Goal: Transaction & Acquisition: Obtain resource

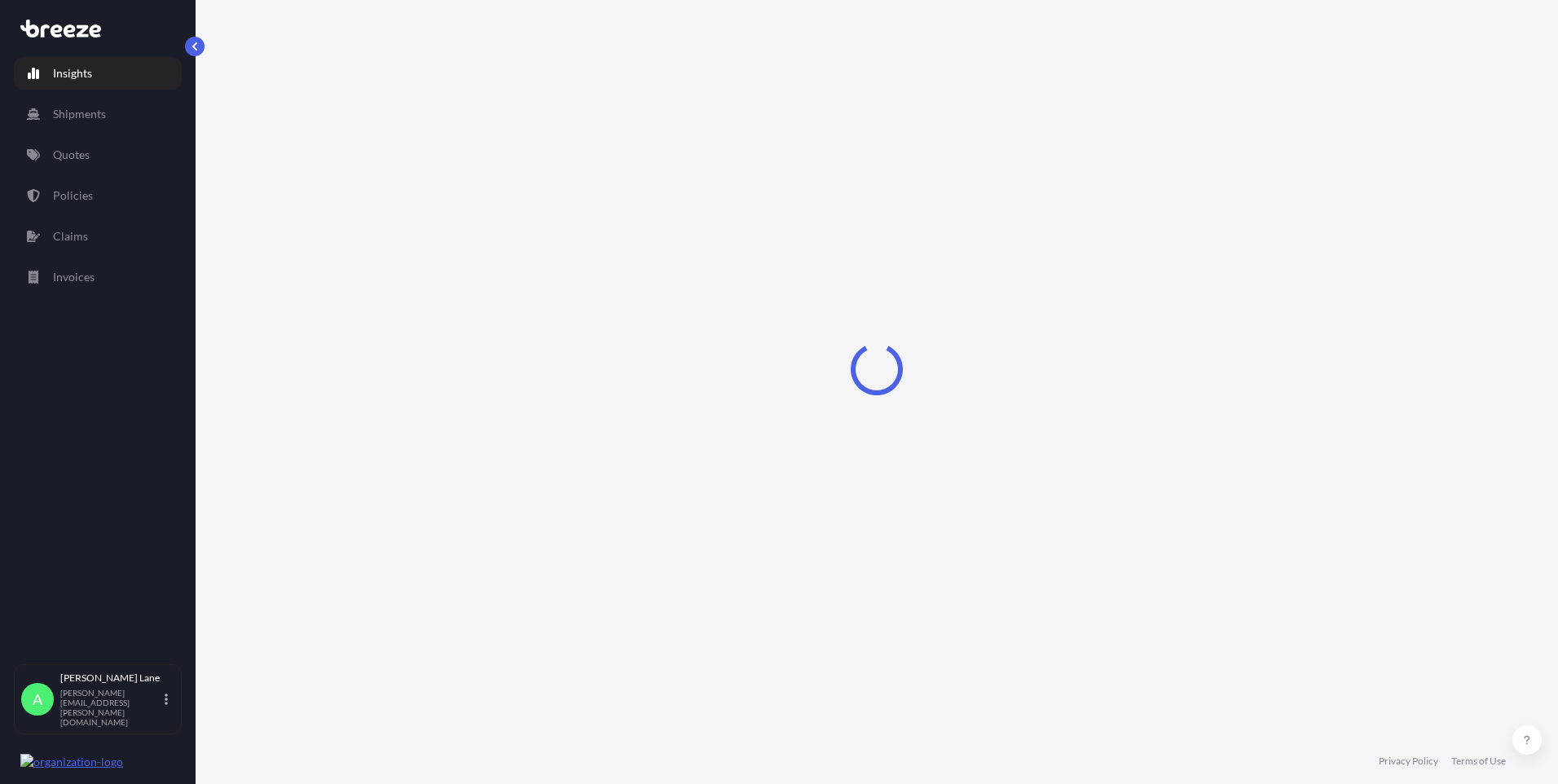
select select "2025"
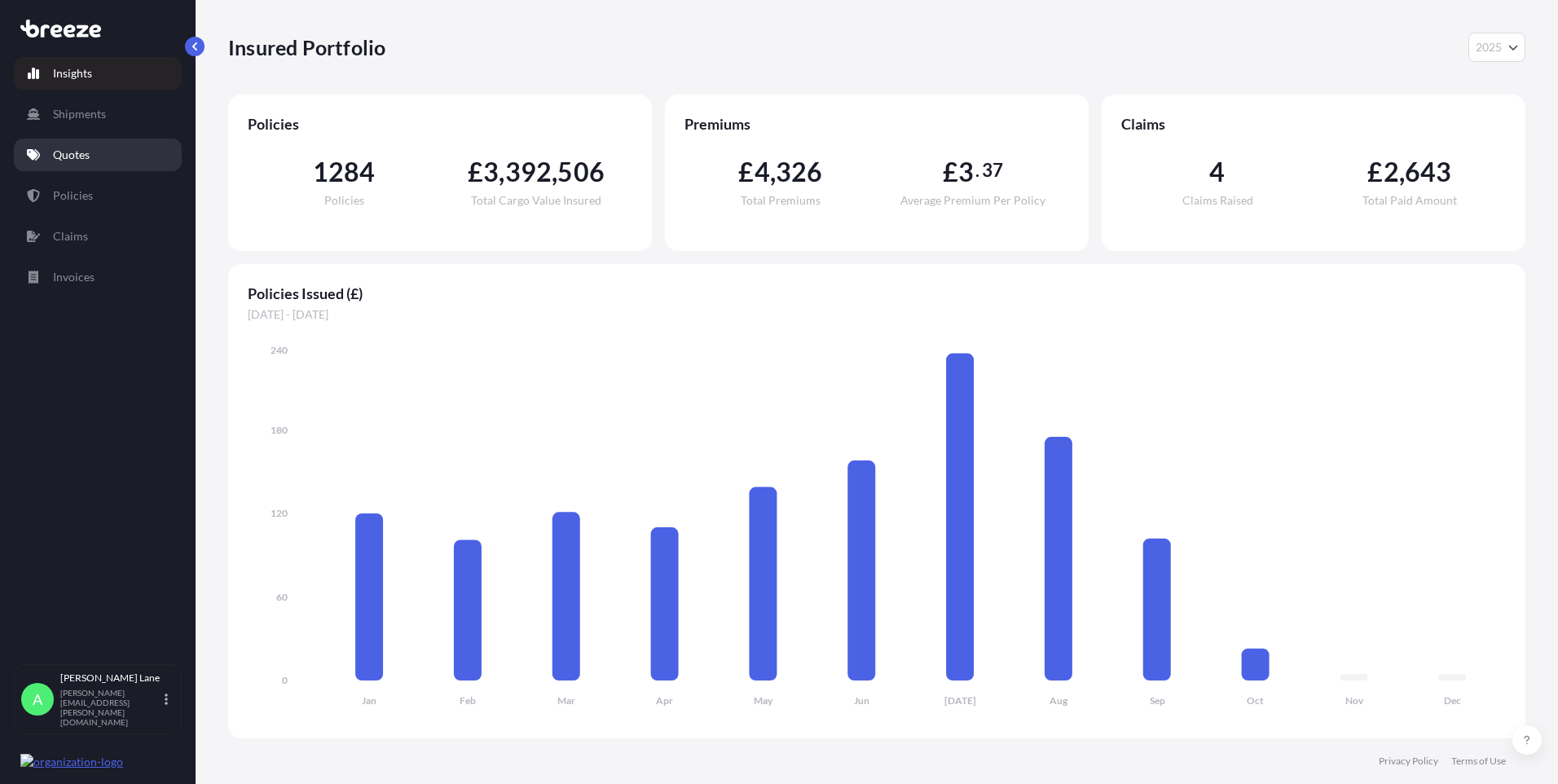
click at [112, 150] on link "Quotes" at bounding box center [97, 154] width 167 height 33
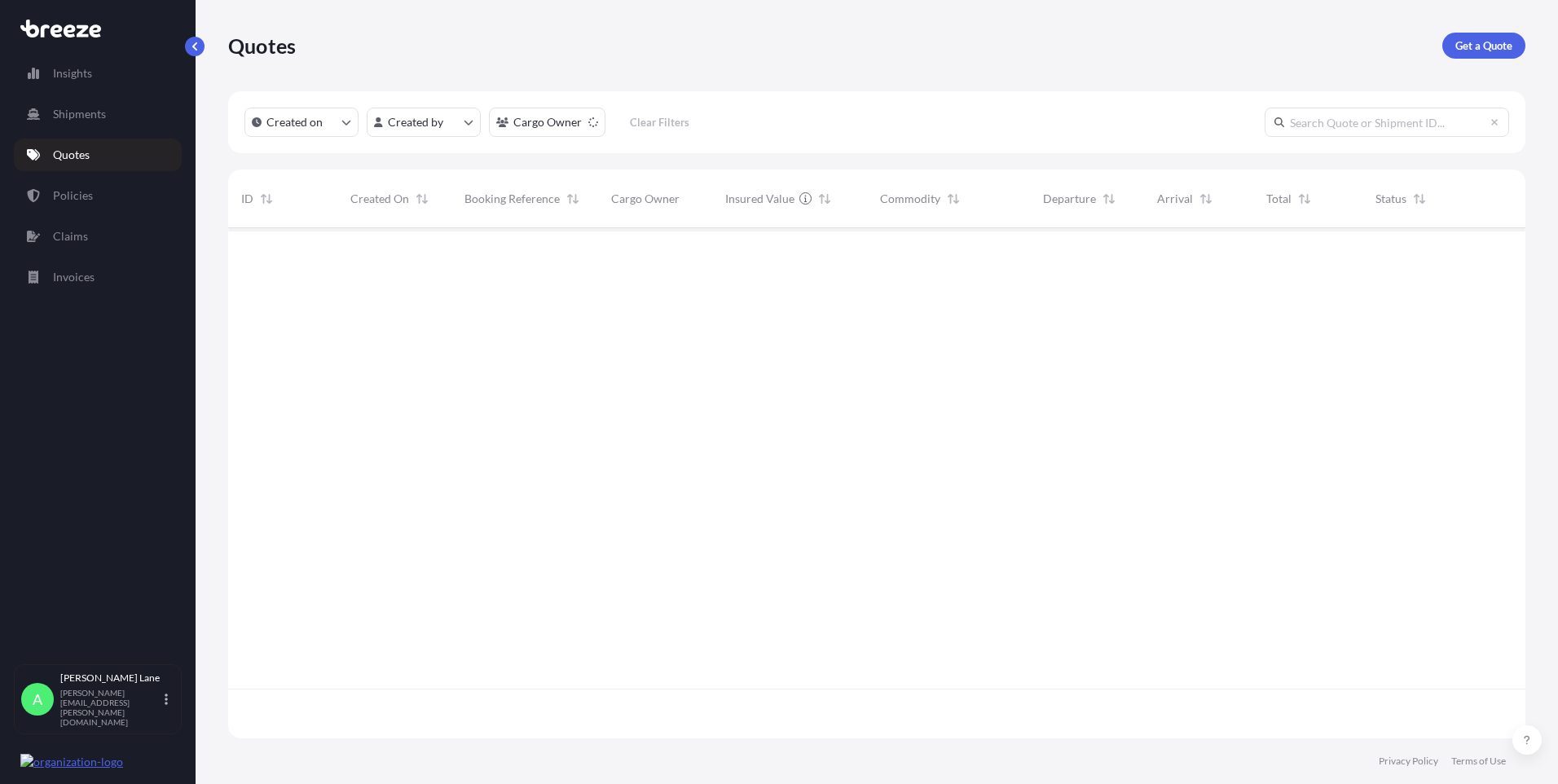
scroll to position [556, 1285]
click at [1486, 43] on p "Get a Quote" at bounding box center [1484, 45] width 57 height 16
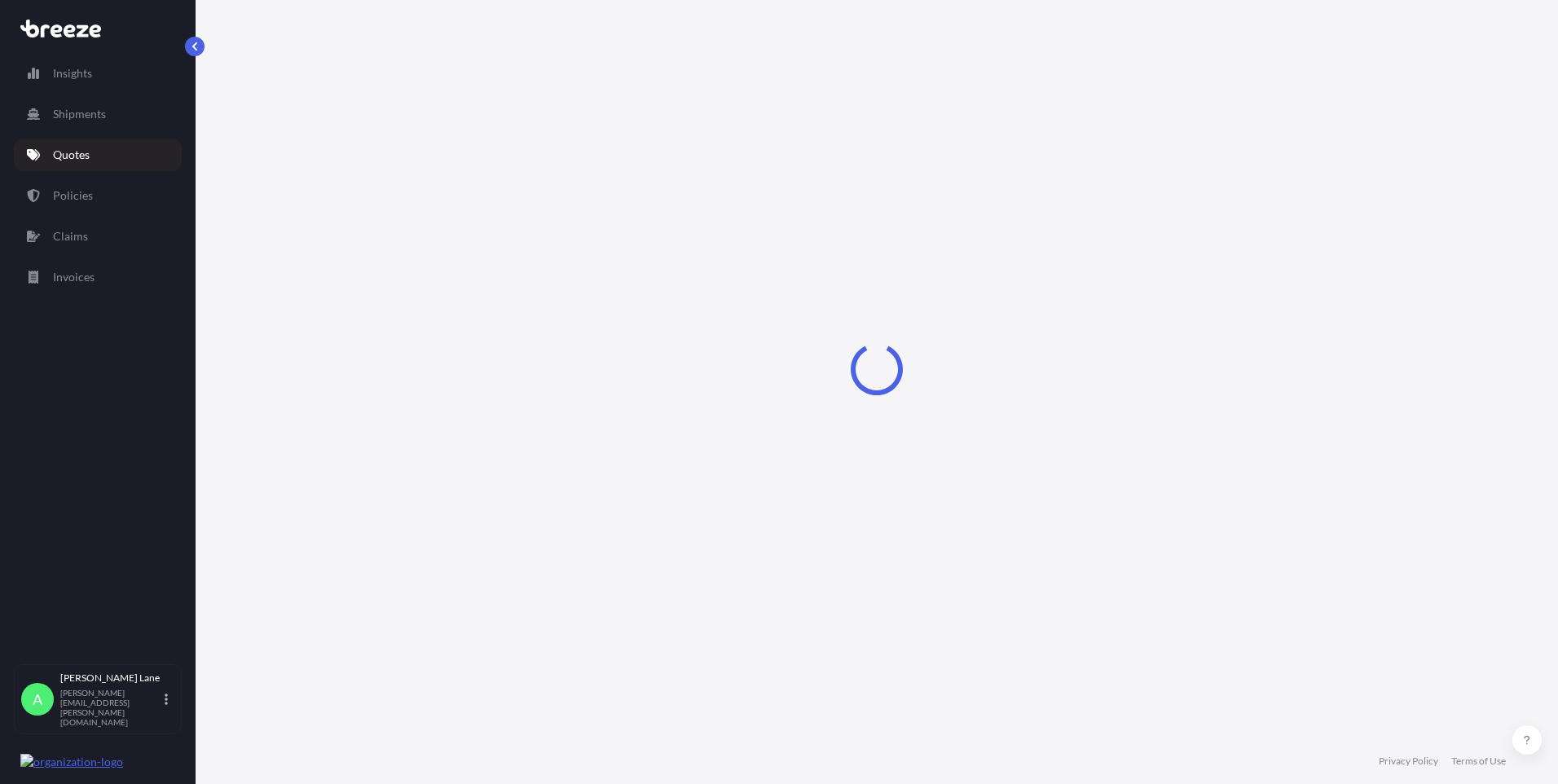
select select "Road"
select select "1"
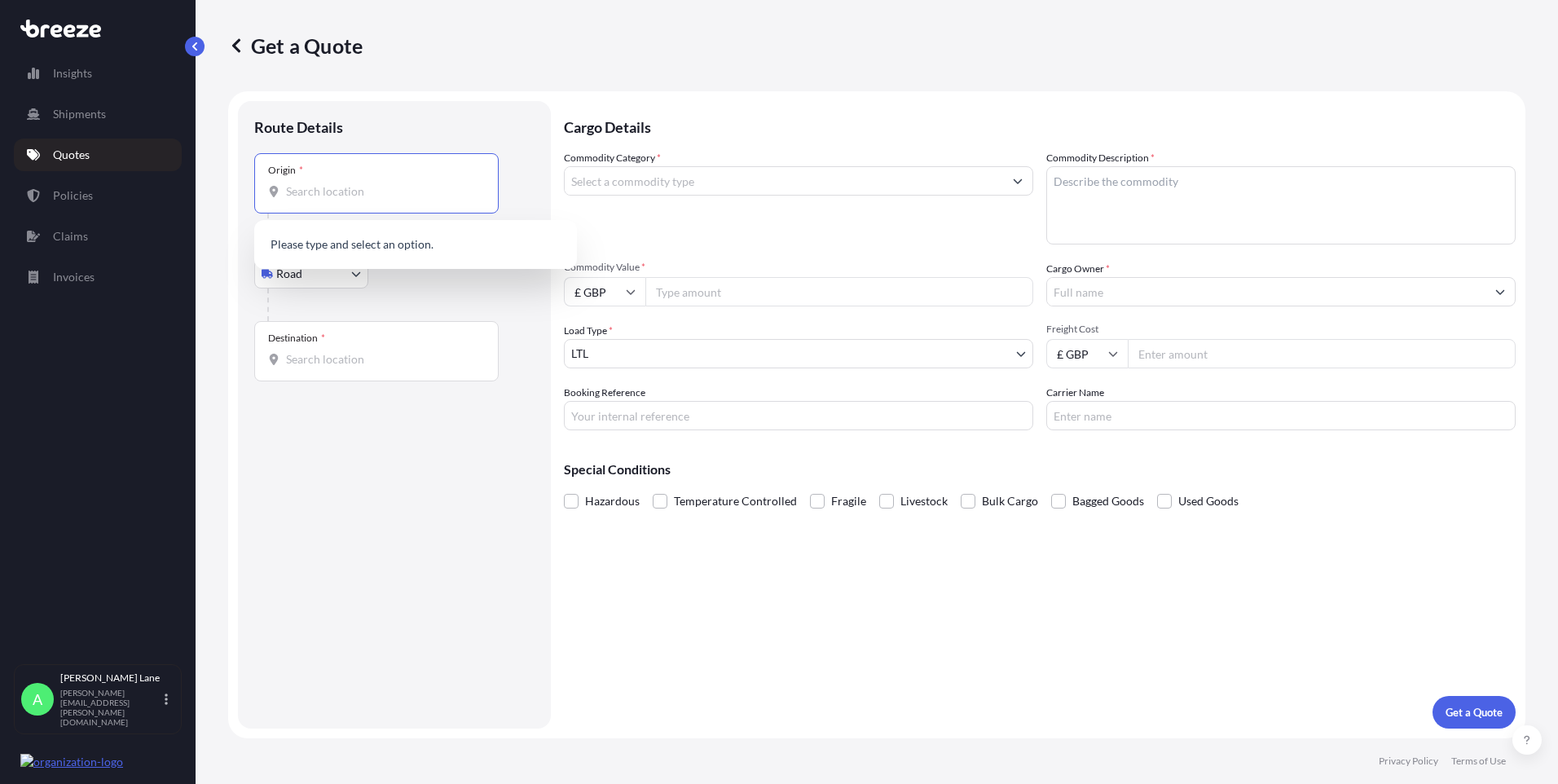
click at [330, 195] on input "Origin *" at bounding box center [382, 191] width 192 height 16
paste input "EN11 0JX"
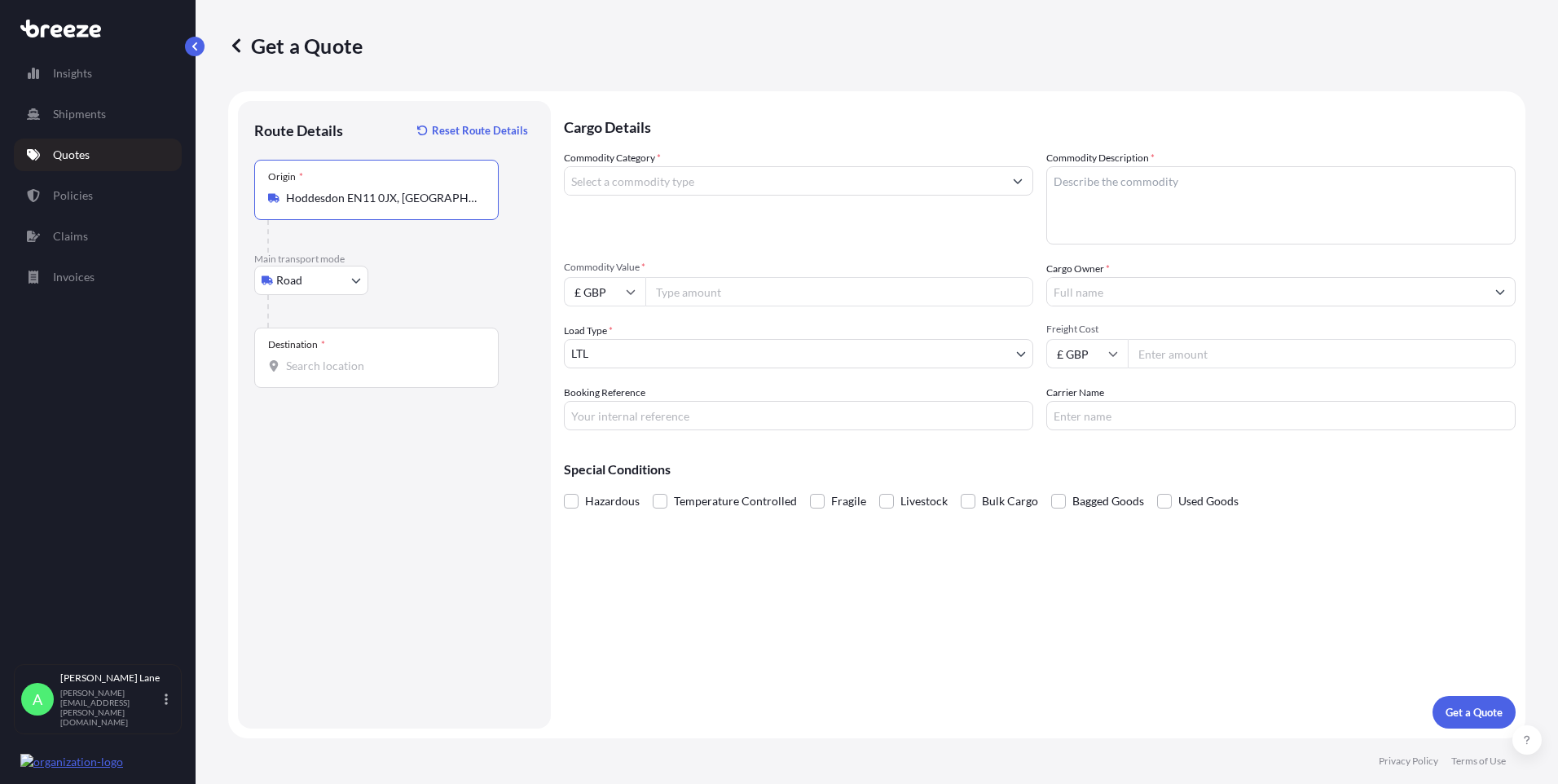
type input "Hoddesdon EN11 0JX, [GEOGRAPHIC_DATA]"
click at [386, 366] on input "Destination *" at bounding box center [382, 366] width 192 height 16
paste input "LJUTOMER"
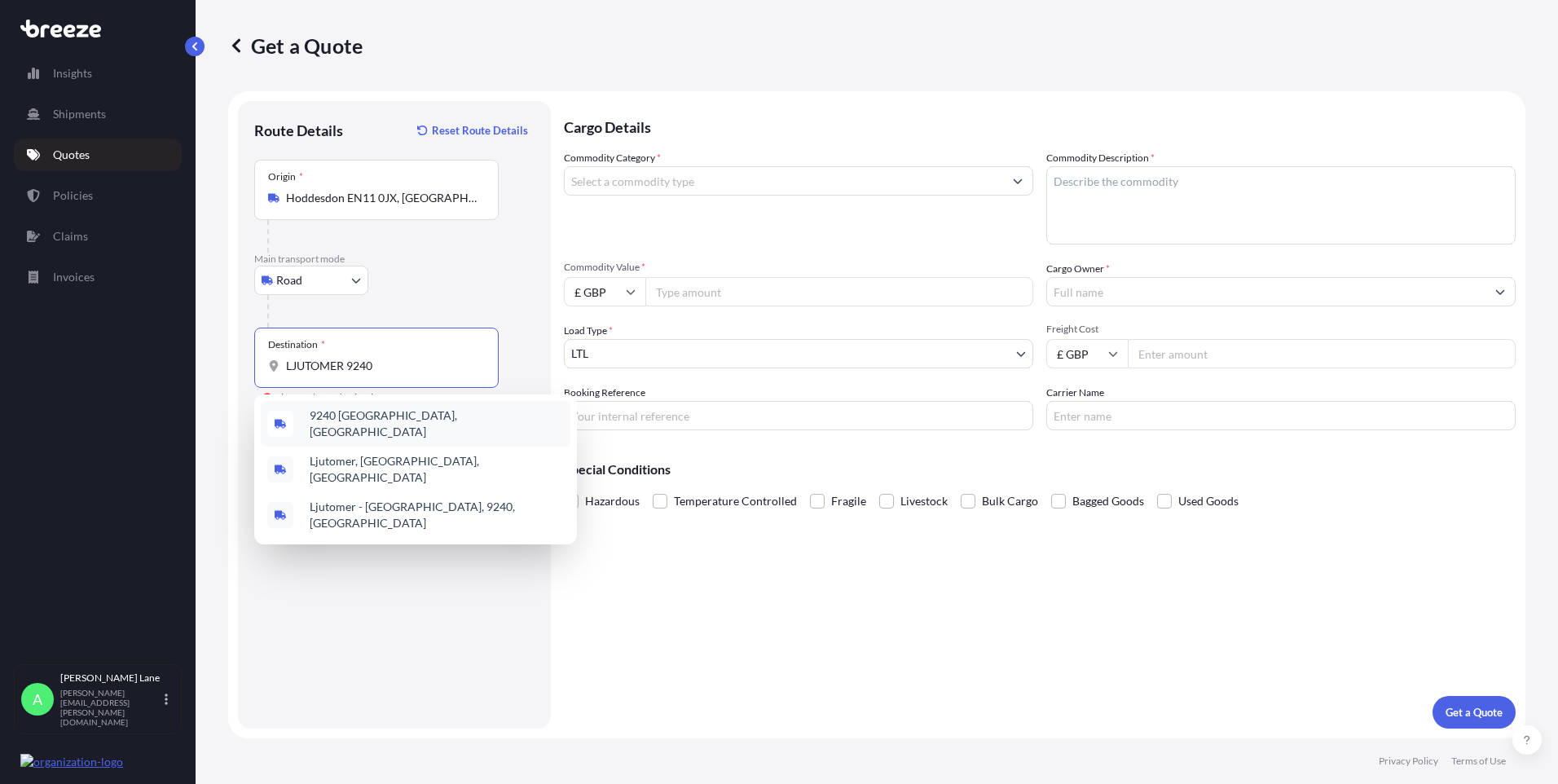
click at [391, 418] on span "9240 [GEOGRAPHIC_DATA], [GEOGRAPHIC_DATA]" at bounding box center [436, 423] width 254 height 33
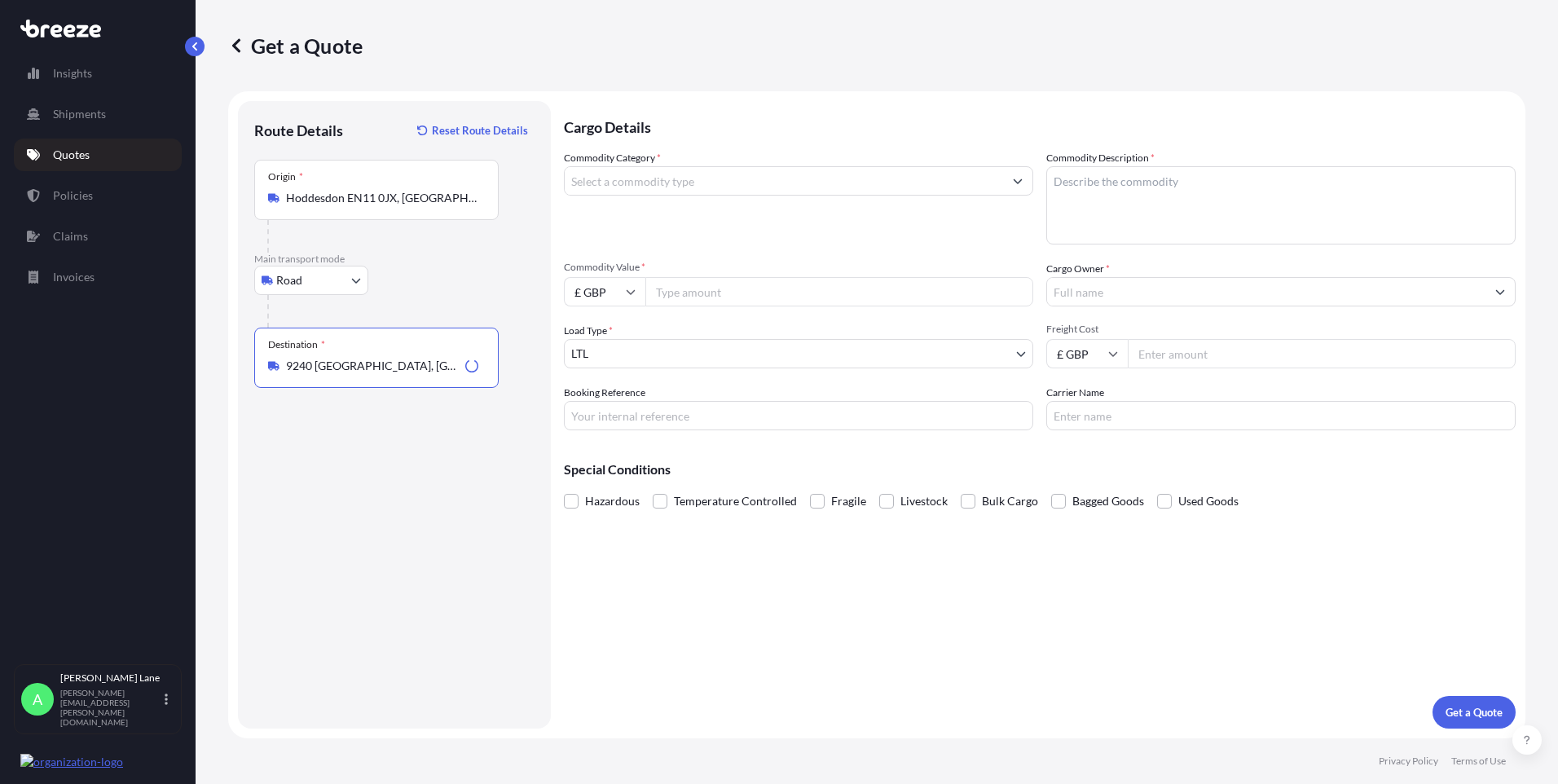
type input "9240 [GEOGRAPHIC_DATA], [GEOGRAPHIC_DATA]"
click at [669, 186] on input "Commodity Category *" at bounding box center [783, 181] width 439 height 29
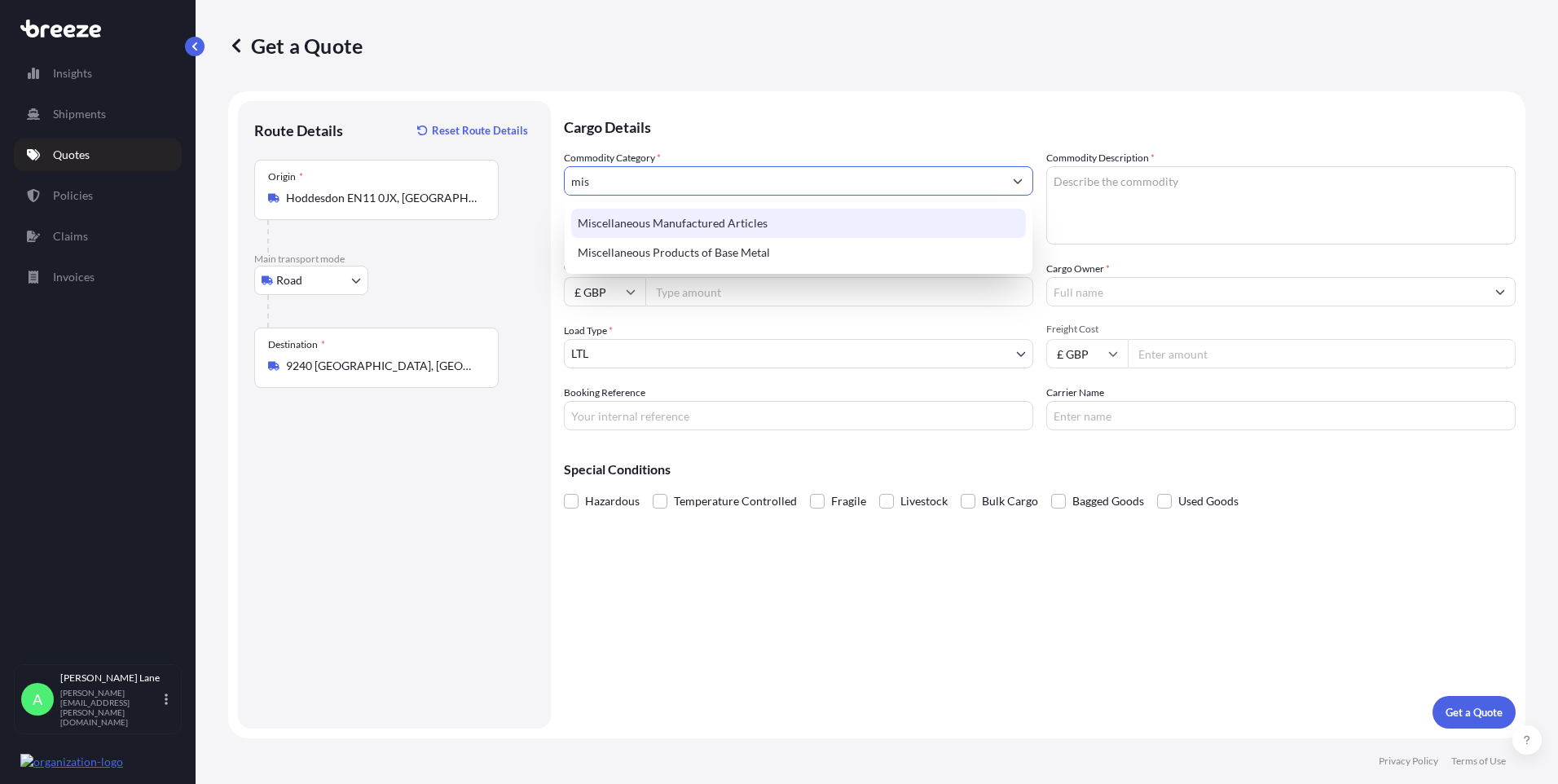
click at [685, 213] on div "Miscellaneous Manufactured Articles" at bounding box center [798, 222] width 455 height 29
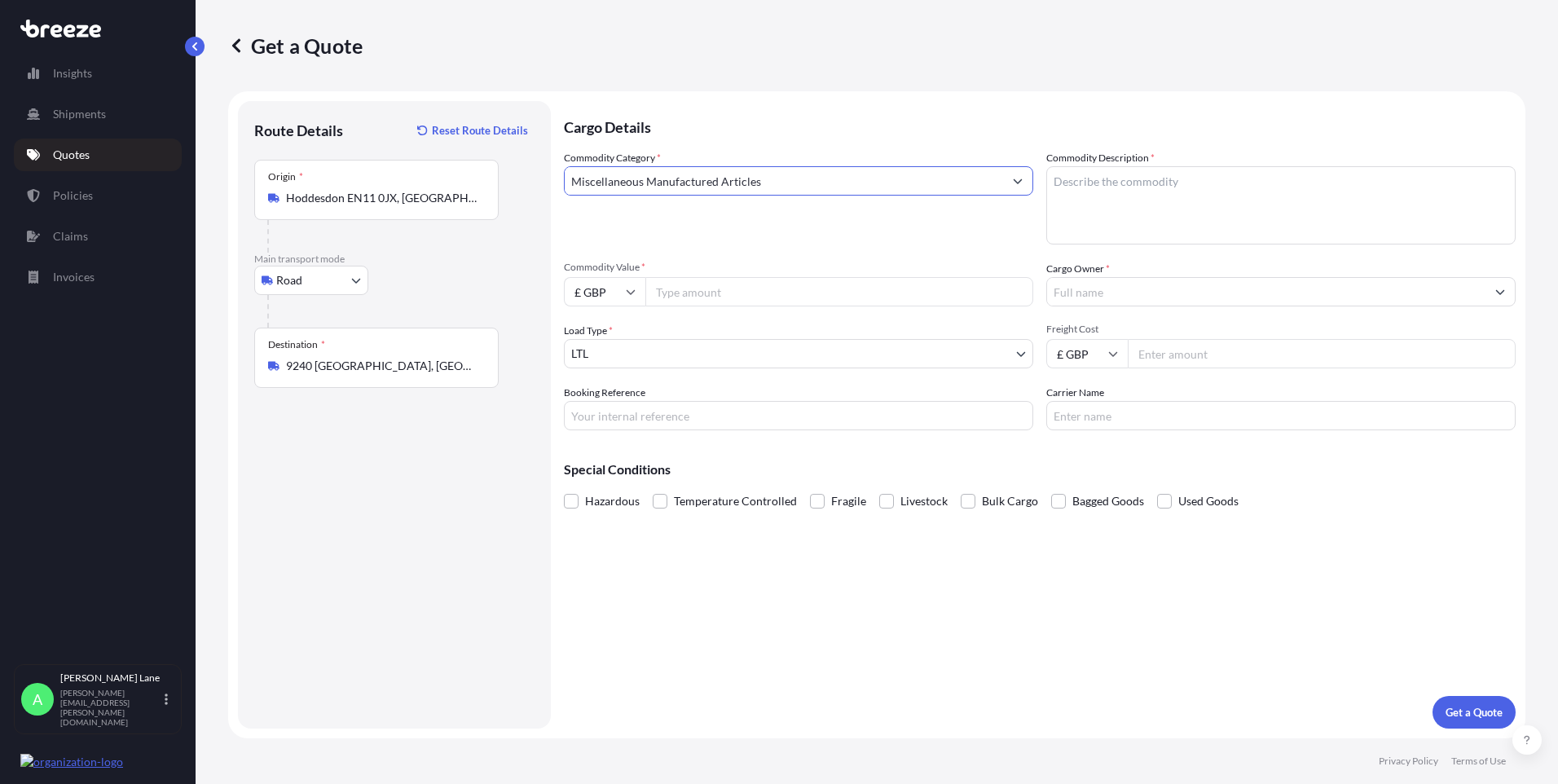
type input "Miscellaneous Manufactured Articles"
click at [690, 283] on input "Commodity Value *" at bounding box center [839, 291] width 388 height 29
type input "1372.85"
click at [715, 423] on input "Booking Reference" at bounding box center [798, 415] width 470 height 29
paste input "1899107"
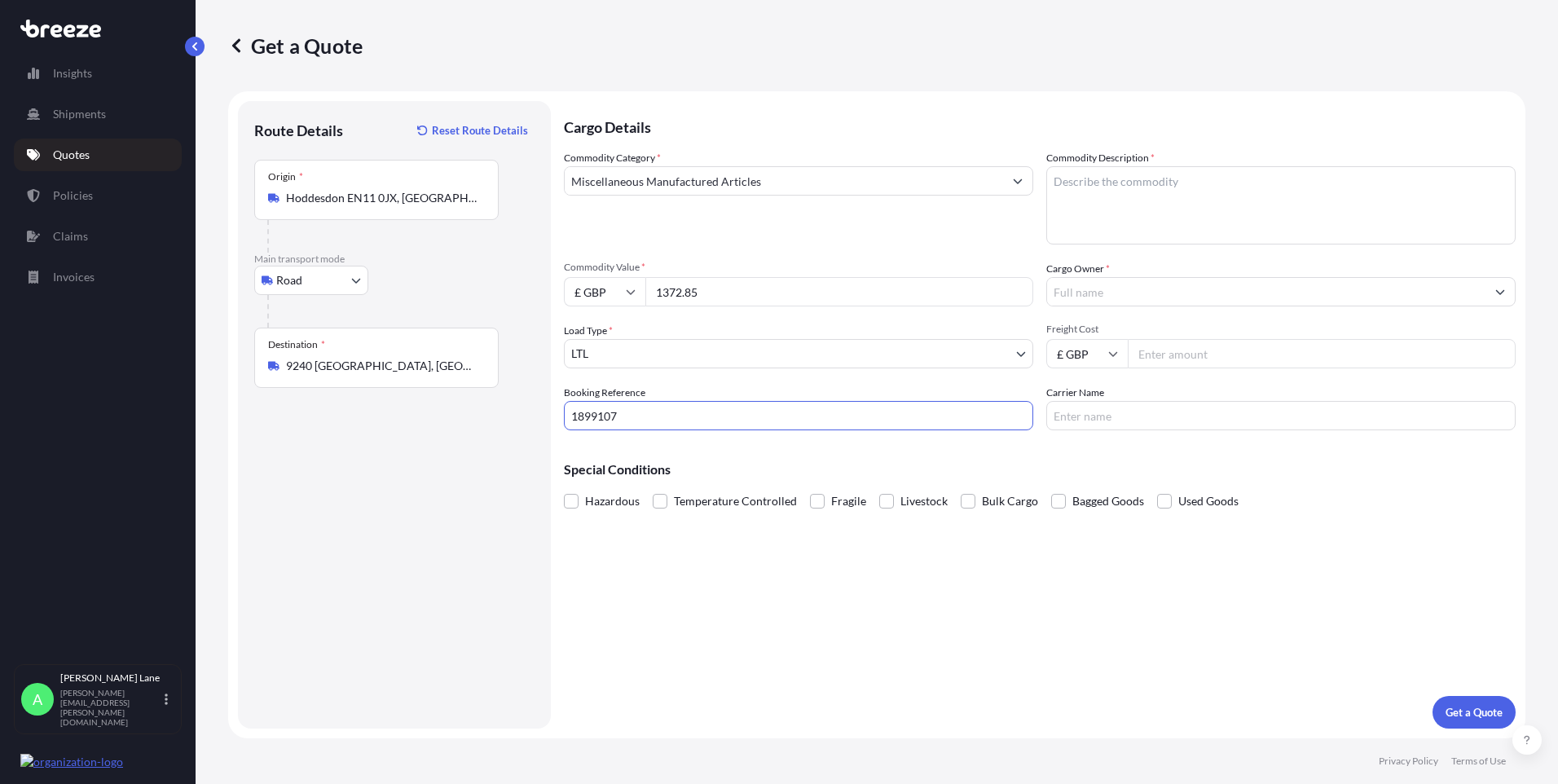
type input "1899107"
click at [1141, 224] on textarea "Commodity Description *" at bounding box center [1281, 206] width 470 height 78
paste textarea "DARTS AND ACCESSORIES"
type textarea "DARTS AND ACCESSORIES"
click at [1126, 296] on input "Cargo Owner *" at bounding box center [1266, 291] width 439 height 29
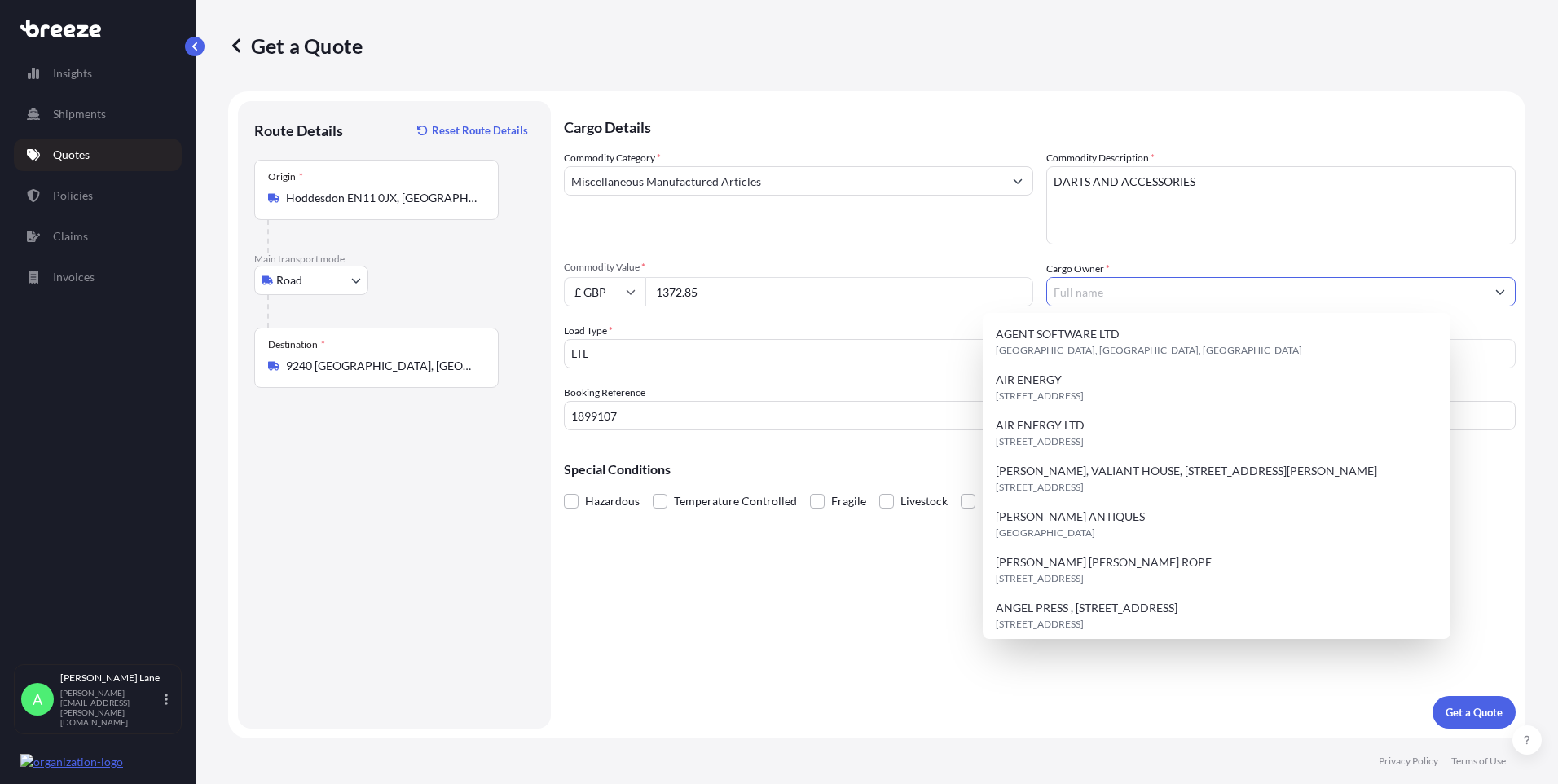
type input "c"
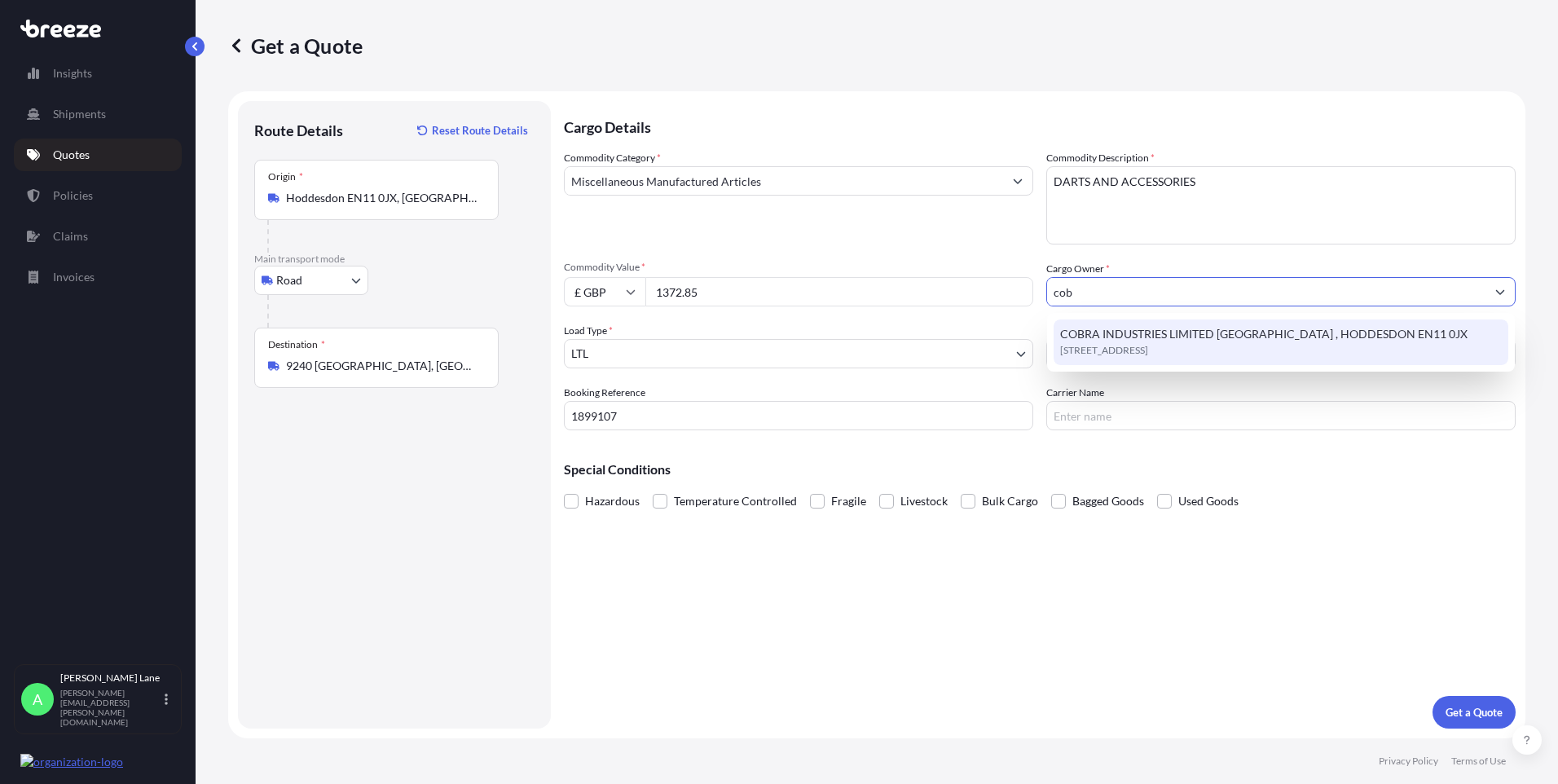
click at [1125, 349] on span "[STREET_ADDRESS]" at bounding box center [1103, 350] width 88 height 16
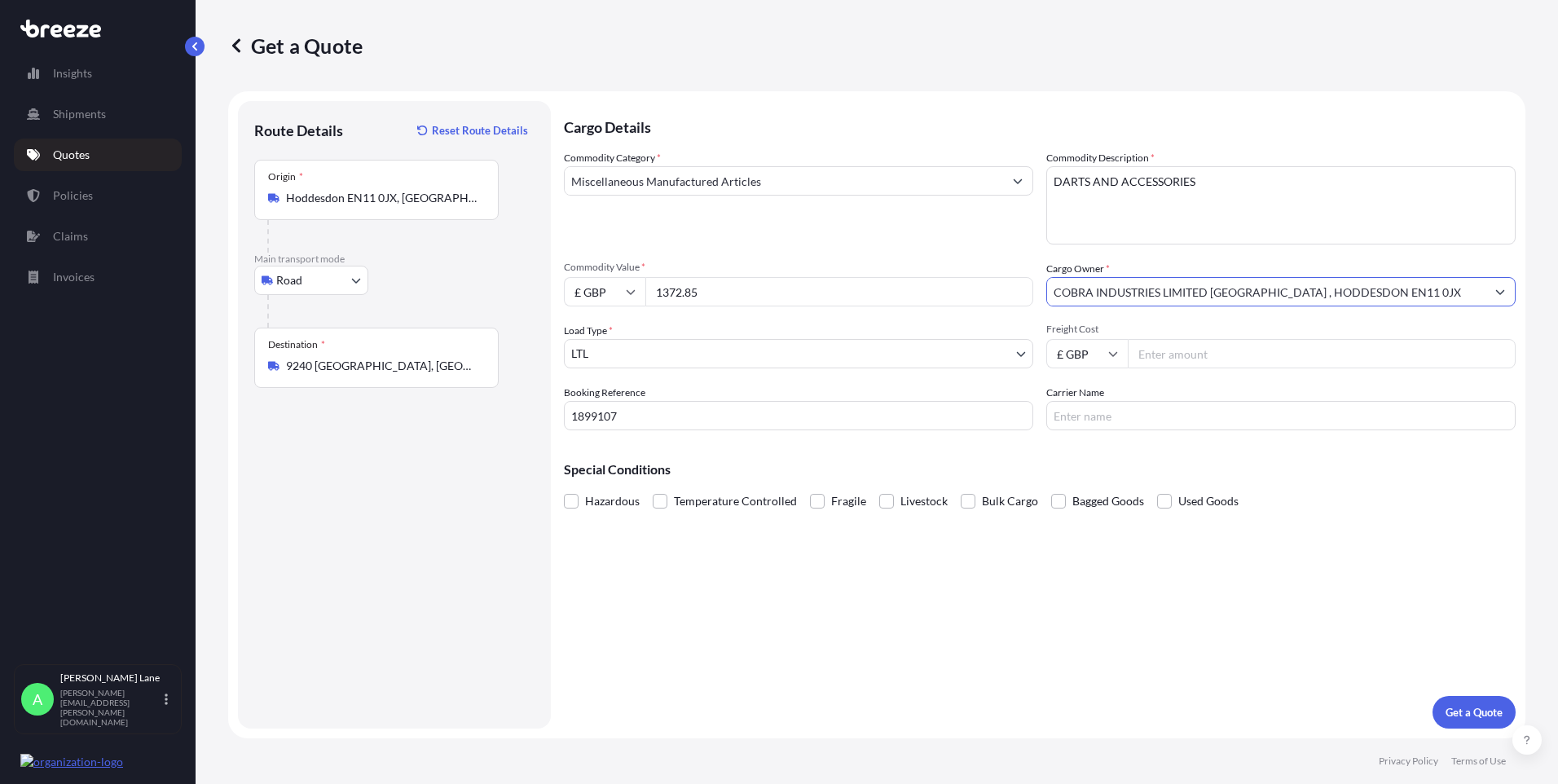
type input "COBRA INDUSTRIES LIMITED [GEOGRAPHIC_DATA] , HODDESDON EN11 0JX"
click at [1202, 357] on input "Freight Cost" at bounding box center [1322, 353] width 388 height 29
type input "43.26"
click at [1120, 420] on input "Carrier Name" at bounding box center [1281, 415] width 470 height 29
type input "fedex"
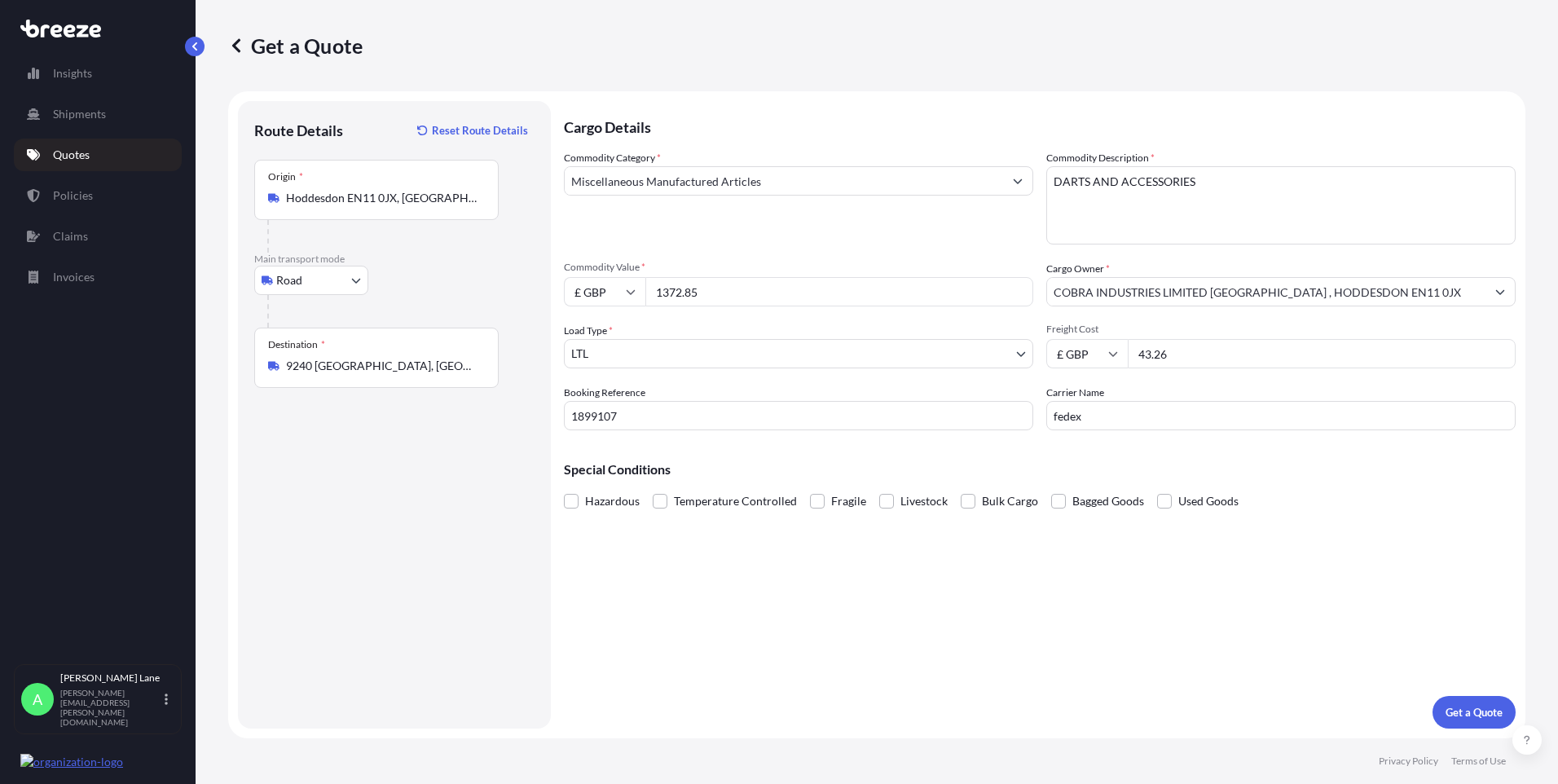
click at [1013, 633] on div "Cargo Details Commodity Category * Miscellaneous Manufactured Articles Commodit…" at bounding box center [1040, 415] width 952 height 627
click at [1469, 715] on p "Get a Quote" at bounding box center [1475, 712] width 57 height 16
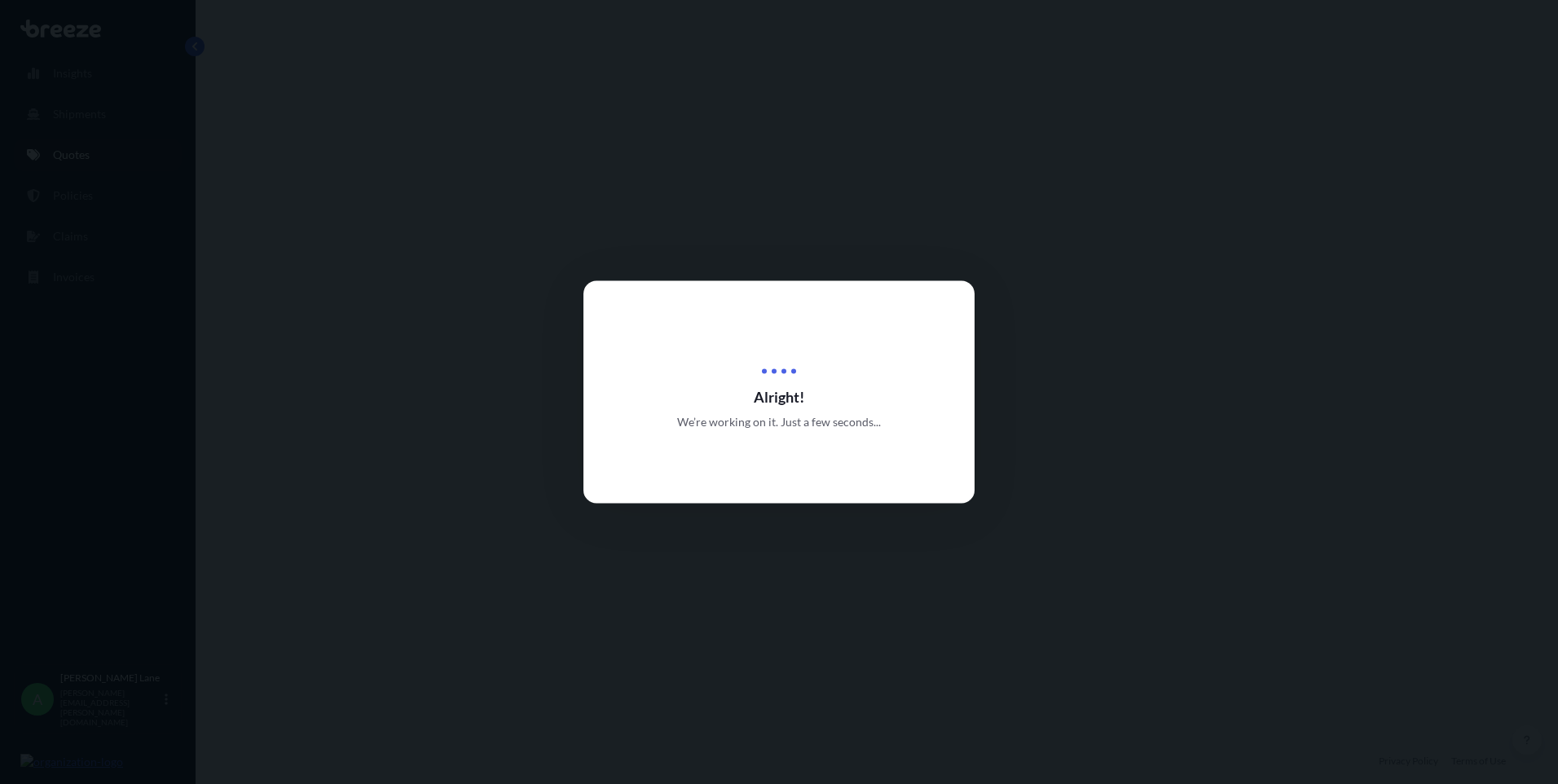
select select "Road"
select select "1"
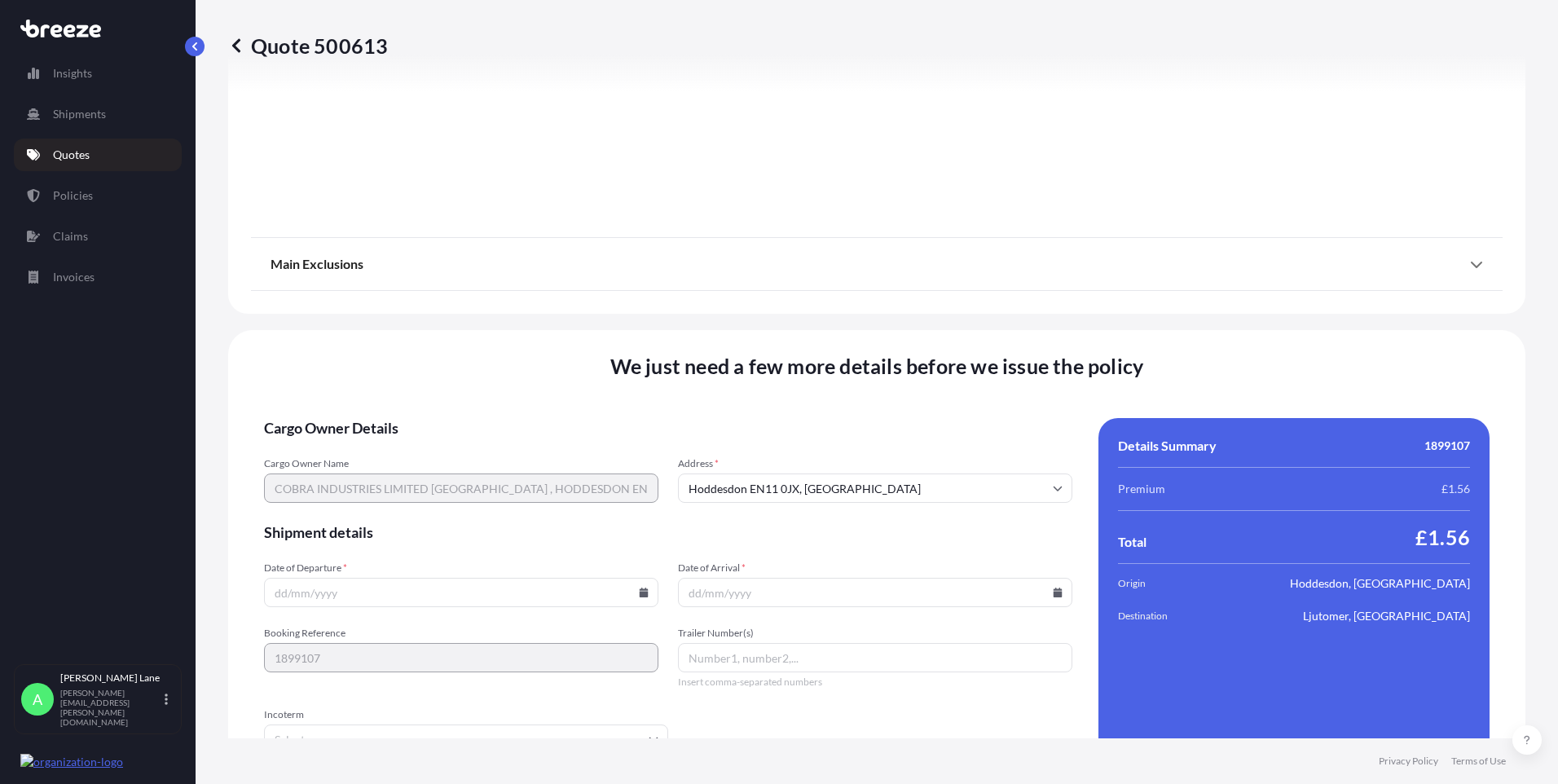
scroll to position [1802, 0]
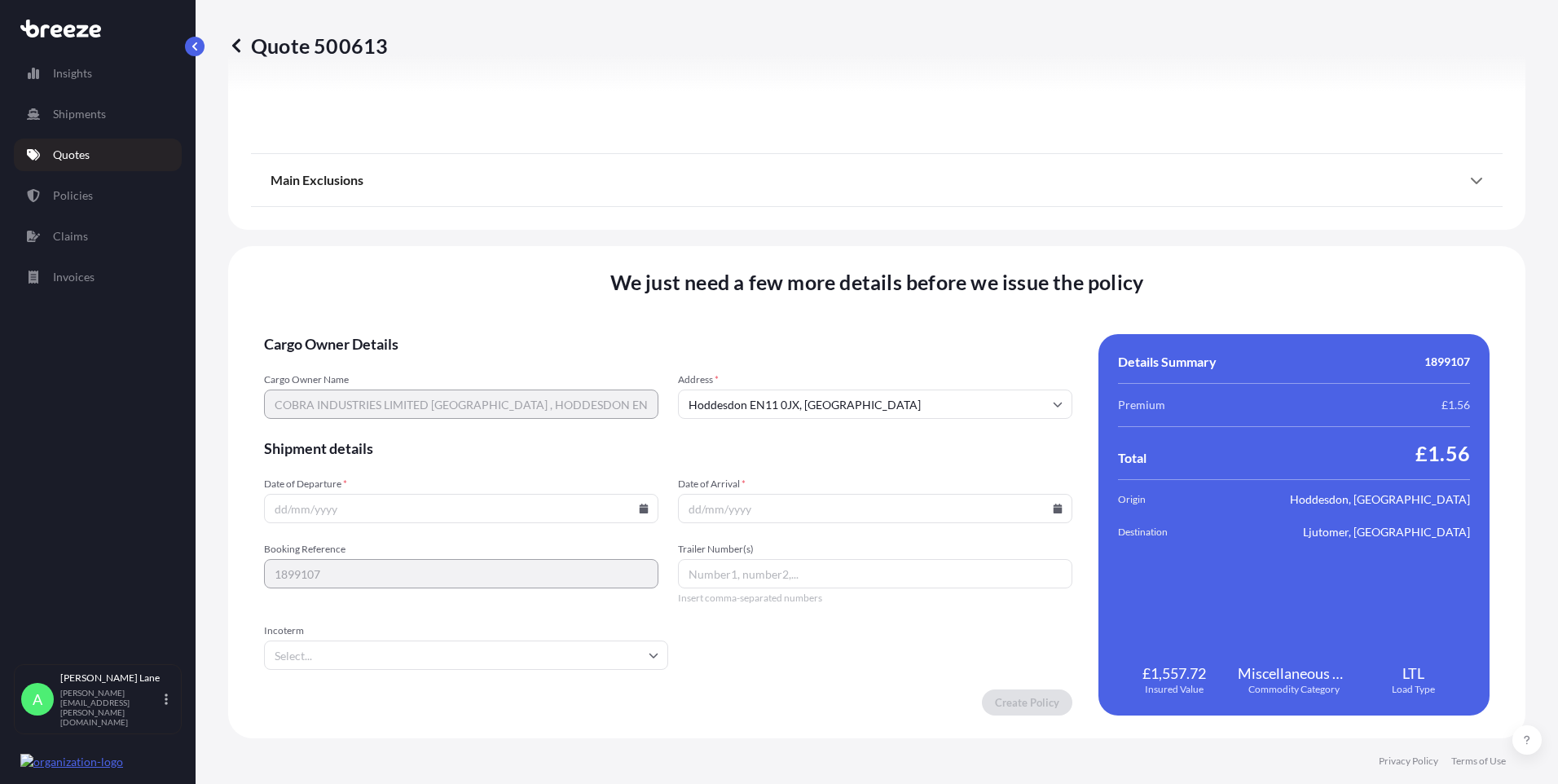
click at [639, 507] on icon at bounding box center [643, 508] width 10 height 10
click at [640, 512] on icon at bounding box center [644, 508] width 9 height 10
click at [639, 503] on icon at bounding box center [643, 508] width 10 height 10
click at [502, 303] on button "3" at bounding box center [497, 301] width 26 height 26
type input "[DATE]"
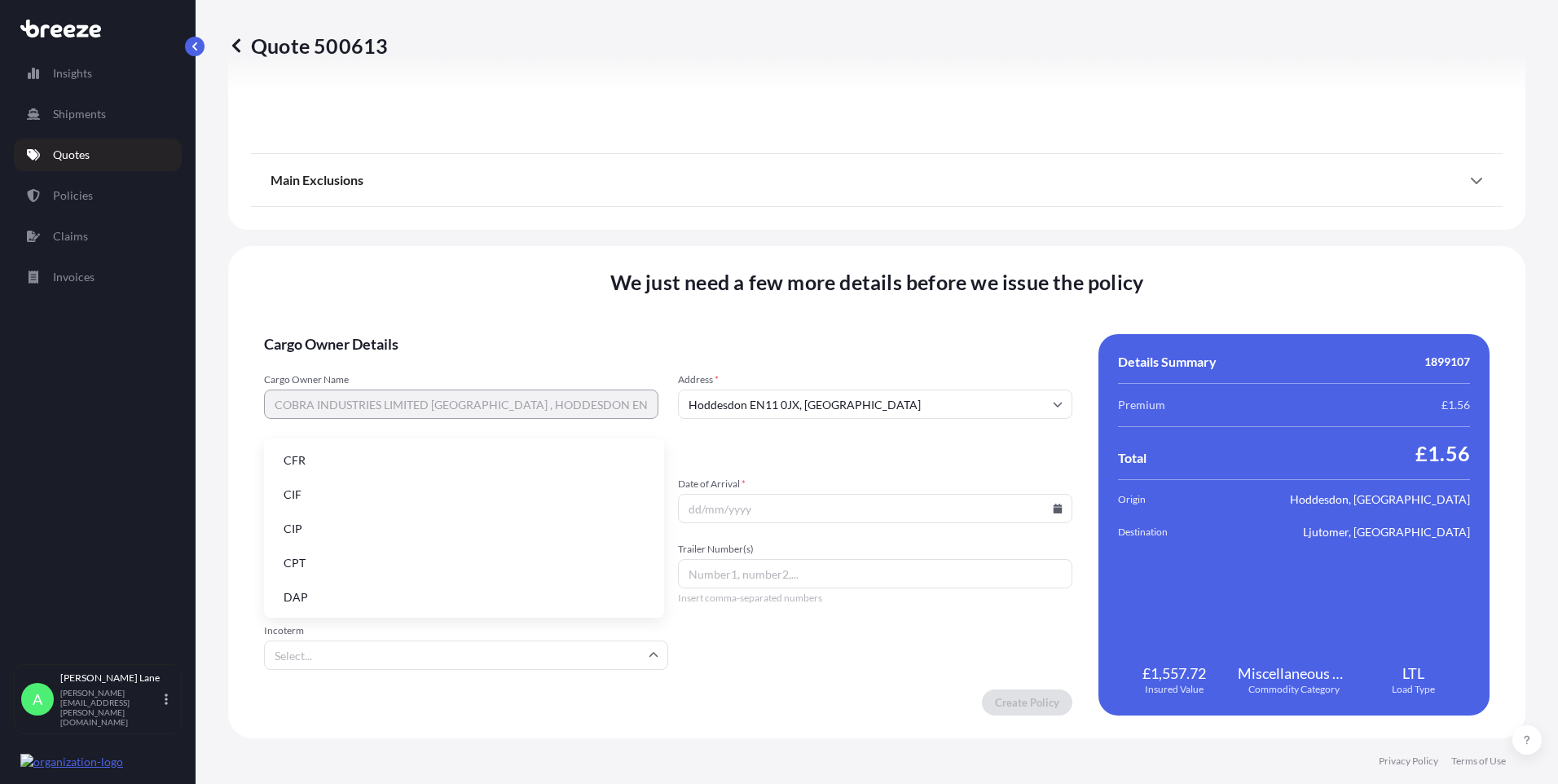
click at [388, 650] on input "Incoterm" at bounding box center [466, 655] width 404 height 29
click at [404, 584] on li "DAP" at bounding box center [464, 597] width 387 height 31
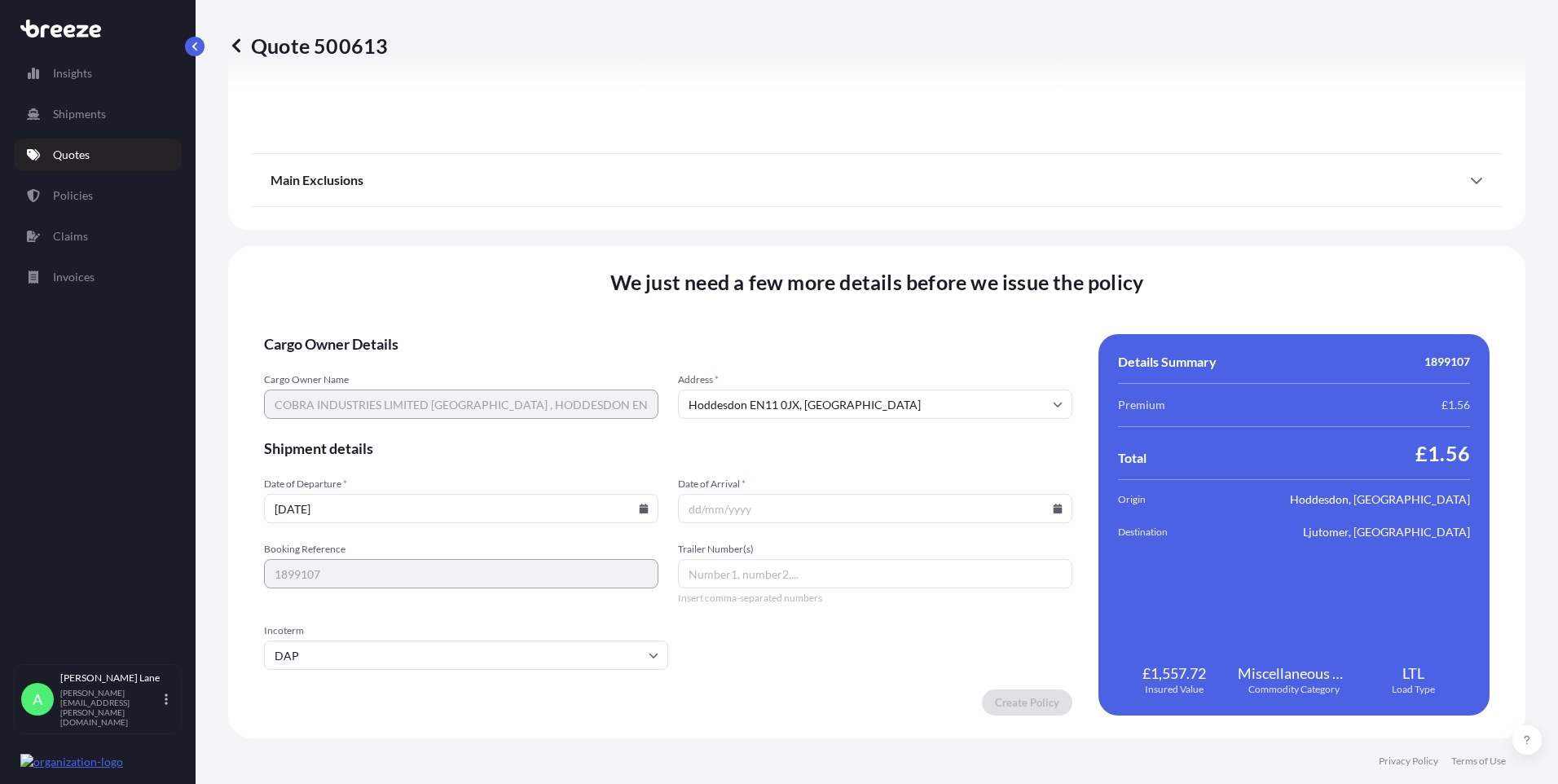
click at [1044, 504] on input "Date of Arrival *" at bounding box center [875, 508] width 394 height 29
click at [1050, 517] on input "Date of Arrival *" at bounding box center [875, 508] width 394 height 29
click at [1050, 513] on input "Date of Arrival *" at bounding box center [875, 508] width 394 height 29
click at [1054, 505] on icon at bounding box center [1058, 508] width 9 height 10
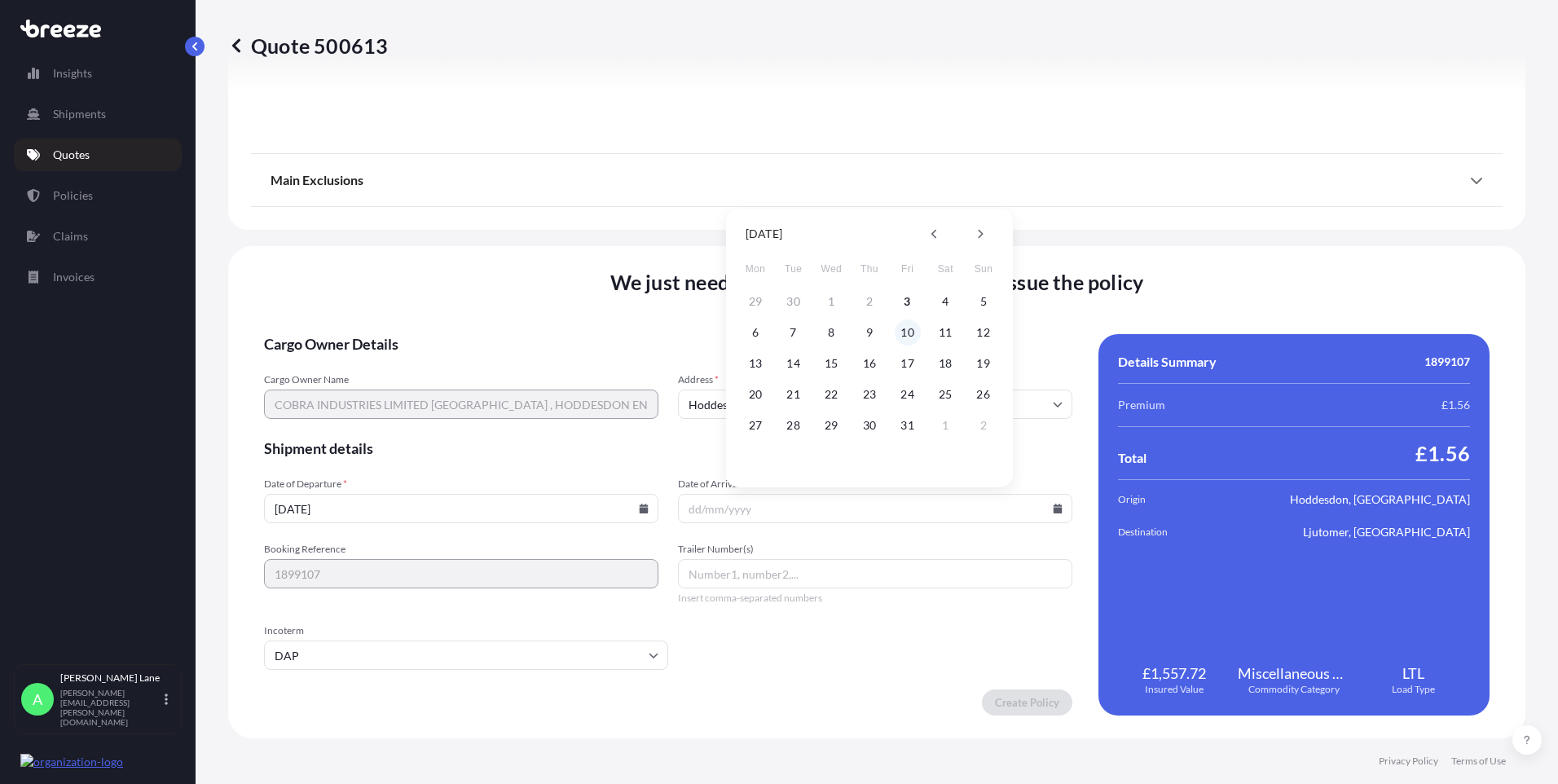
click at [913, 329] on button "10" at bounding box center [908, 332] width 26 height 26
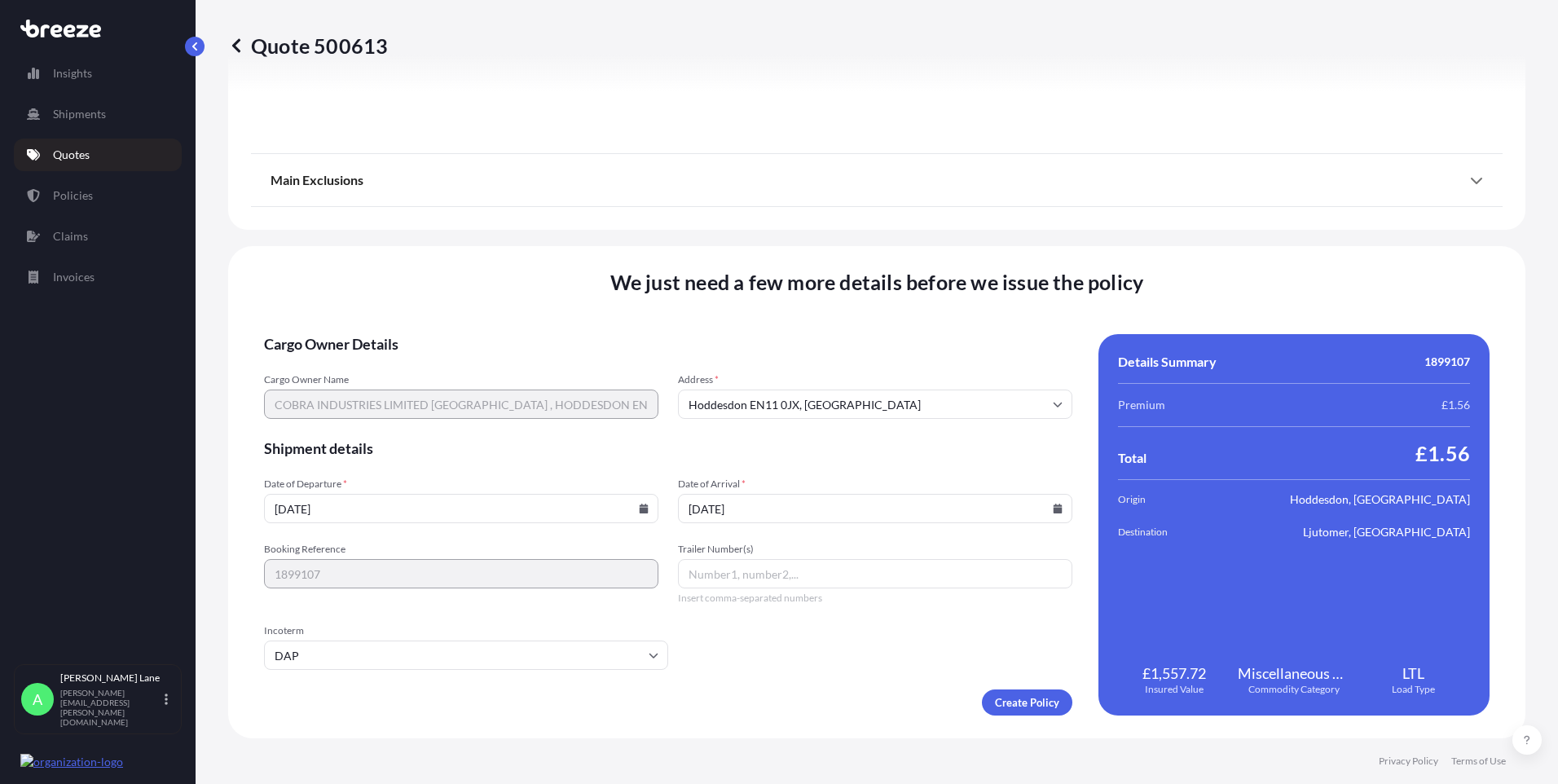
type input "[DATE]"
click at [728, 567] on input "Trailer Number(s)" at bounding box center [875, 573] width 394 height 29
paste input "393865221362"
type input "393865221362"
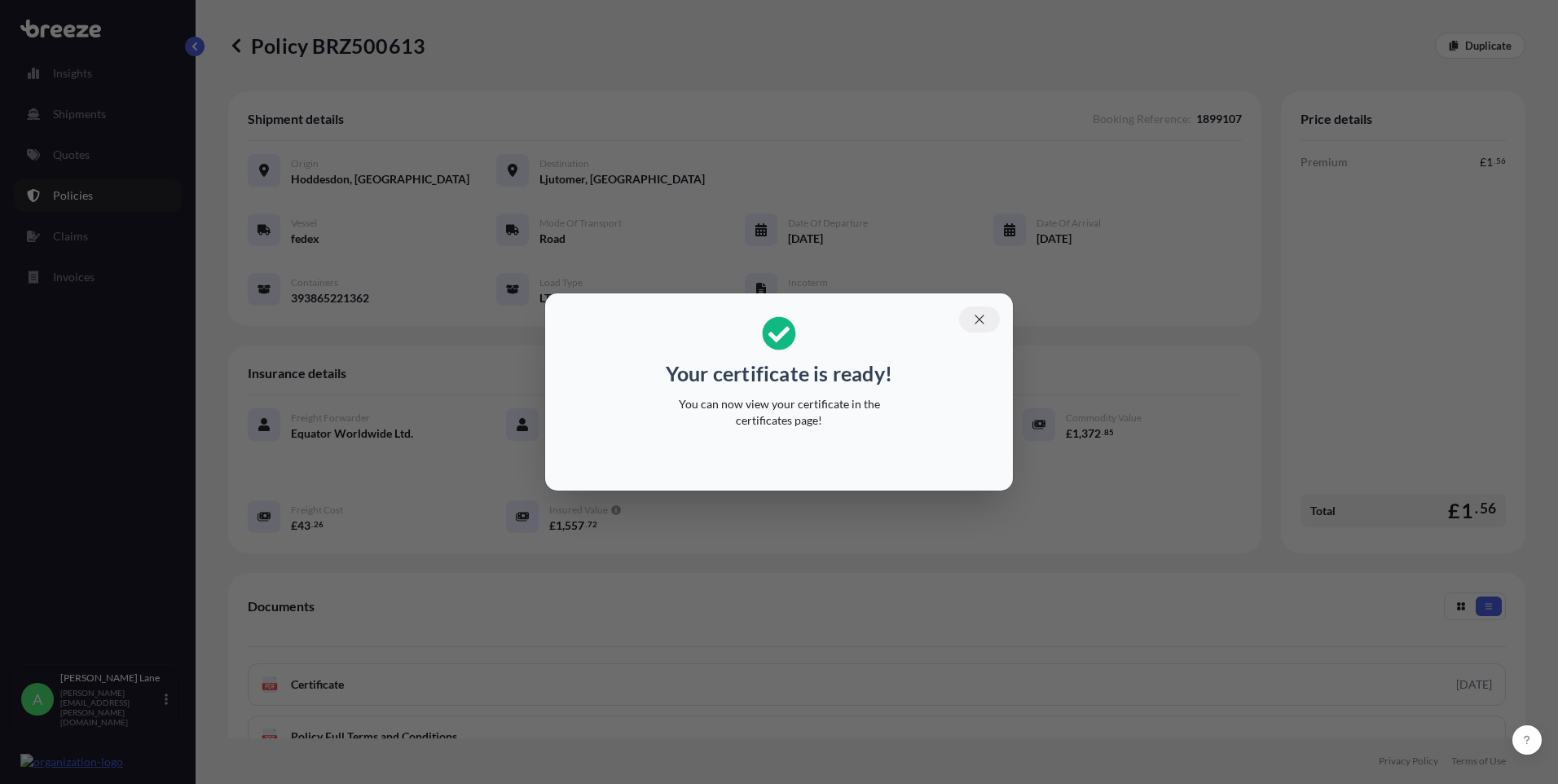
click at [985, 318] on icon "button" at bounding box center [979, 319] width 15 height 15
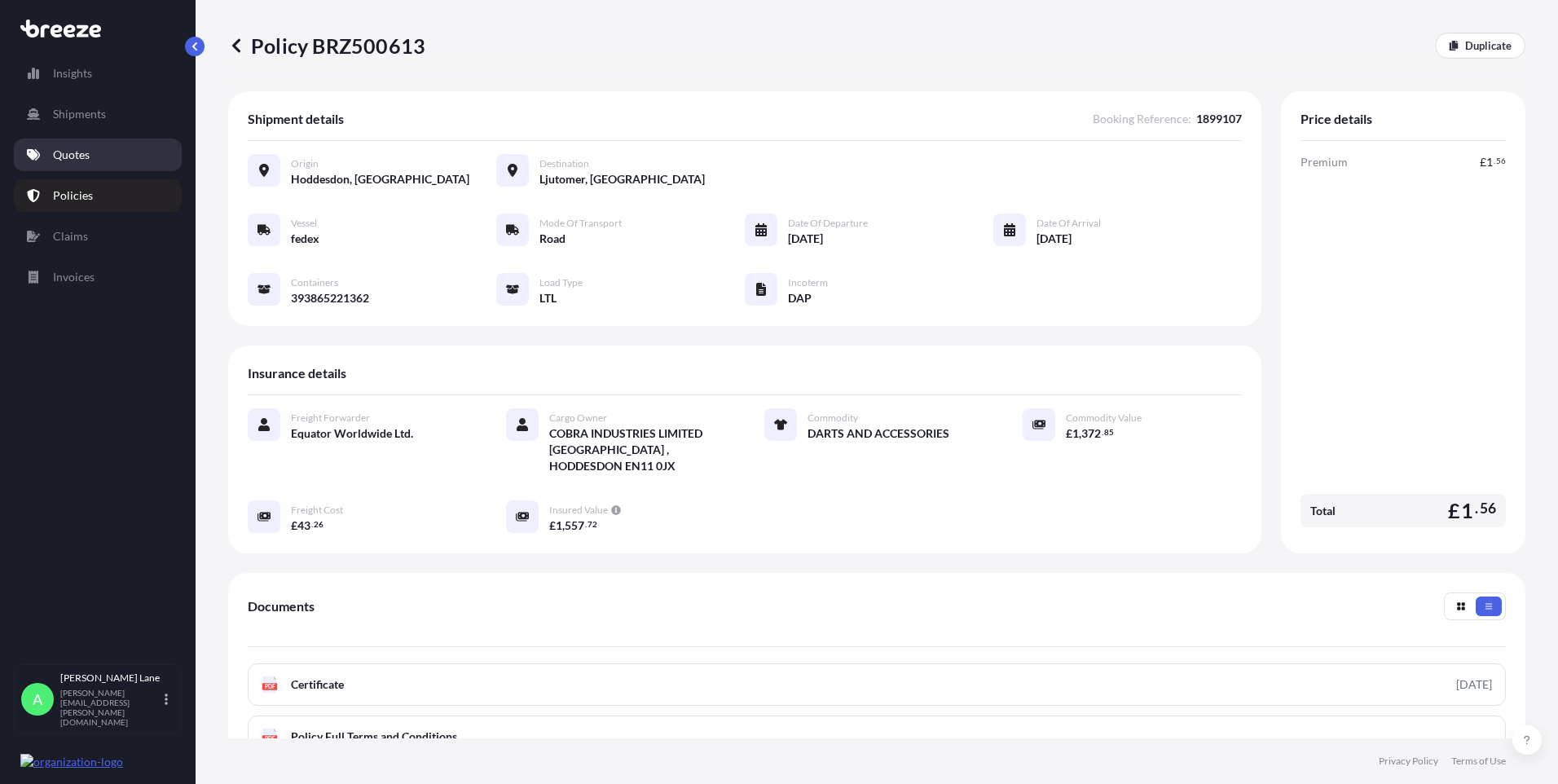
click at [99, 159] on link "Quotes" at bounding box center [97, 154] width 167 height 33
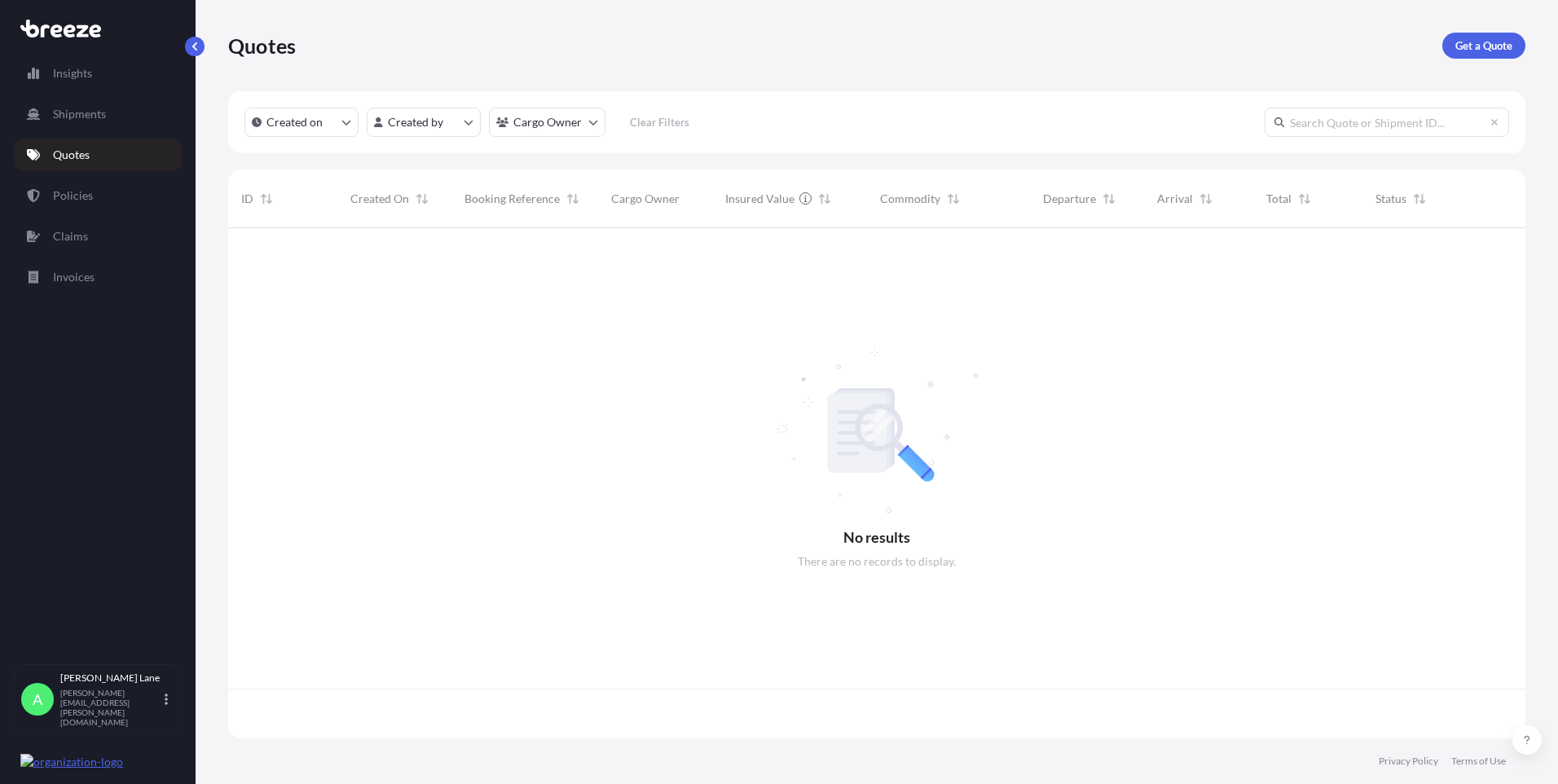
scroll to position [507, 1285]
click at [1484, 50] on p "Get a Quote" at bounding box center [1484, 45] width 57 height 16
select select "Road"
select select "1"
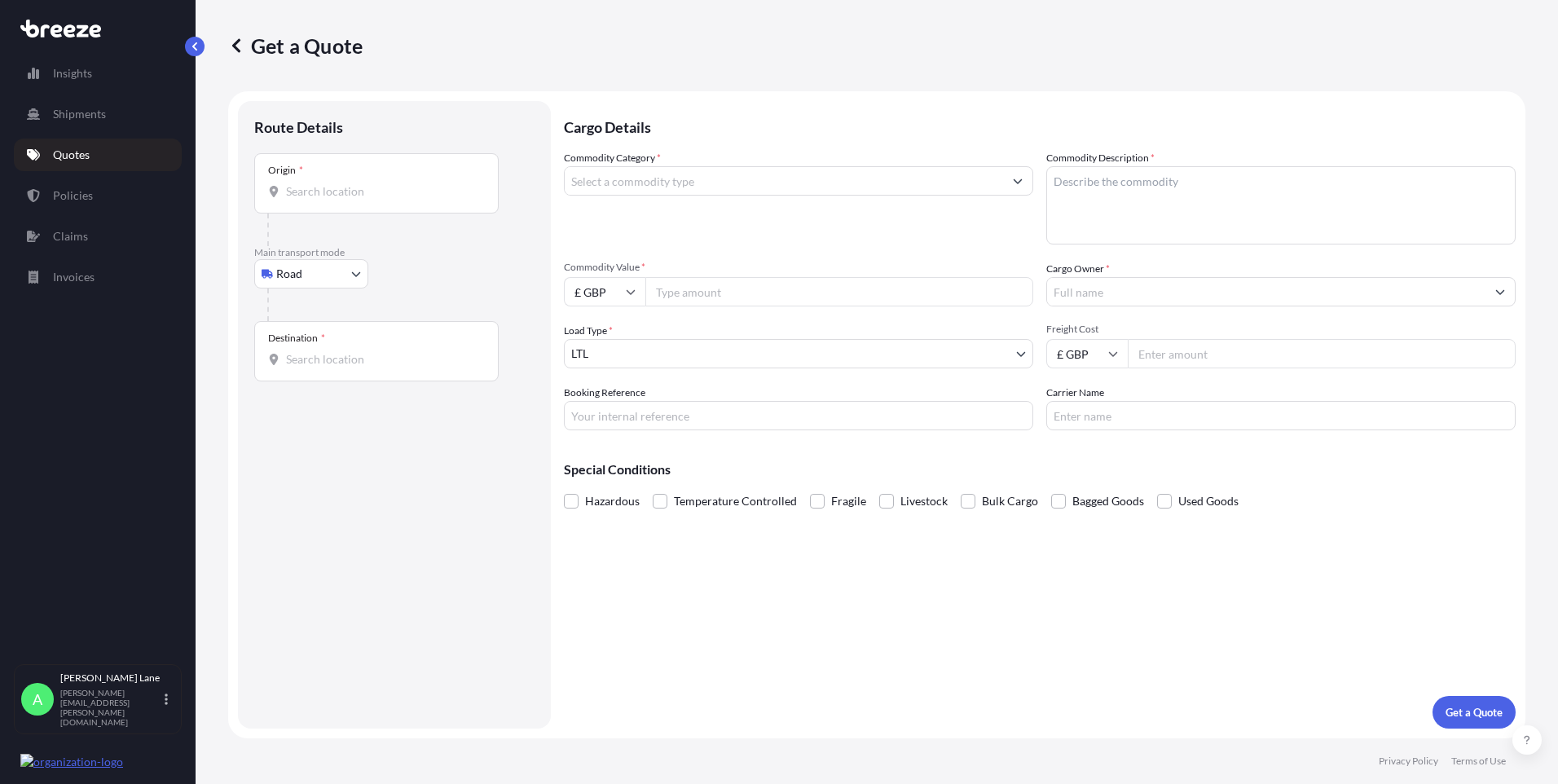
click at [387, 181] on div "Origin *" at bounding box center [377, 183] width 245 height 60
click at [387, 183] on input "Origin *" at bounding box center [382, 191] width 192 height 16
paste input "EN11 0JX"
click at [400, 256] on div "Hoddesdon EN11 0JX , [GEOGRAPHIC_DATA]" at bounding box center [415, 246] width 309 height 39
type input "Hoddesdon EN11 0JX, [GEOGRAPHIC_DATA]"
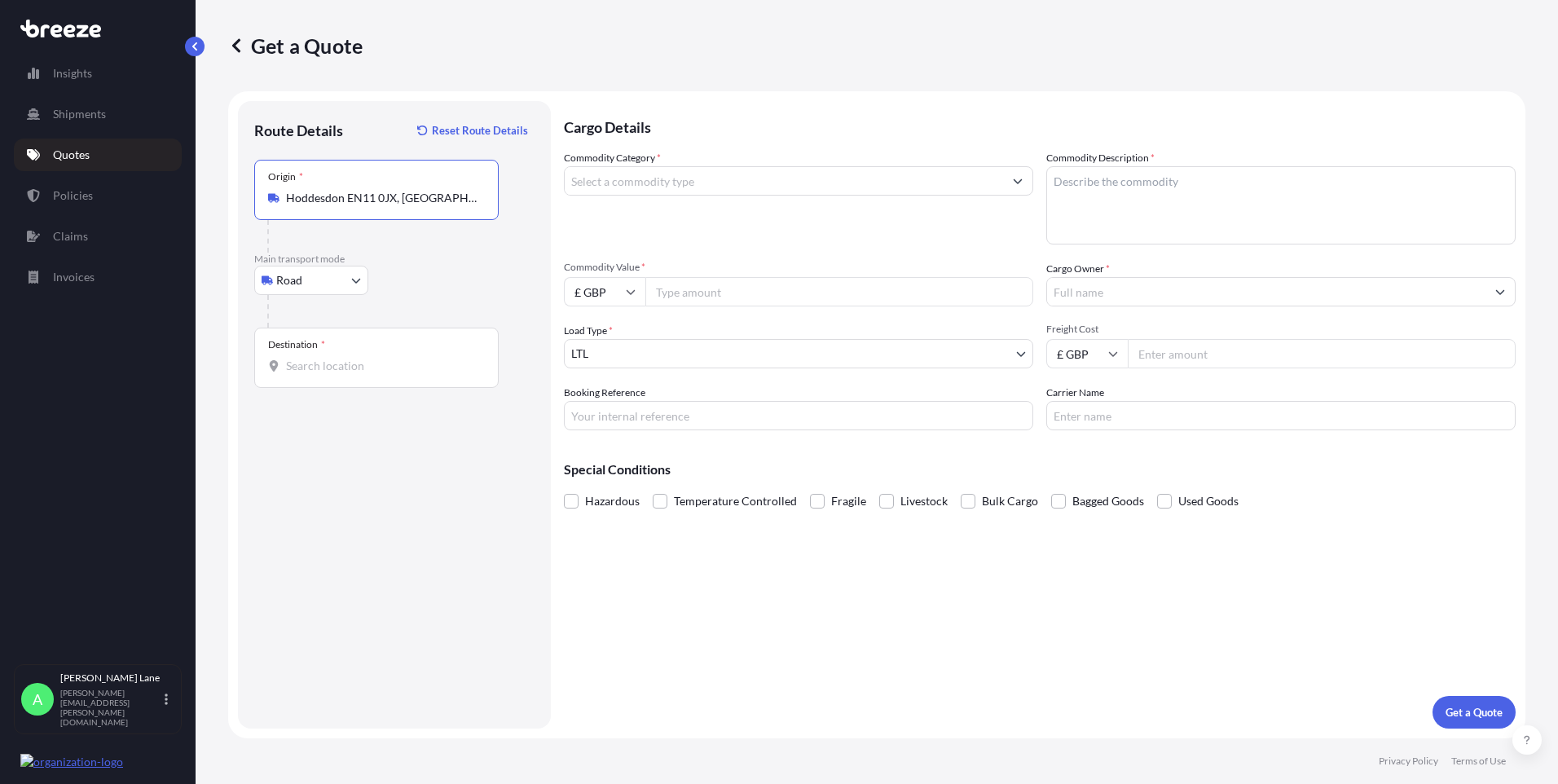
click at [392, 361] on input "Destination *" at bounding box center [382, 366] width 192 height 16
paste input "NALIA"
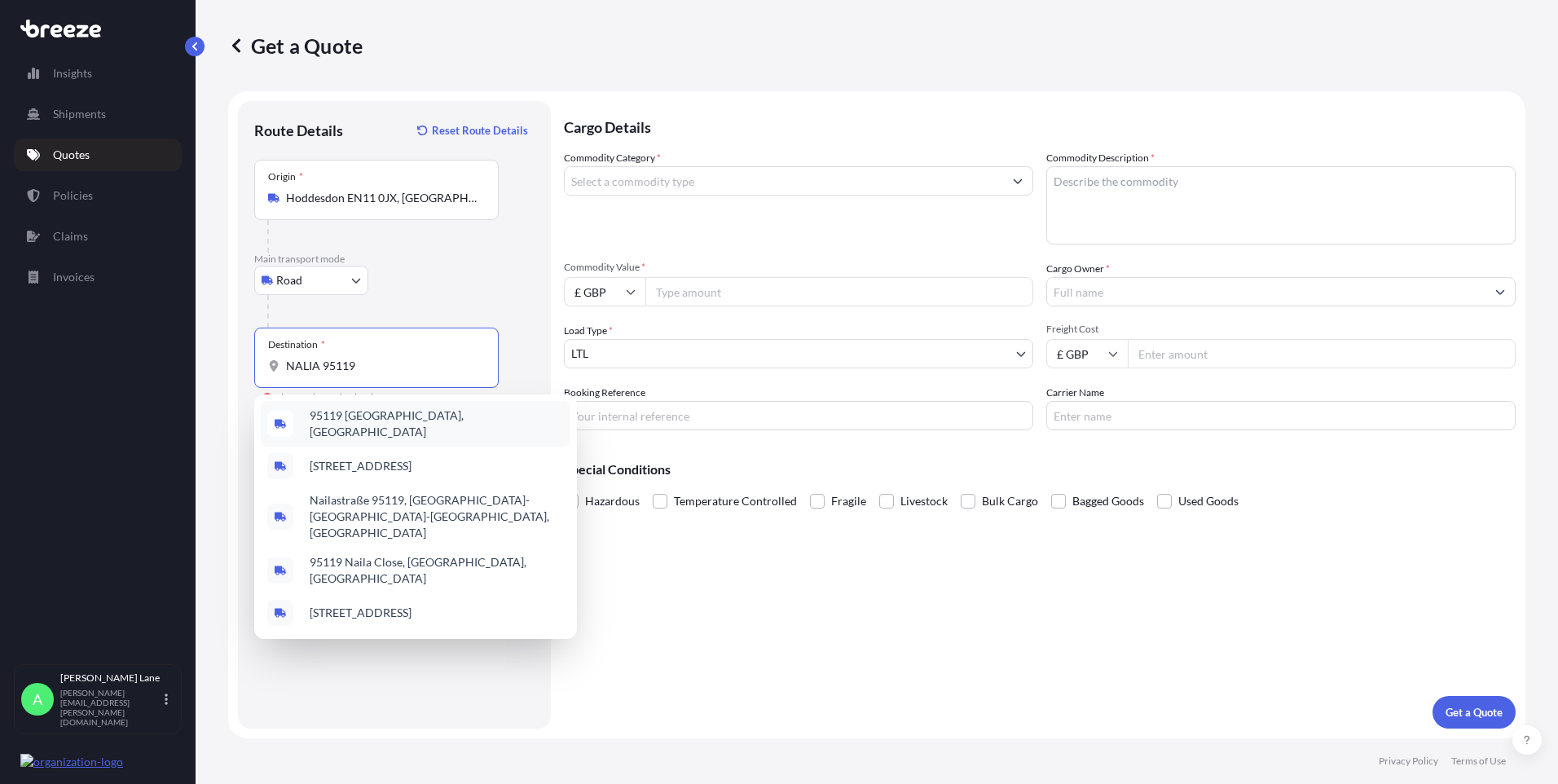
click at [358, 429] on div "95119 [GEOGRAPHIC_DATA], [GEOGRAPHIC_DATA]" at bounding box center [415, 423] width 309 height 46
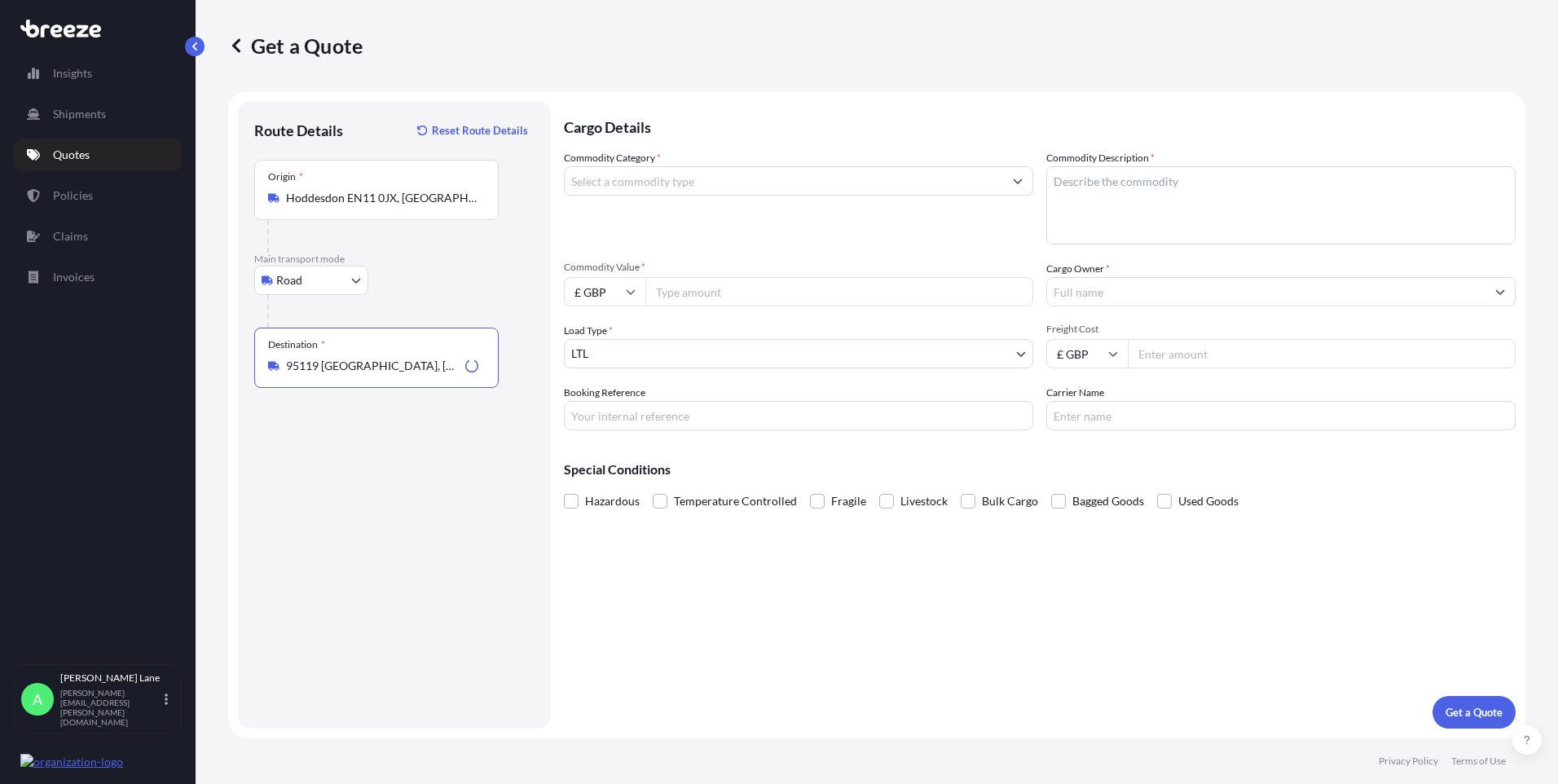
type input "95119 [GEOGRAPHIC_DATA], [GEOGRAPHIC_DATA]"
click at [644, 186] on input "Commodity Category *" at bounding box center [783, 181] width 439 height 29
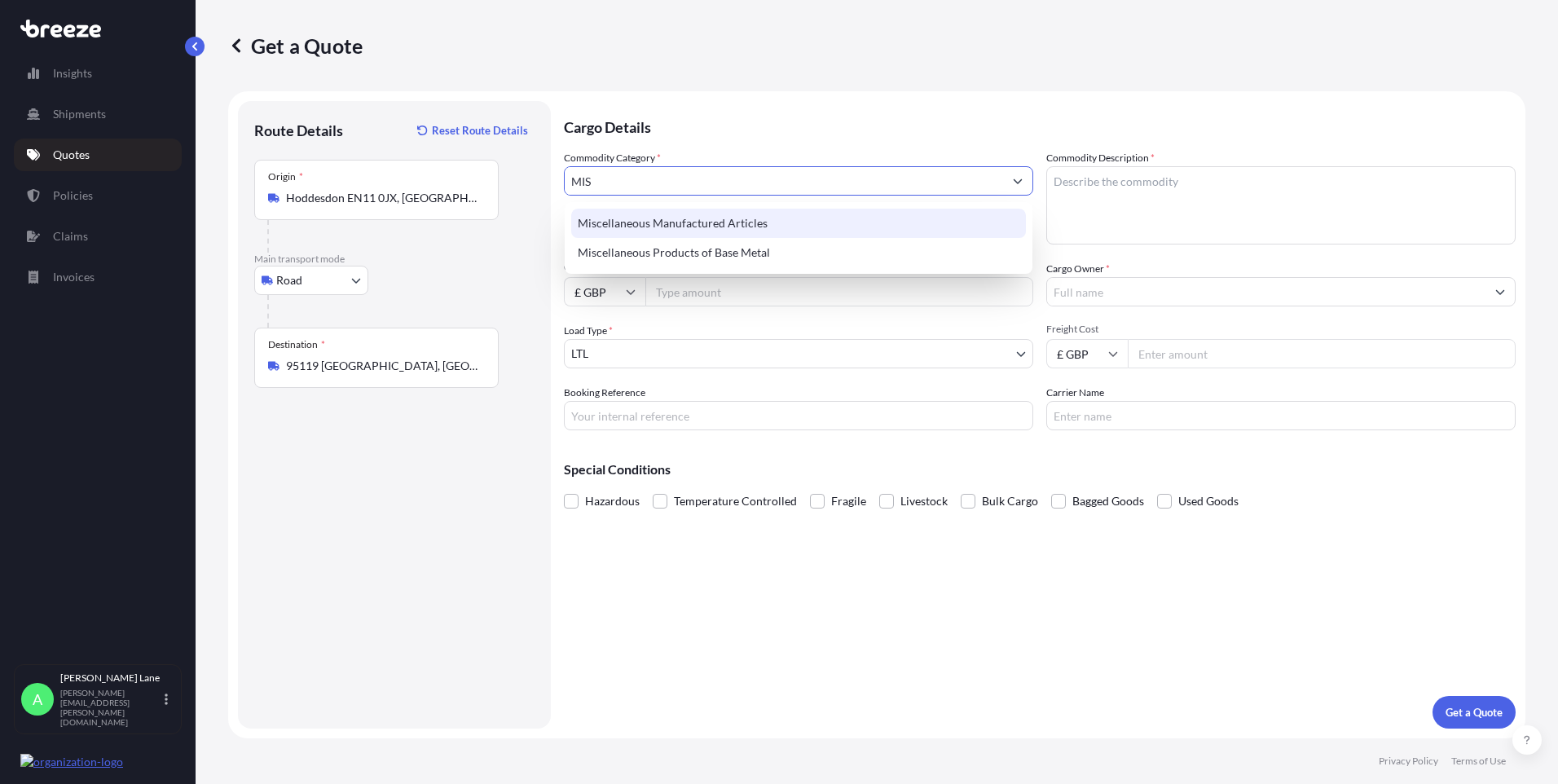
click at [665, 222] on div "Miscellaneous Manufactured Articles" at bounding box center [798, 222] width 455 height 29
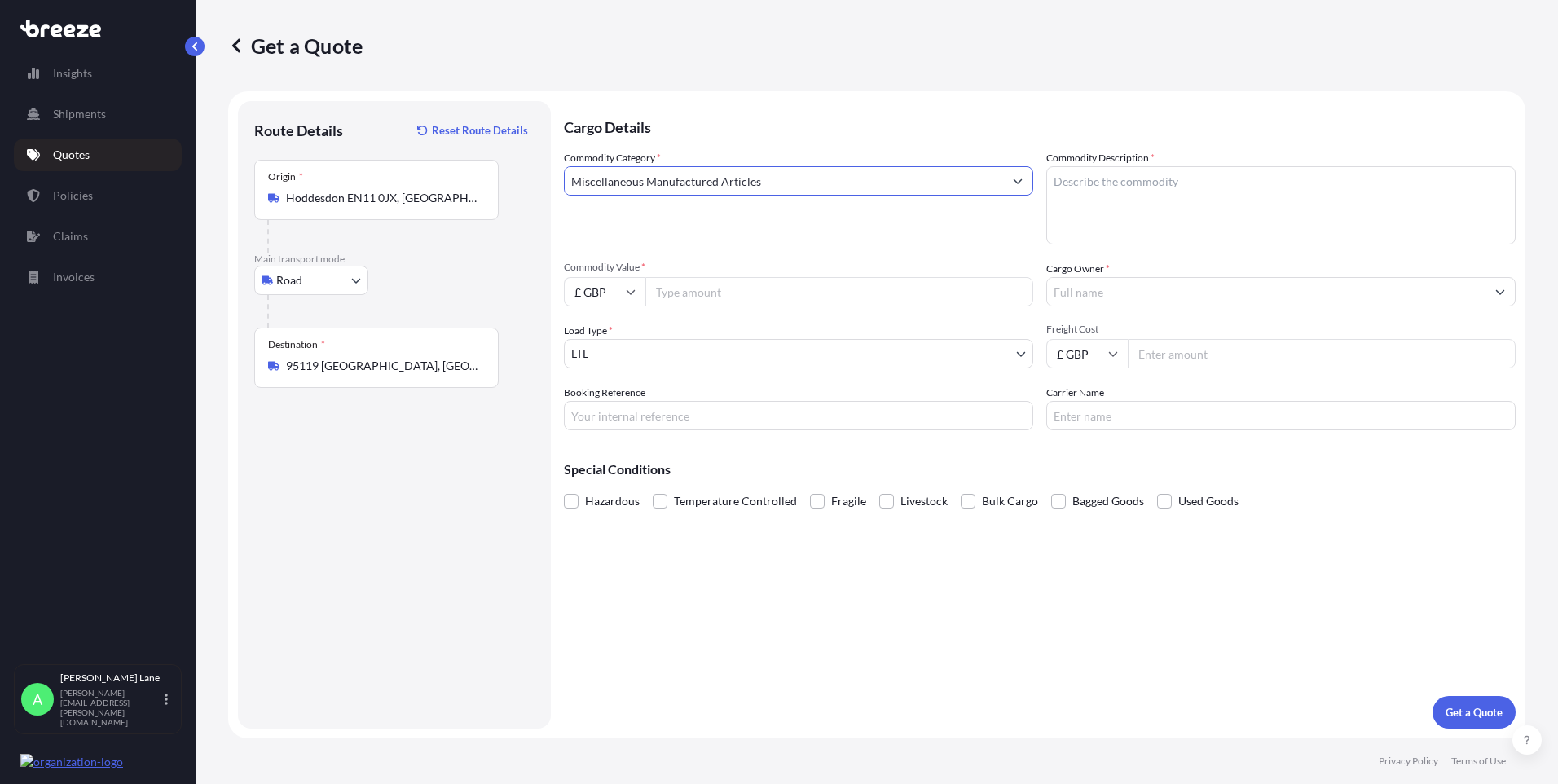
type input "Miscellaneous Manufactured Articles"
click at [682, 284] on input "Commodity Value *" at bounding box center [839, 291] width 388 height 29
type input "5653.44"
click at [693, 412] on input "Booking Reference" at bounding box center [798, 415] width 470 height 29
paste input "1899110"
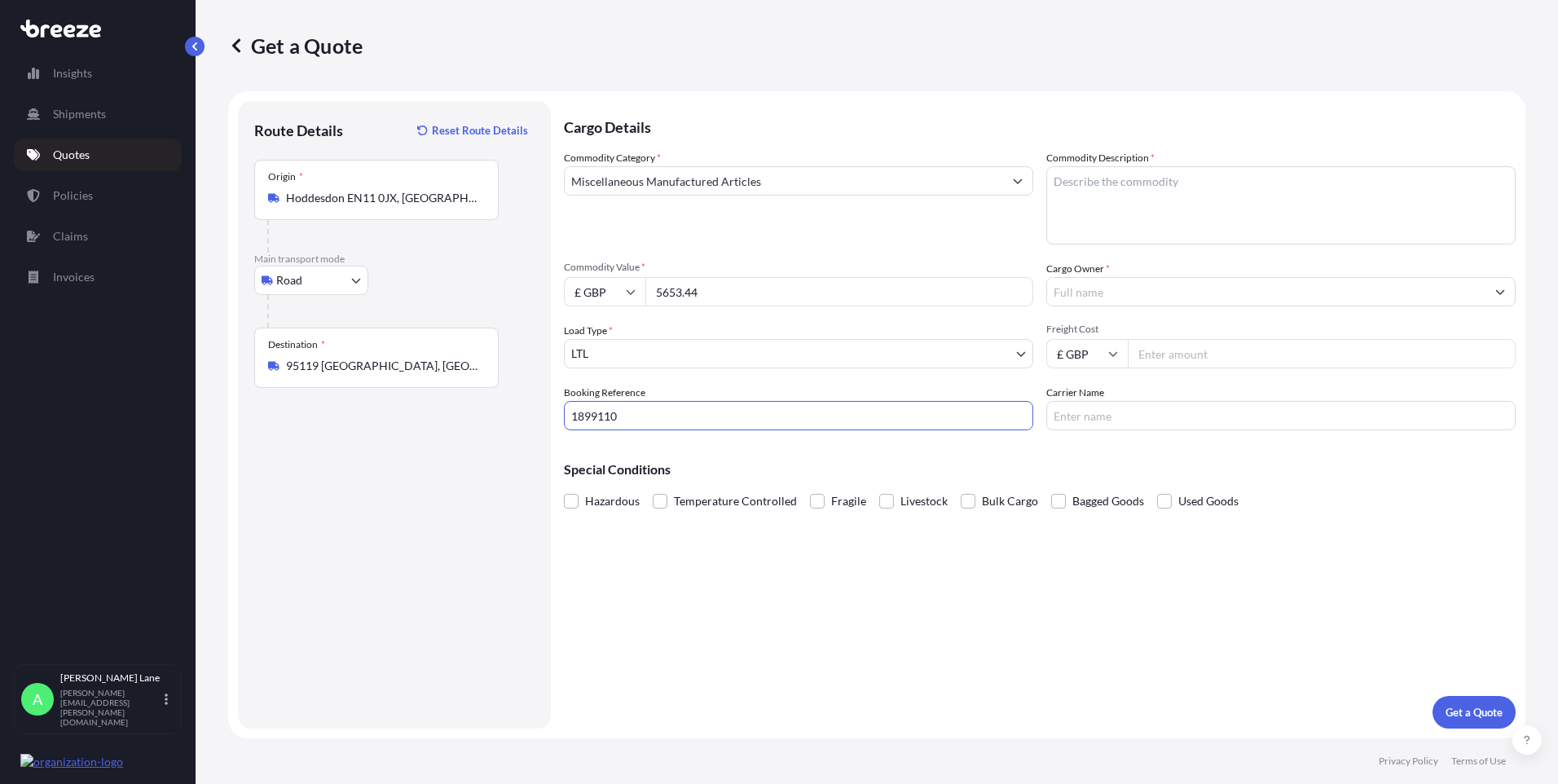
type input "1899110"
click at [701, 565] on div "Cargo Details Commodity Category * Miscellaneous Manufactured Articles Commodit…" at bounding box center [1040, 415] width 952 height 627
paste textarea "DARTS AND ACCESSORIES"
type textarea "DARTS AND ACCESSORIES"
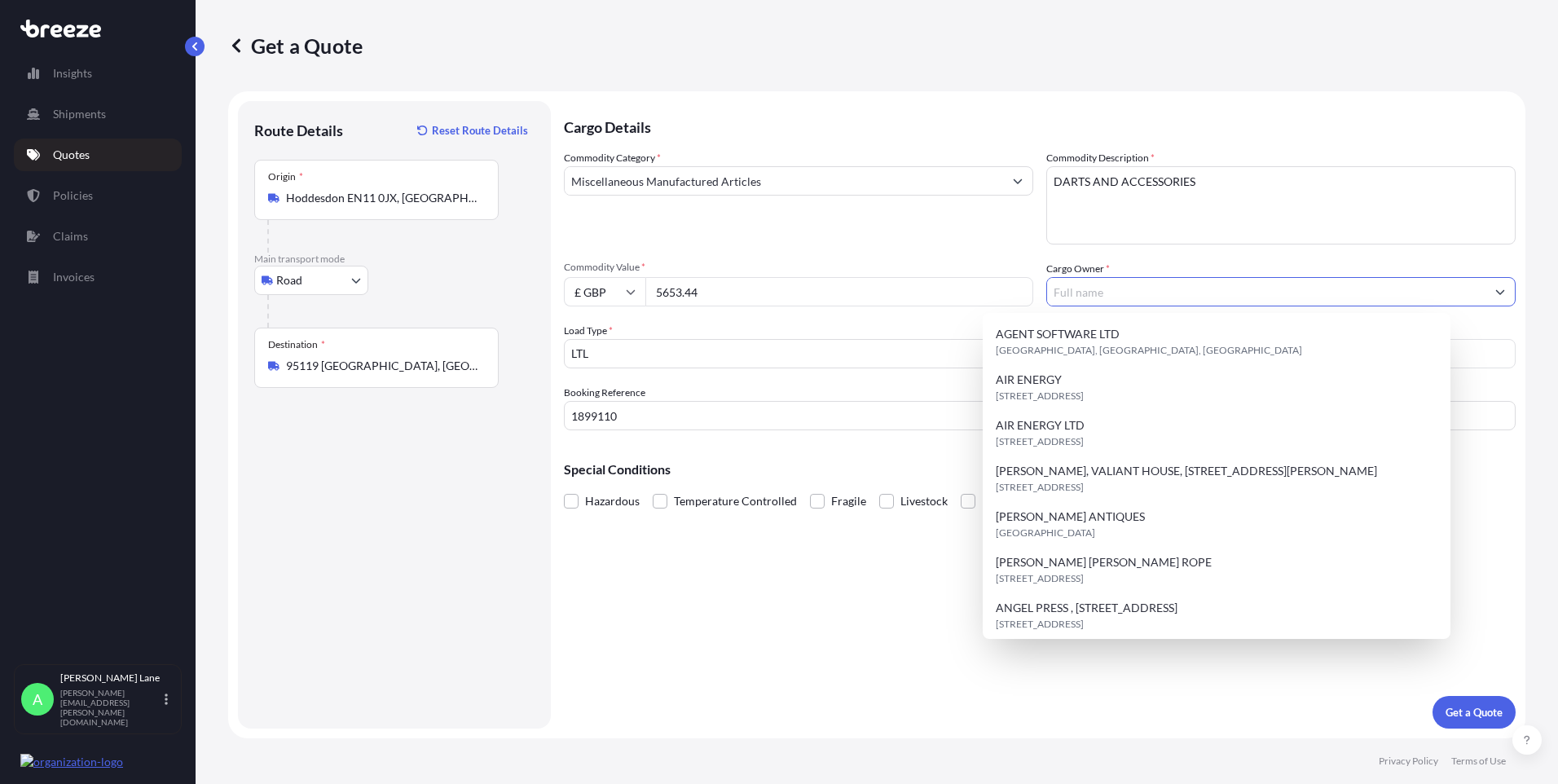
click at [1159, 289] on input "Cargo Owner *" at bounding box center [1266, 291] width 439 height 29
type input "V"
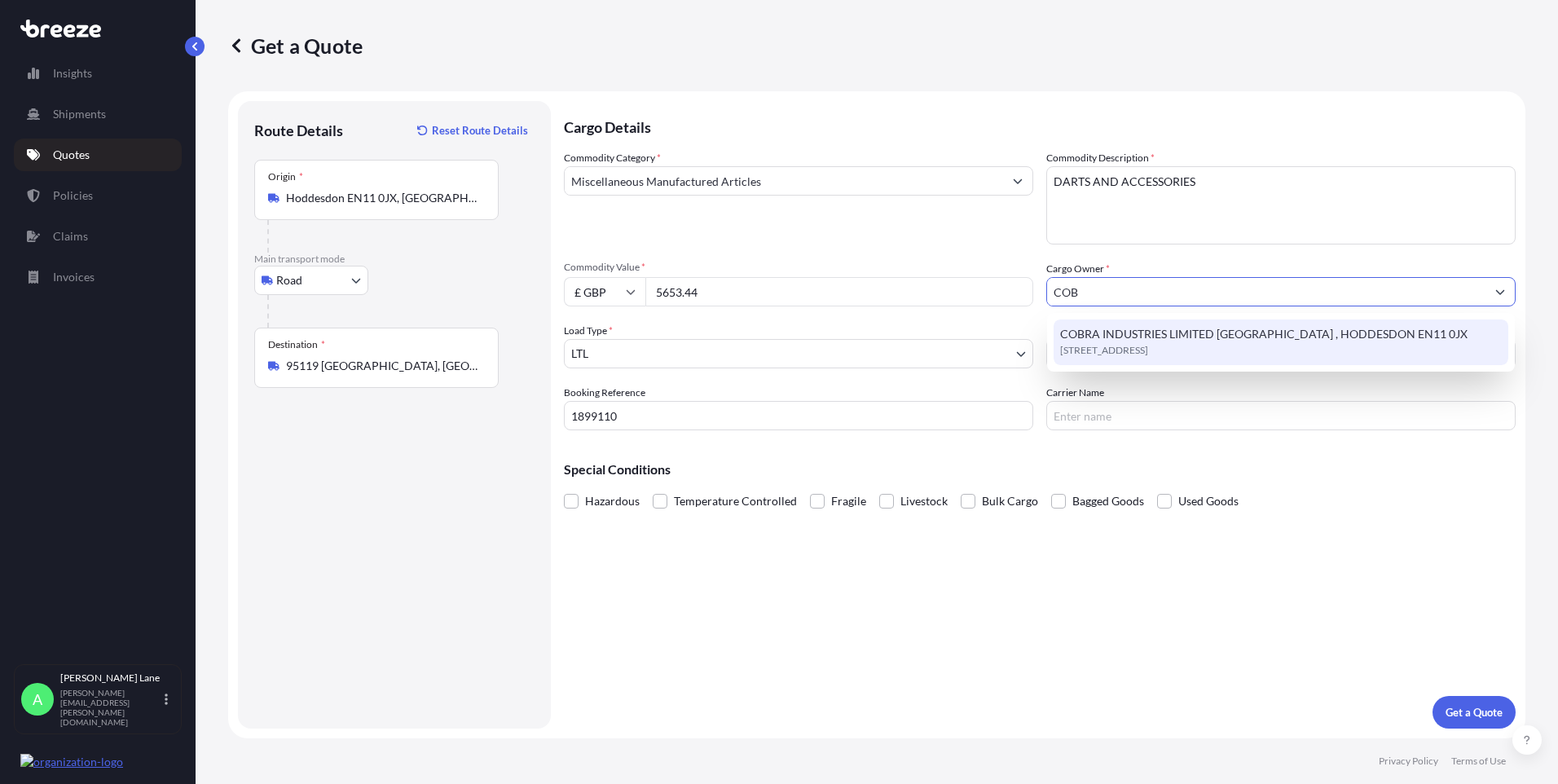
click at [1143, 335] on div "COBRA INDUSTRIES LIMITED [STREET_ADDRESS]" at bounding box center [1281, 343] width 455 height 46
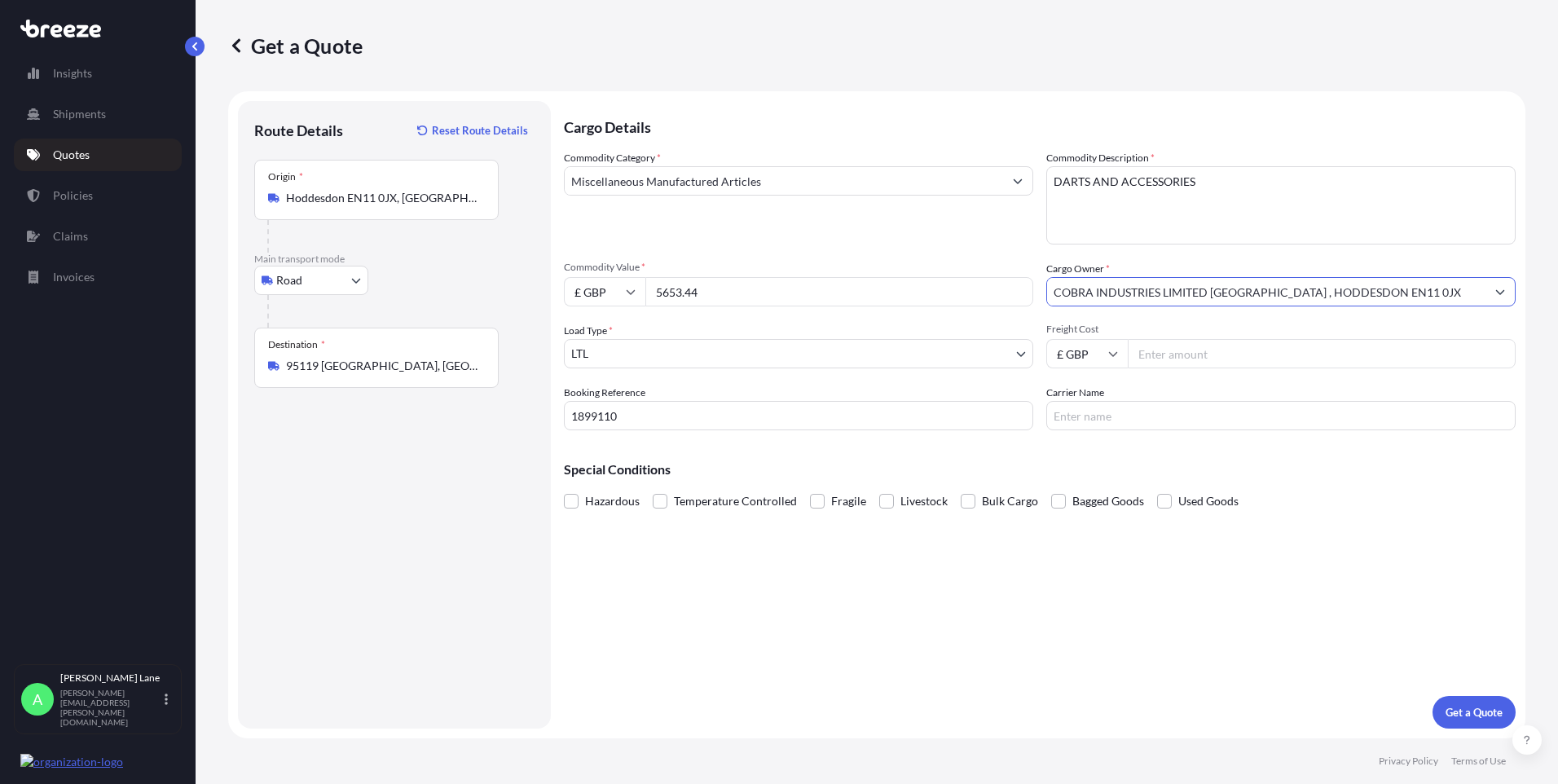
type input "COBRA INDUSTRIES LIMITED [GEOGRAPHIC_DATA] , HODDESDON EN11 0JX"
click at [1206, 350] on input "Freight Cost" at bounding box center [1322, 353] width 388 height 29
type input "152.37"
click at [1111, 414] on input "Carrier Name" at bounding box center [1281, 415] width 470 height 29
type input "DHL"
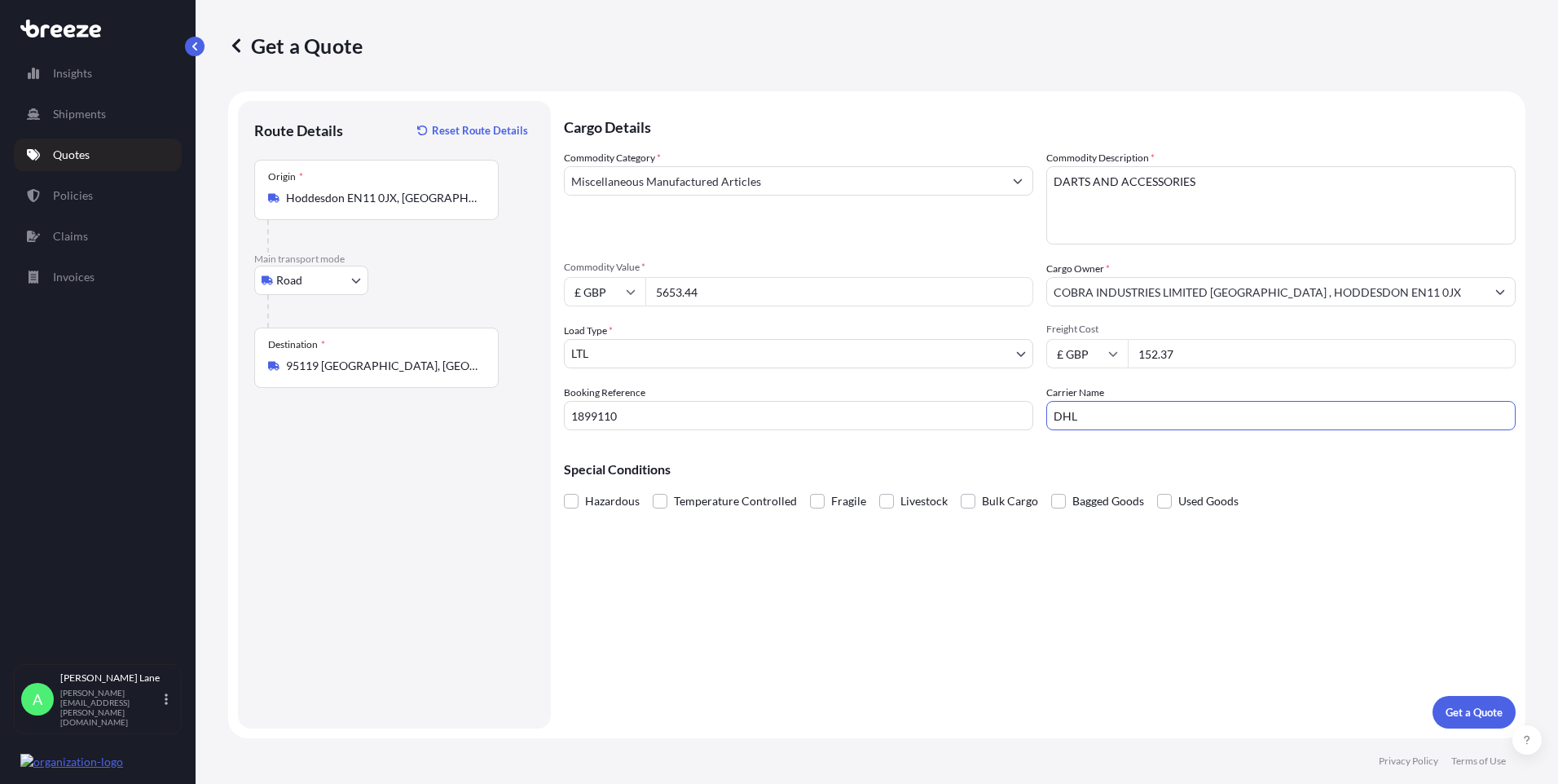
drag, startPoint x: 1048, startPoint y: 625, endPoint x: 1376, endPoint y: 648, distance: 328.8
click at [1056, 614] on div "Cargo Details Commodity Category * Miscellaneous Manufactured Articles Commodit…" at bounding box center [1040, 415] width 952 height 627
click at [1460, 707] on p "Get a Quote" at bounding box center [1475, 712] width 57 height 16
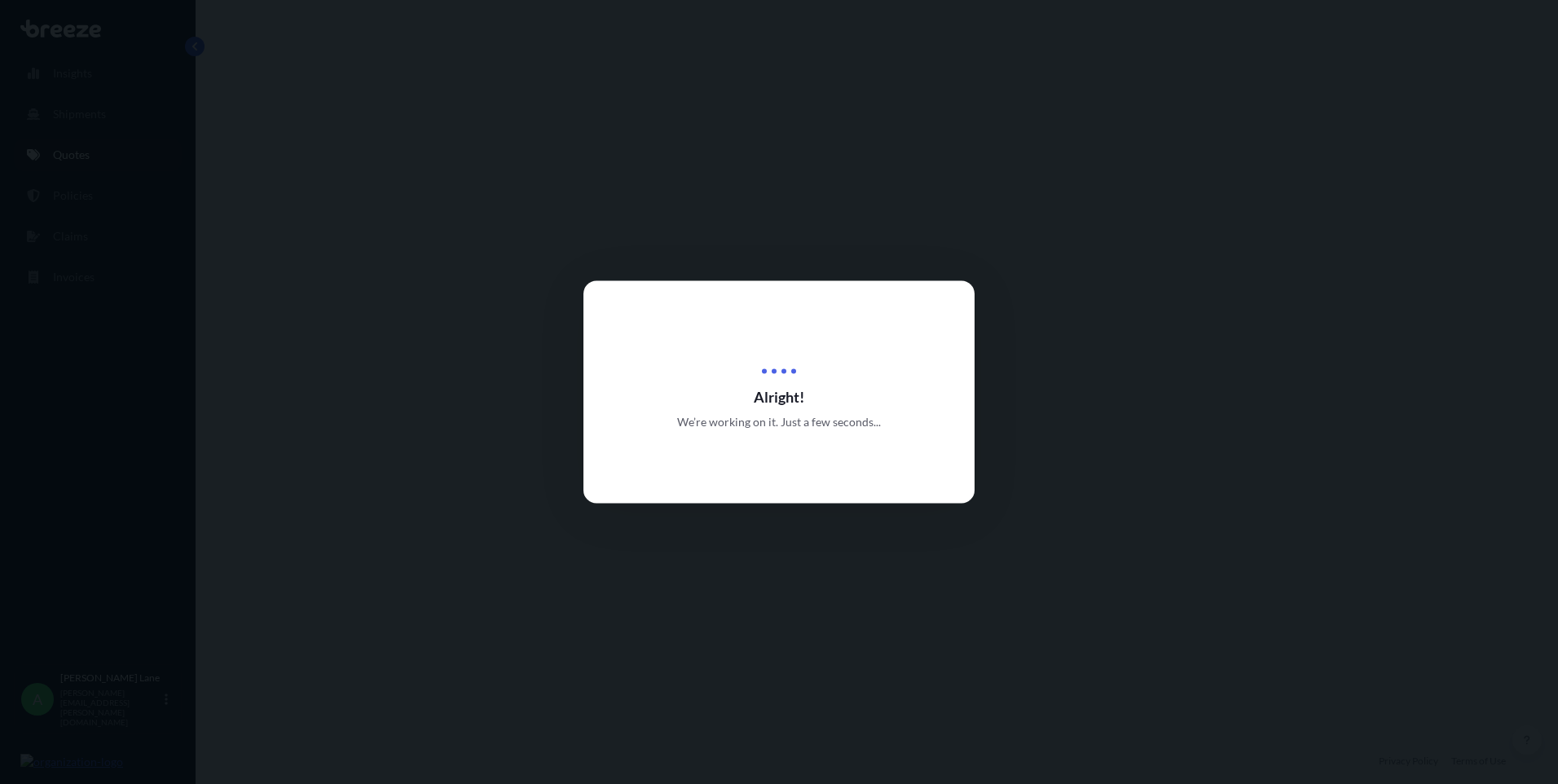
select select "Road"
select select "1"
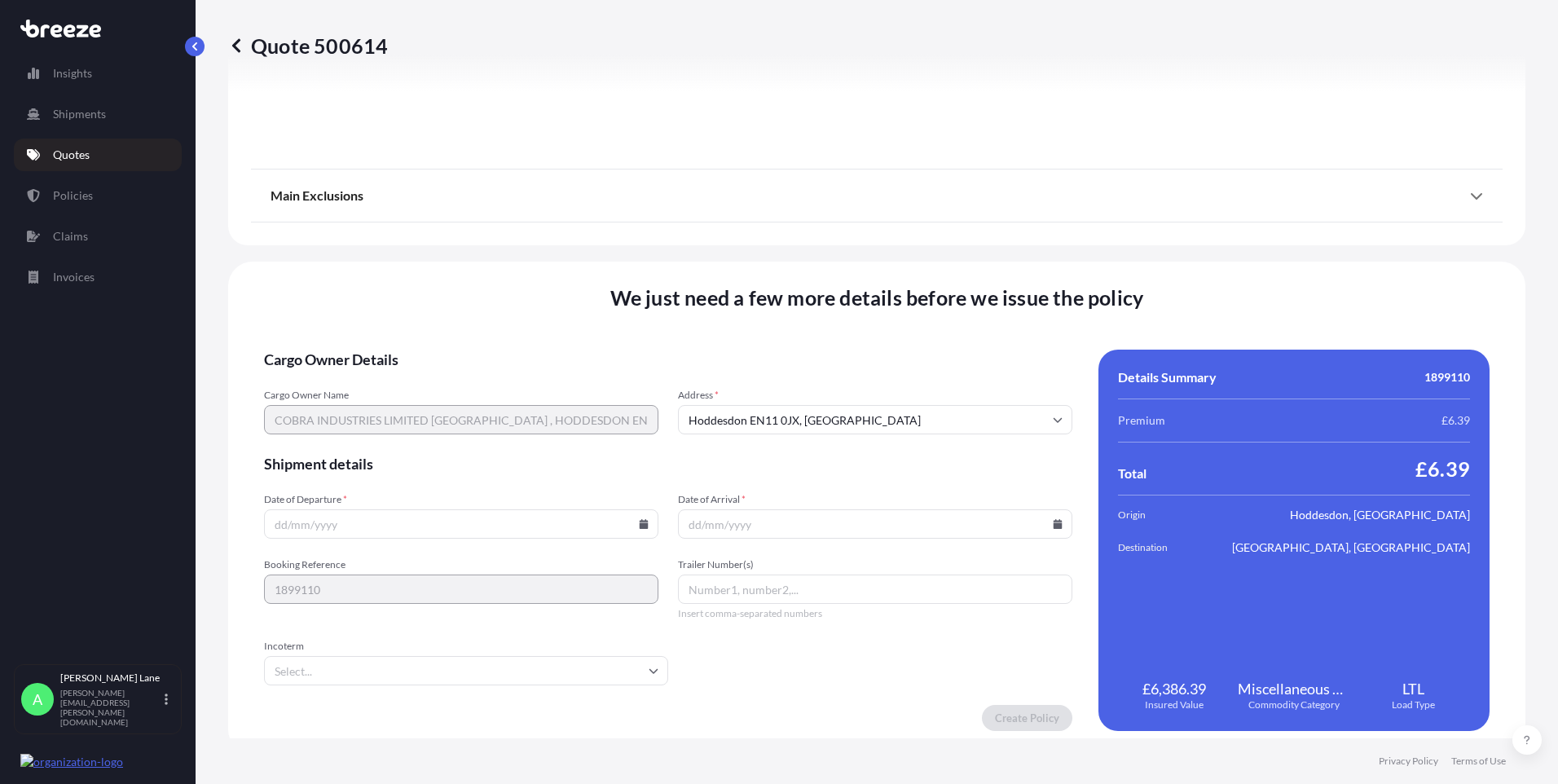
scroll to position [1802, 0]
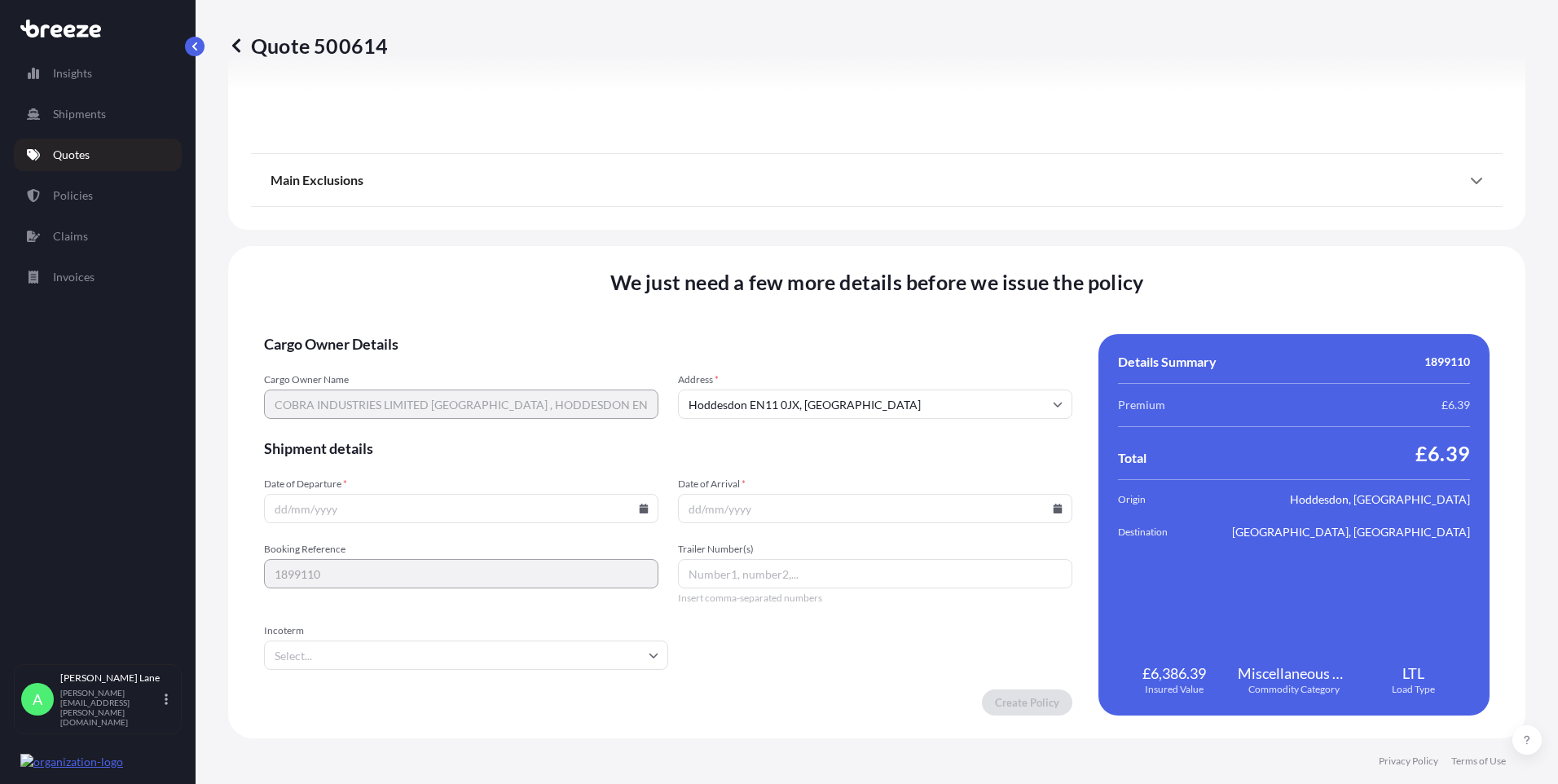
click at [643, 510] on icon at bounding box center [644, 508] width 9 height 10
drag, startPoint x: 502, startPoint y: 299, endPoint x: 370, endPoint y: 496, distance: 237.1
click at [501, 299] on button "3" at bounding box center [497, 301] width 26 height 26
type input "[DATE]"
drag, startPoint x: 298, startPoint y: 653, endPoint x: 313, endPoint y: 629, distance: 28.3
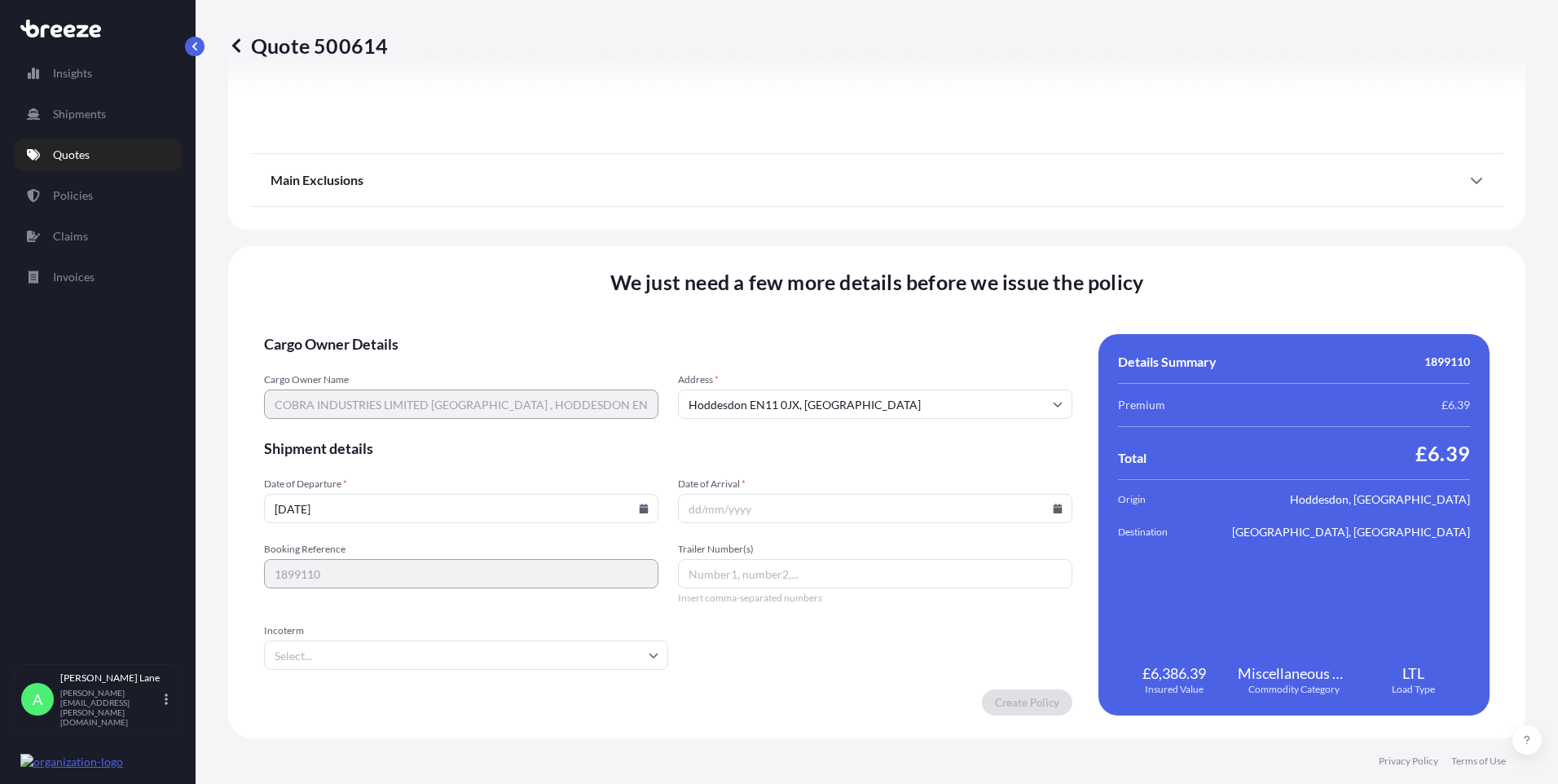
click at [299, 653] on input "Incoterm" at bounding box center [466, 655] width 404 height 29
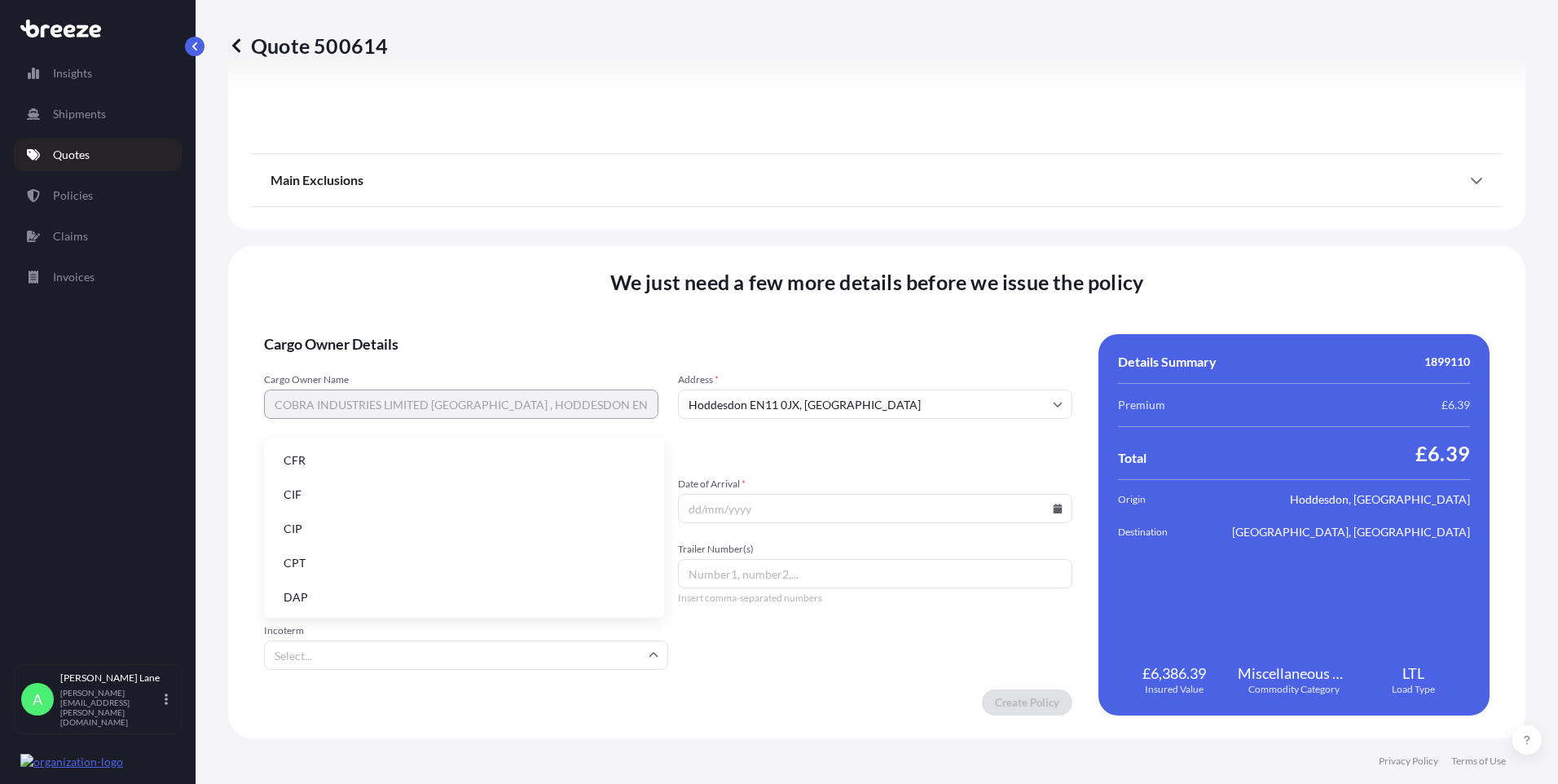
click at [324, 589] on li "DAP" at bounding box center [464, 597] width 387 height 31
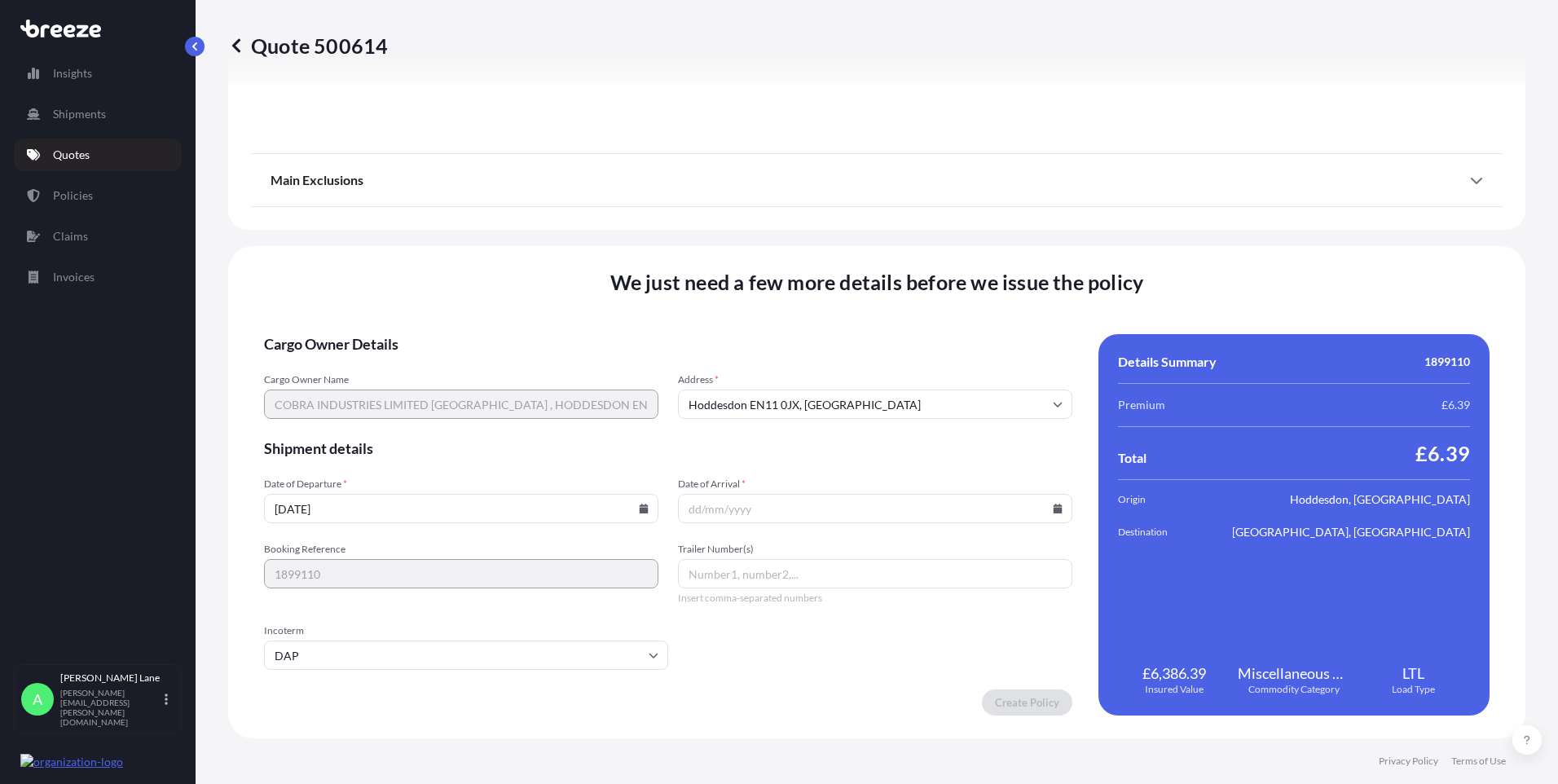
click at [1054, 505] on icon at bounding box center [1058, 508] width 9 height 10
click at [794, 335] on button "7" at bounding box center [793, 332] width 26 height 26
type input "[DATE]"
drag, startPoint x: 766, startPoint y: 557, endPoint x: 739, endPoint y: 578, distance: 34.2
click at [739, 578] on input "Trailer Number(s)" at bounding box center [875, 573] width 394 height 29
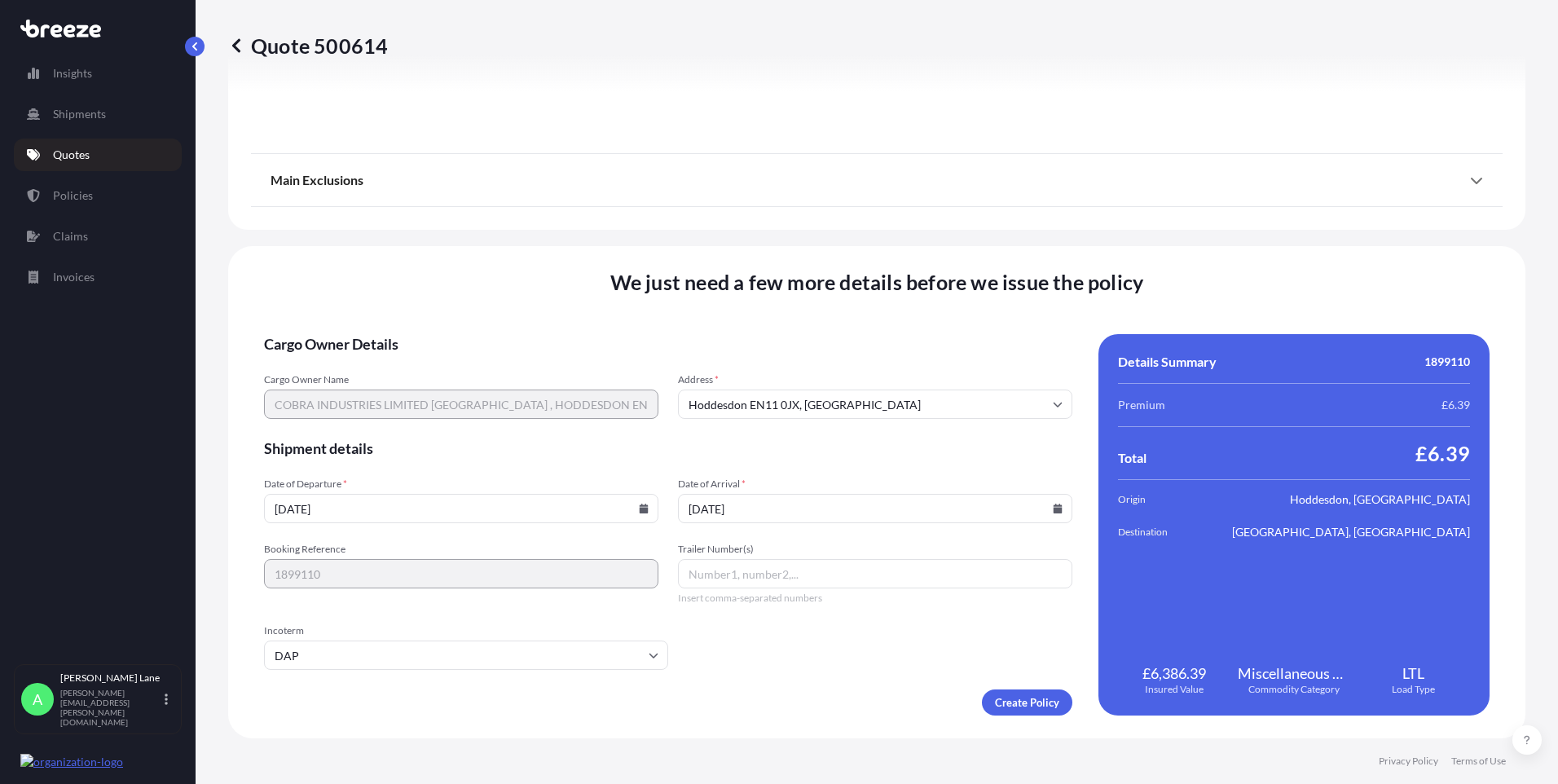
paste input "6763532591"
type input "6763532591"
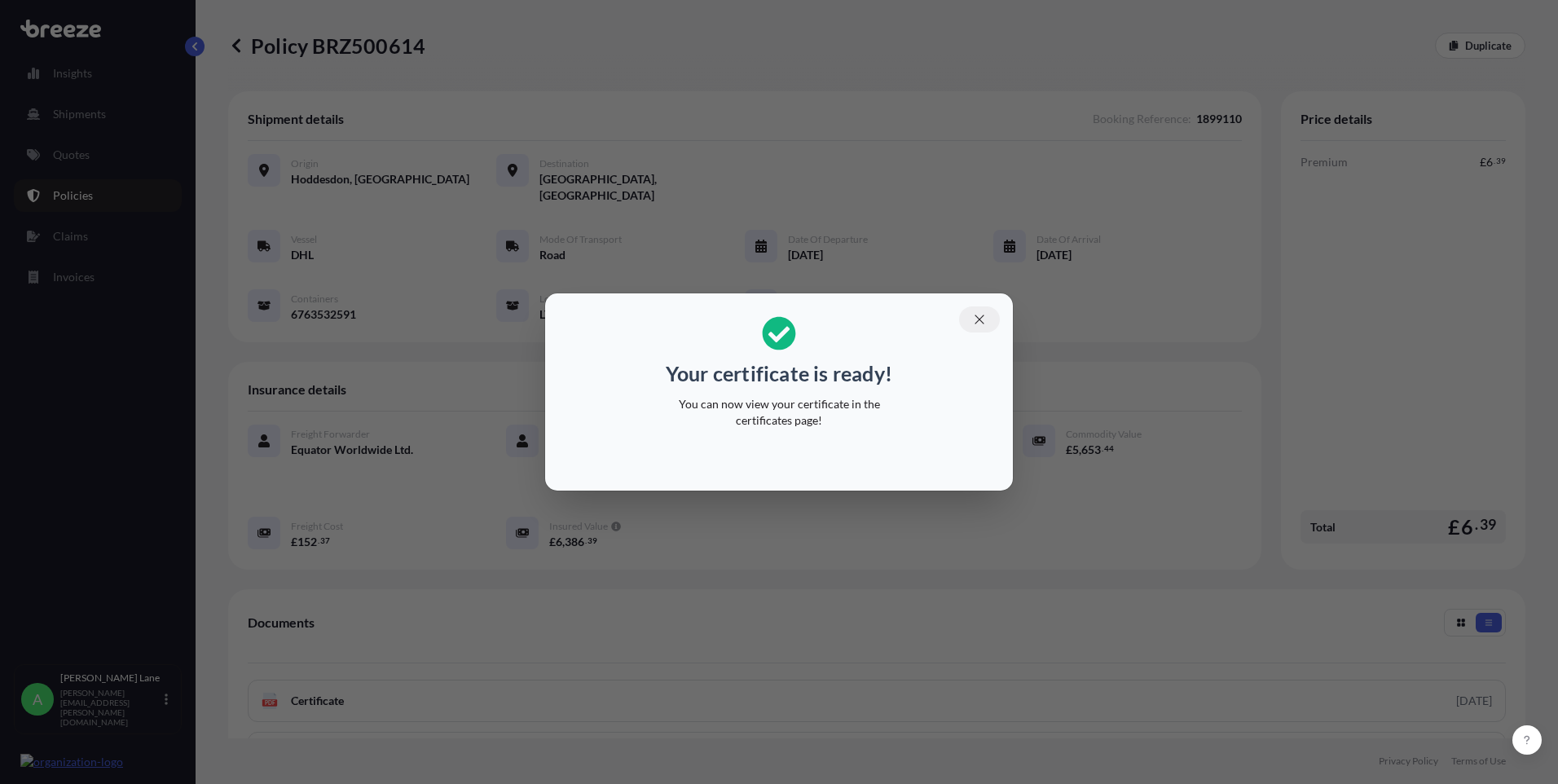
click at [978, 321] on icon "button" at bounding box center [979, 319] width 9 height 9
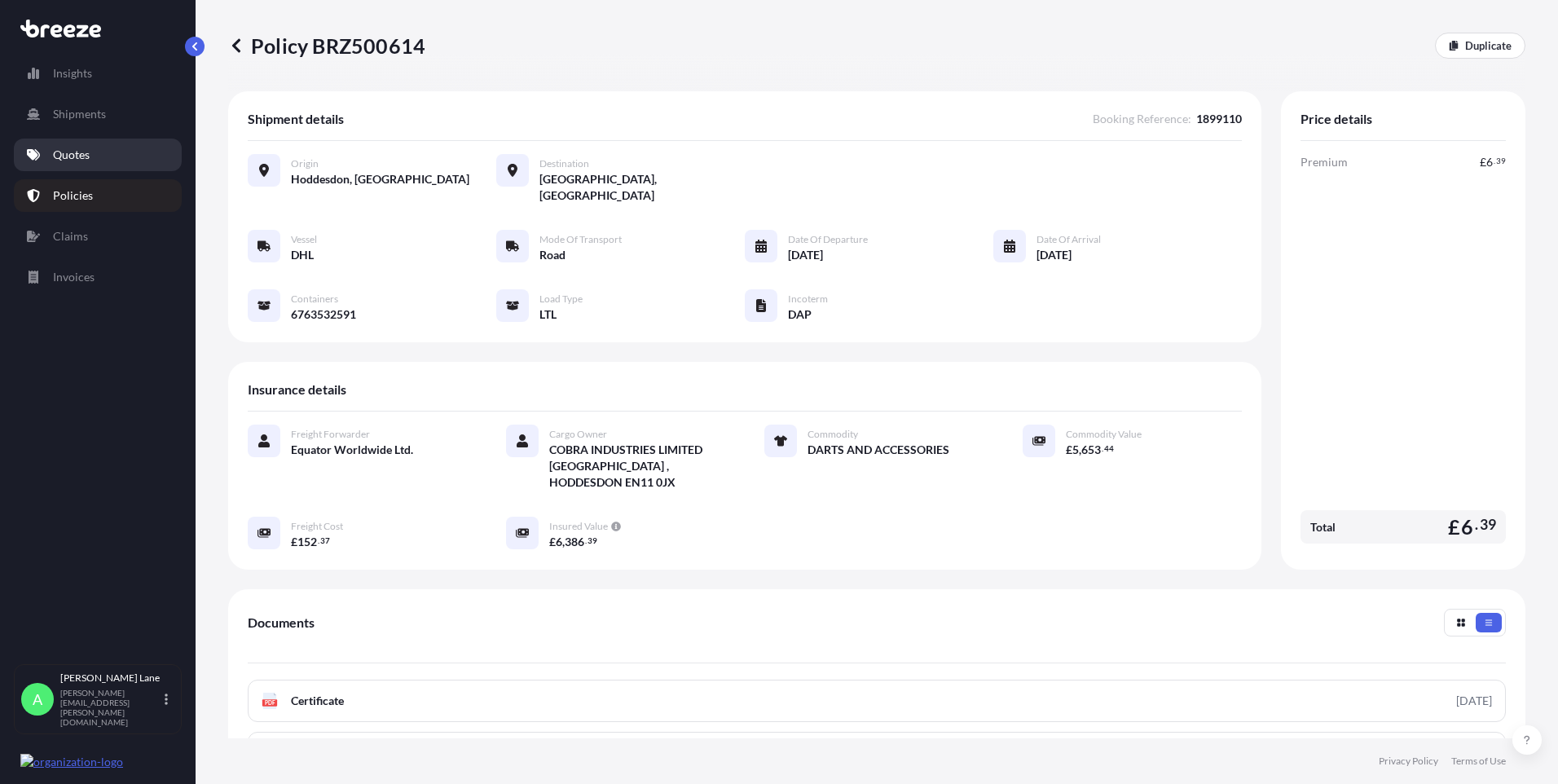
click at [37, 157] on icon at bounding box center [33, 154] width 13 height 12
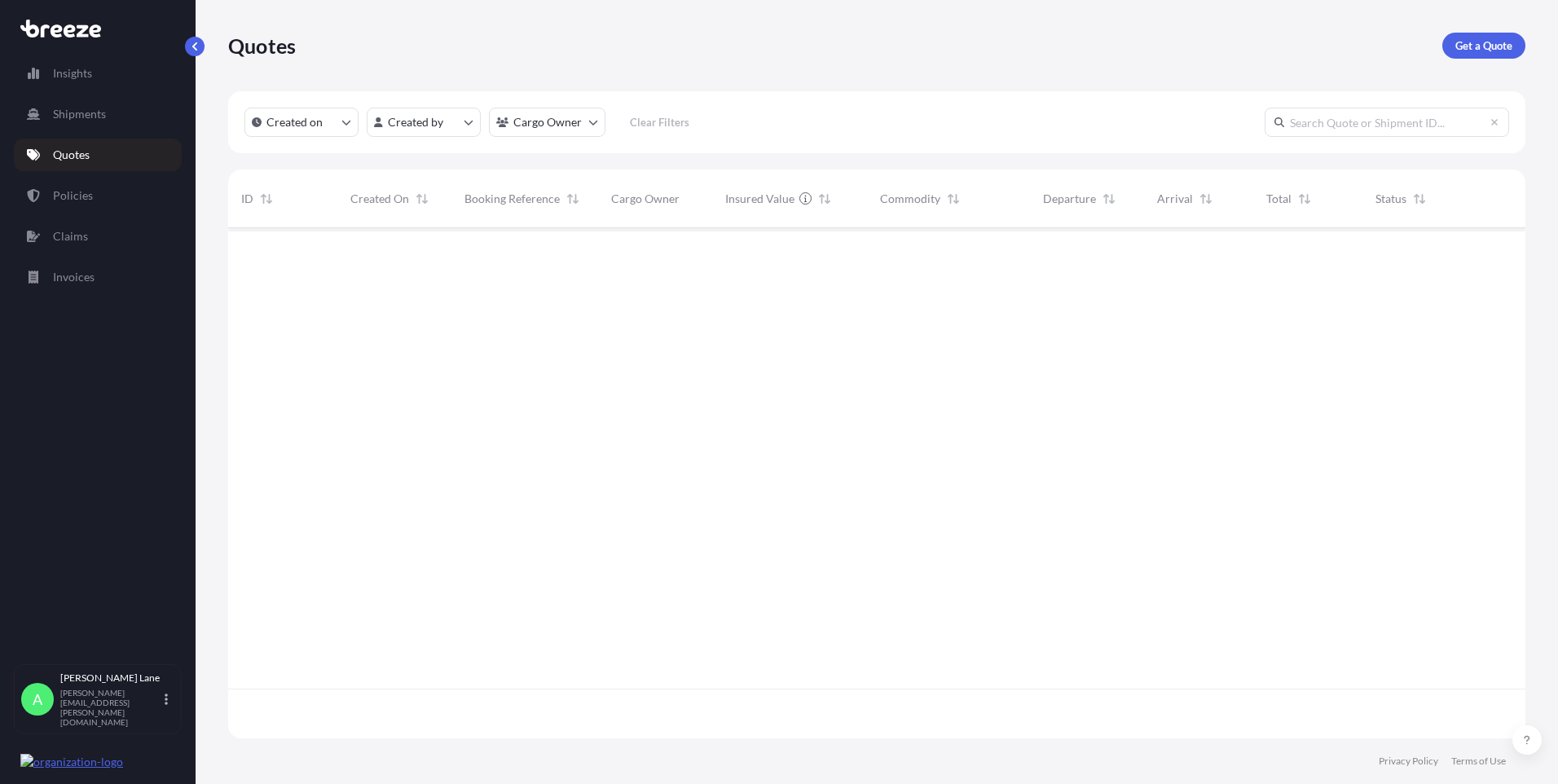
scroll to position [507, 1285]
click at [1474, 54] on link "Get a Quote" at bounding box center [1484, 45] width 83 height 26
select select "Road"
select select "1"
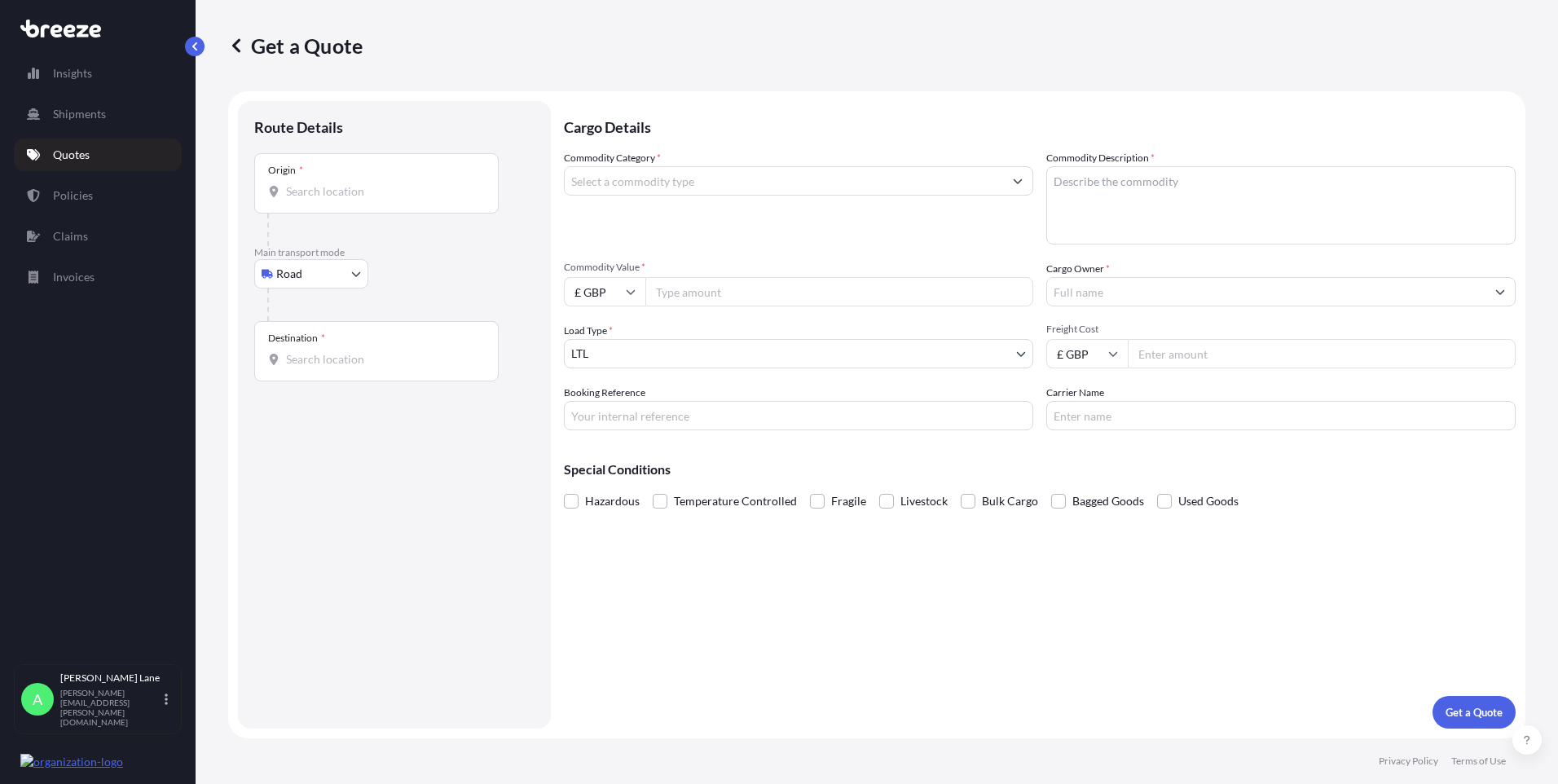
click at [319, 279] on body "Insights Shipments Quotes Policies Claims Invoices A [PERSON_NAME] [PERSON_NAME…" at bounding box center [779, 392] width 1558 height 784
click at [312, 340] on div "Air" at bounding box center [311, 345] width 101 height 29
select select "Air"
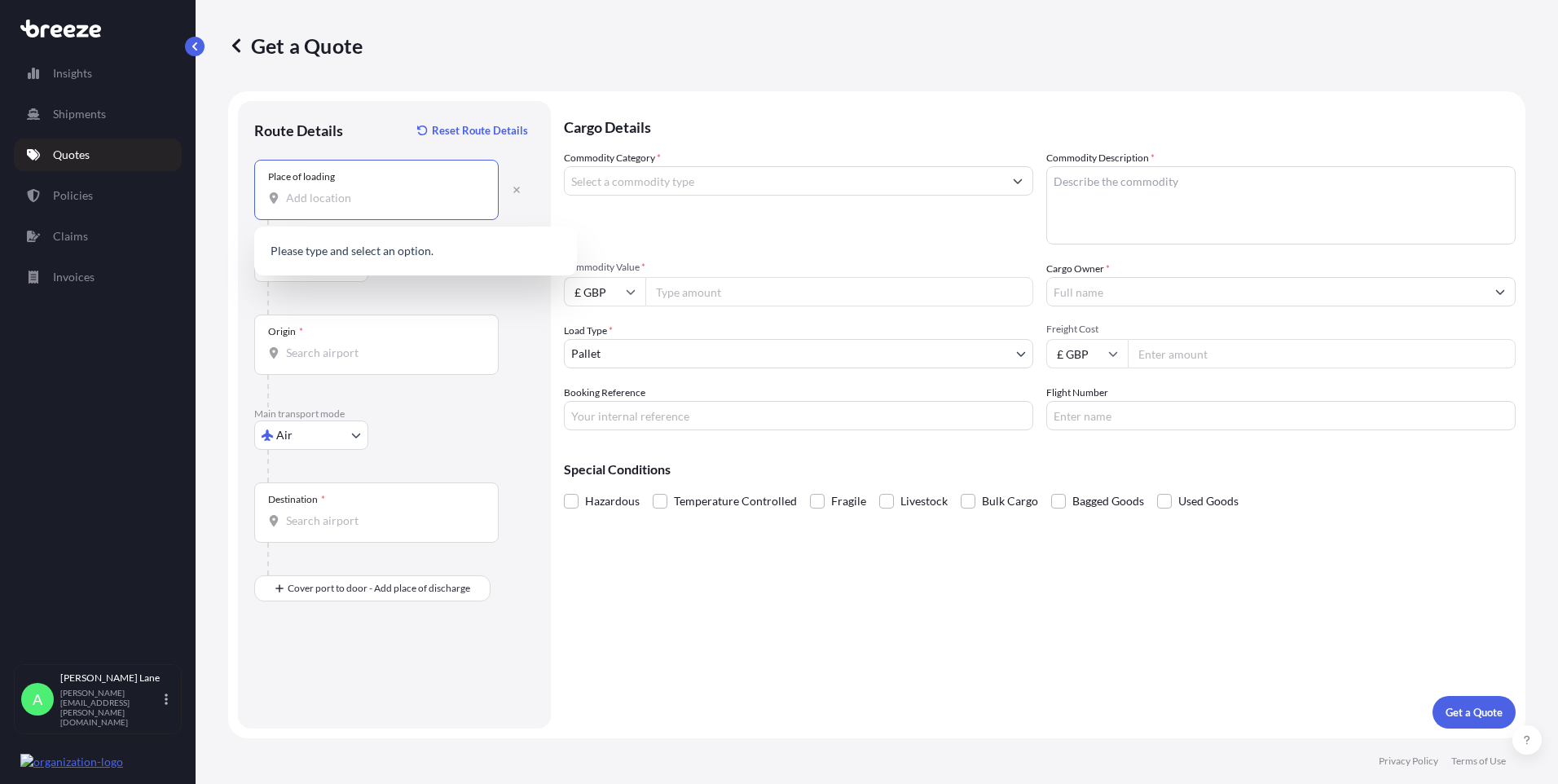
click at [360, 198] on input "Place of loading" at bounding box center [382, 198] width 192 height 16
paste input "N1 3QP"
click at [371, 262] on div "London N1 3QP , [GEOGRAPHIC_DATA]" at bounding box center [415, 256] width 309 height 46
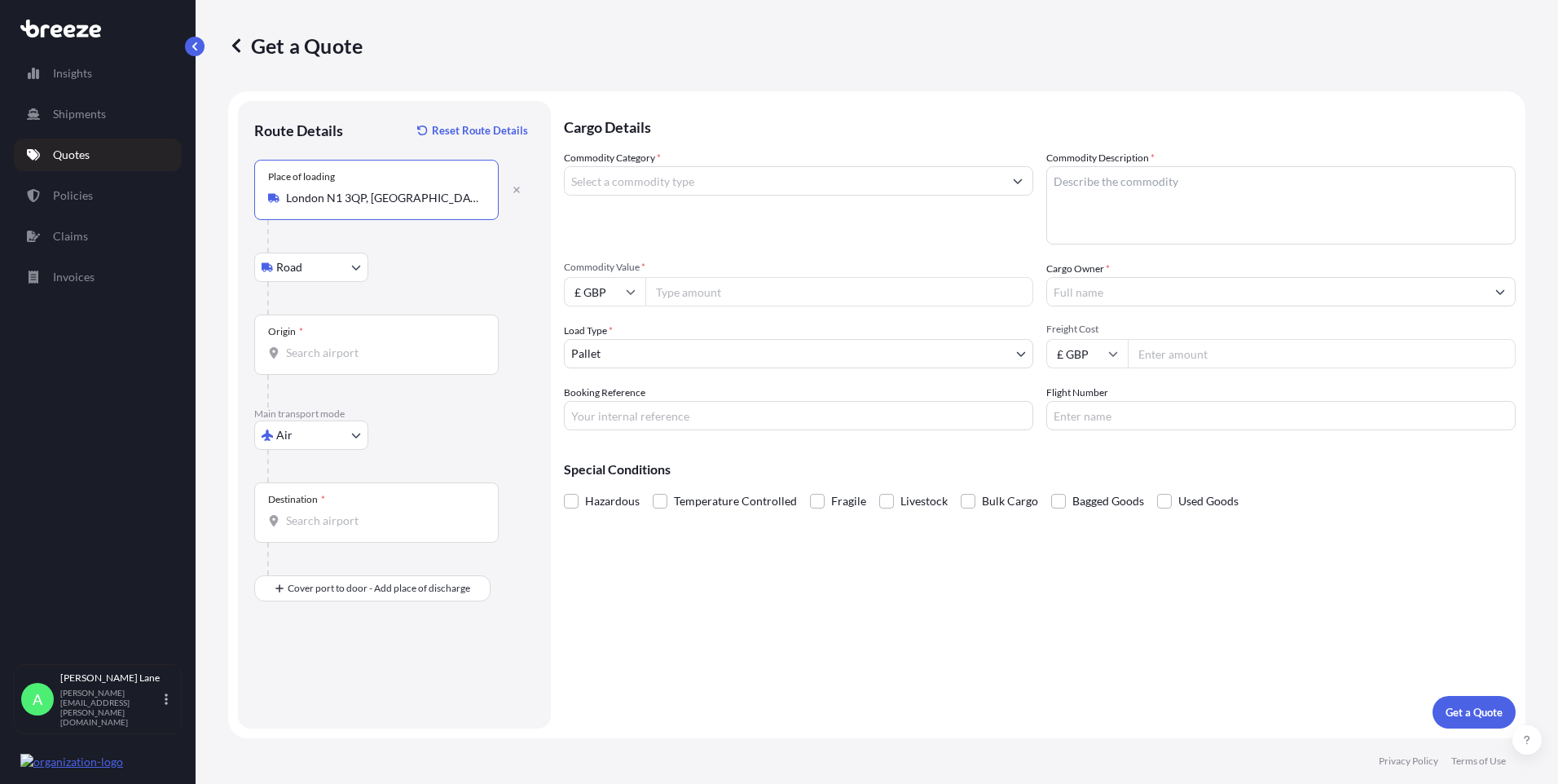
type input "London N1 3QP, [GEOGRAPHIC_DATA]"
click at [380, 249] on b "London N1 3QP, [GEOGRAPHIC_DATA]" at bounding box center [409, 252] width 199 height 14
click at [370, 341] on div "Origin *" at bounding box center [377, 345] width 245 height 60
click at [370, 345] on input "Origin *" at bounding box center [382, 353] width 192 height 16
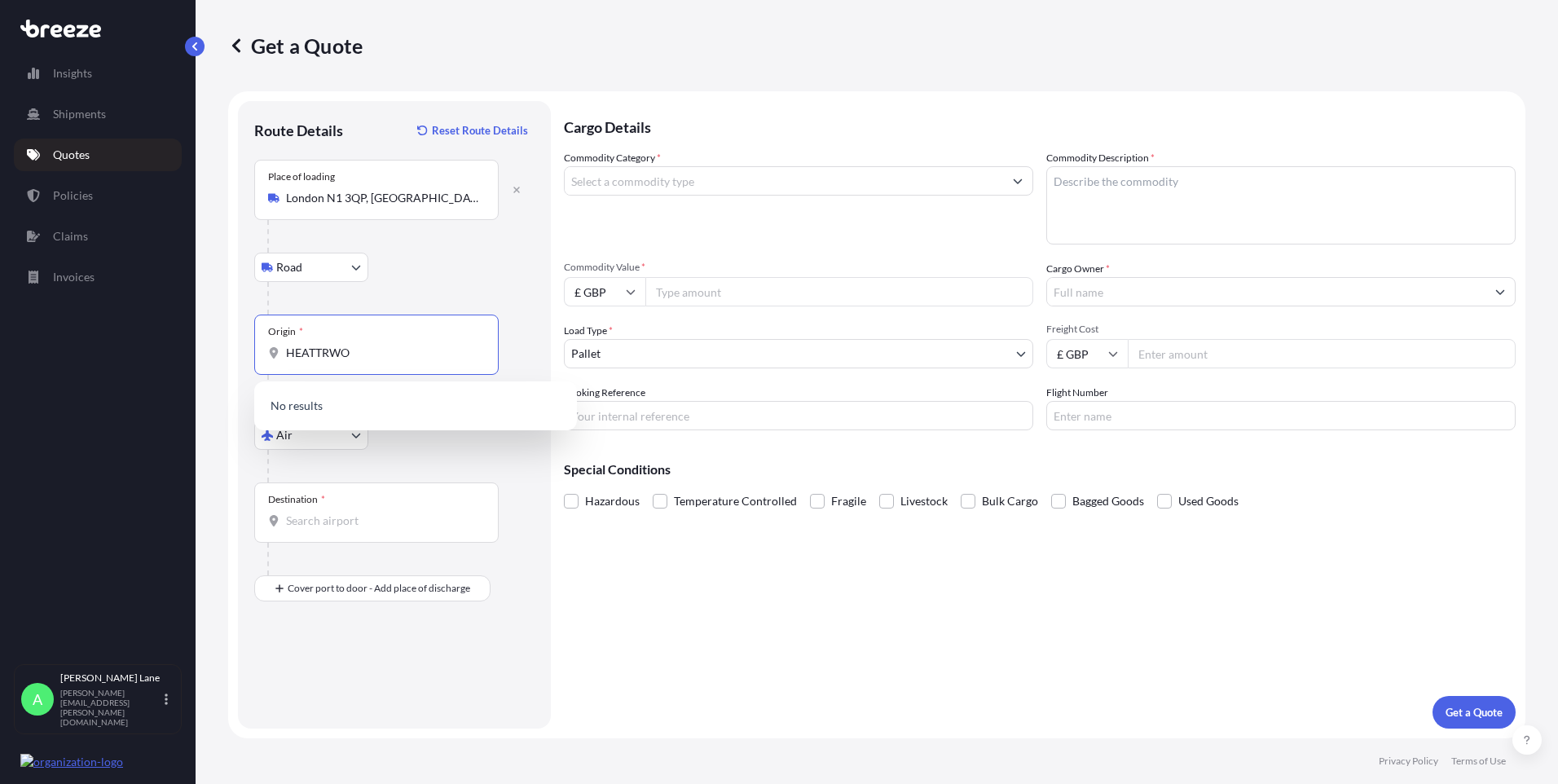
drag, startPoint x: 359, startPoint y: 357, endPoint x: 286, endPoint y: 357, distance: 73.0
click at [286, 357] on input "HEATTRWO" at bounding box center [382, 353] width 192 height 16
click at [348, 400] on span "GBLHR - Heathrow Apt/[GEOGRAPHIC_DATA], [GEOGRAPHIC_DATA]" at bounding box center [436, 410] width 254 height 33
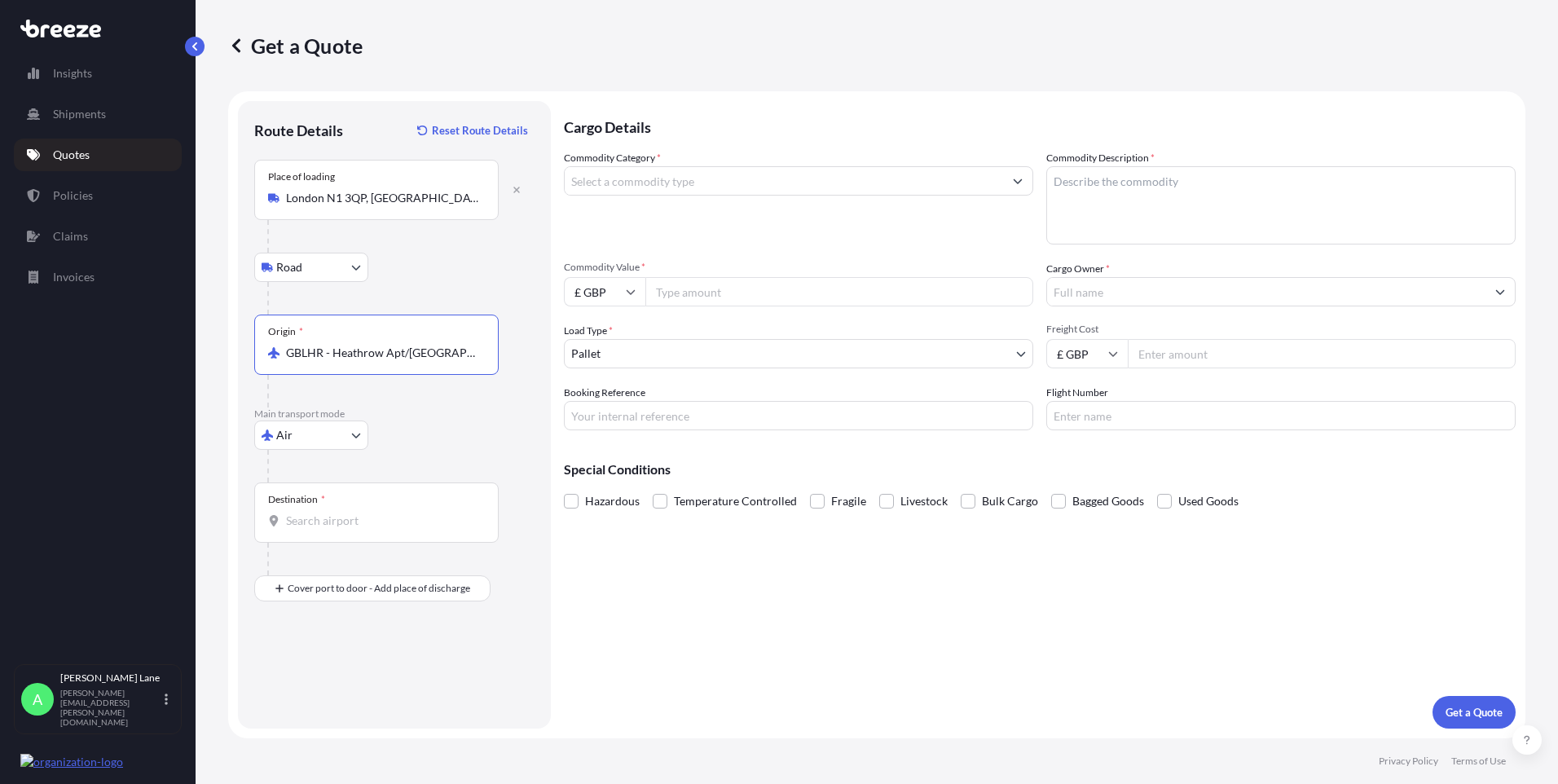
type input "GBLHR - Heathrow Apt/[GEOGRAPHIC_DATA], [GEOGRAPHIC_DATA]"
click at [350, 516] on input "Destination *" at bounding box center [382, 520] width 192 height 16
paste input "[US_STATE]"
type input "USNYC - [US_STATE], [GEOGRAPHIC_DATA]"
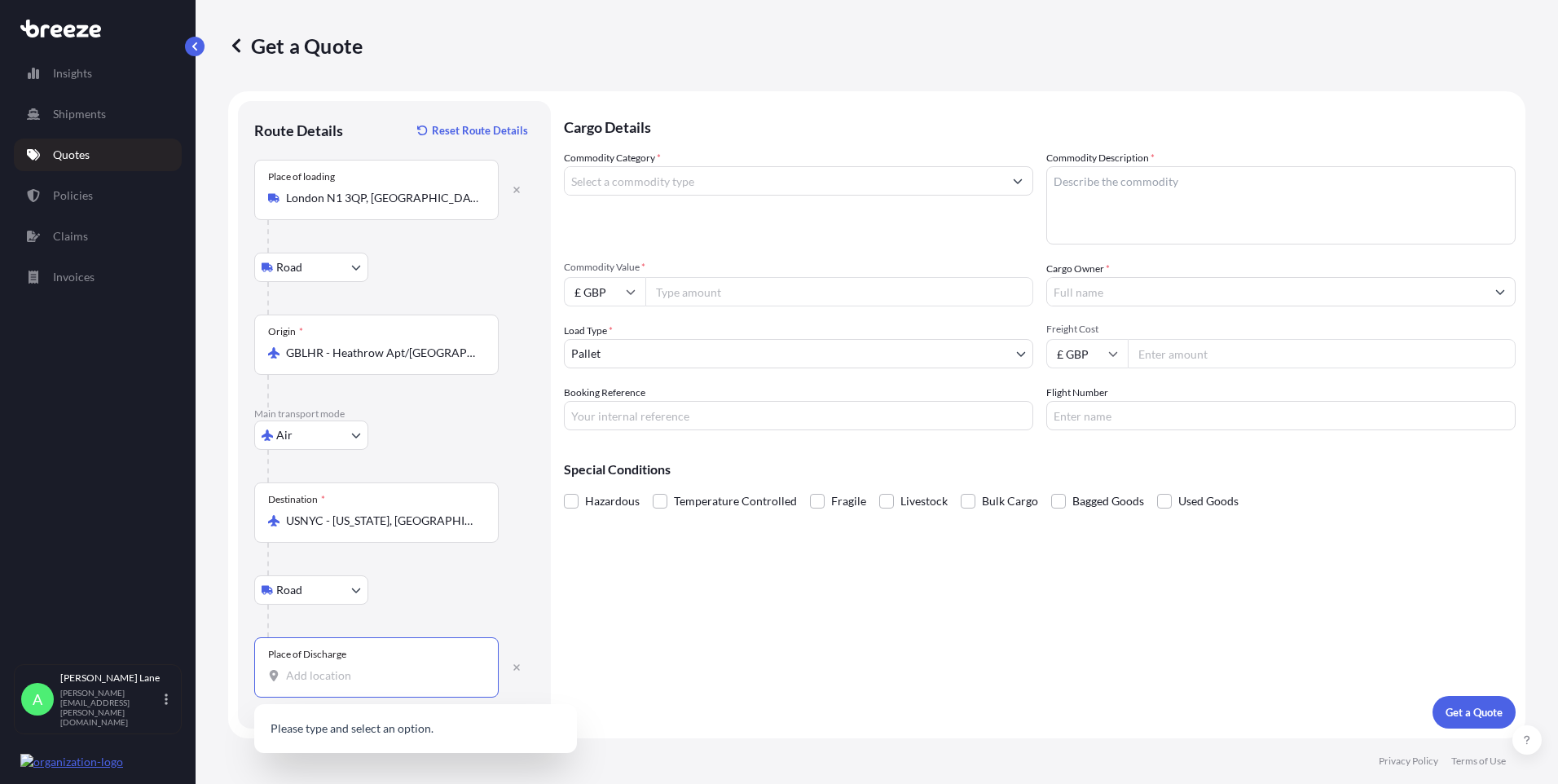
click at [384, 682] on input "Place of Discharge" at bounding box center [382, 675] width 192 height 16
paste input "10011"
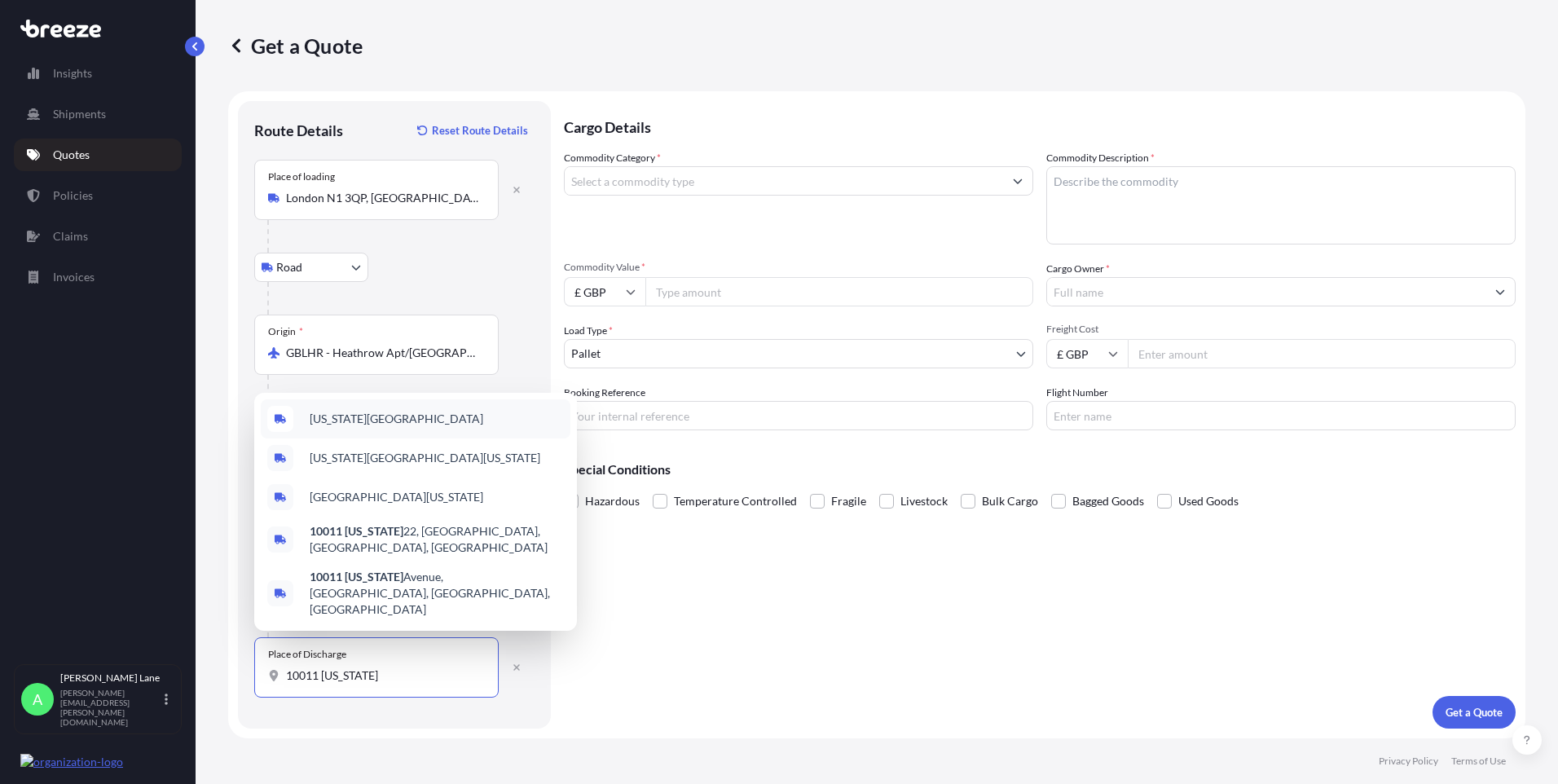
click at [398, 439] on div "[US_STATE][GEOGRAPHIC_DATA]" at bounding box center [415, 419] width 309 height 39
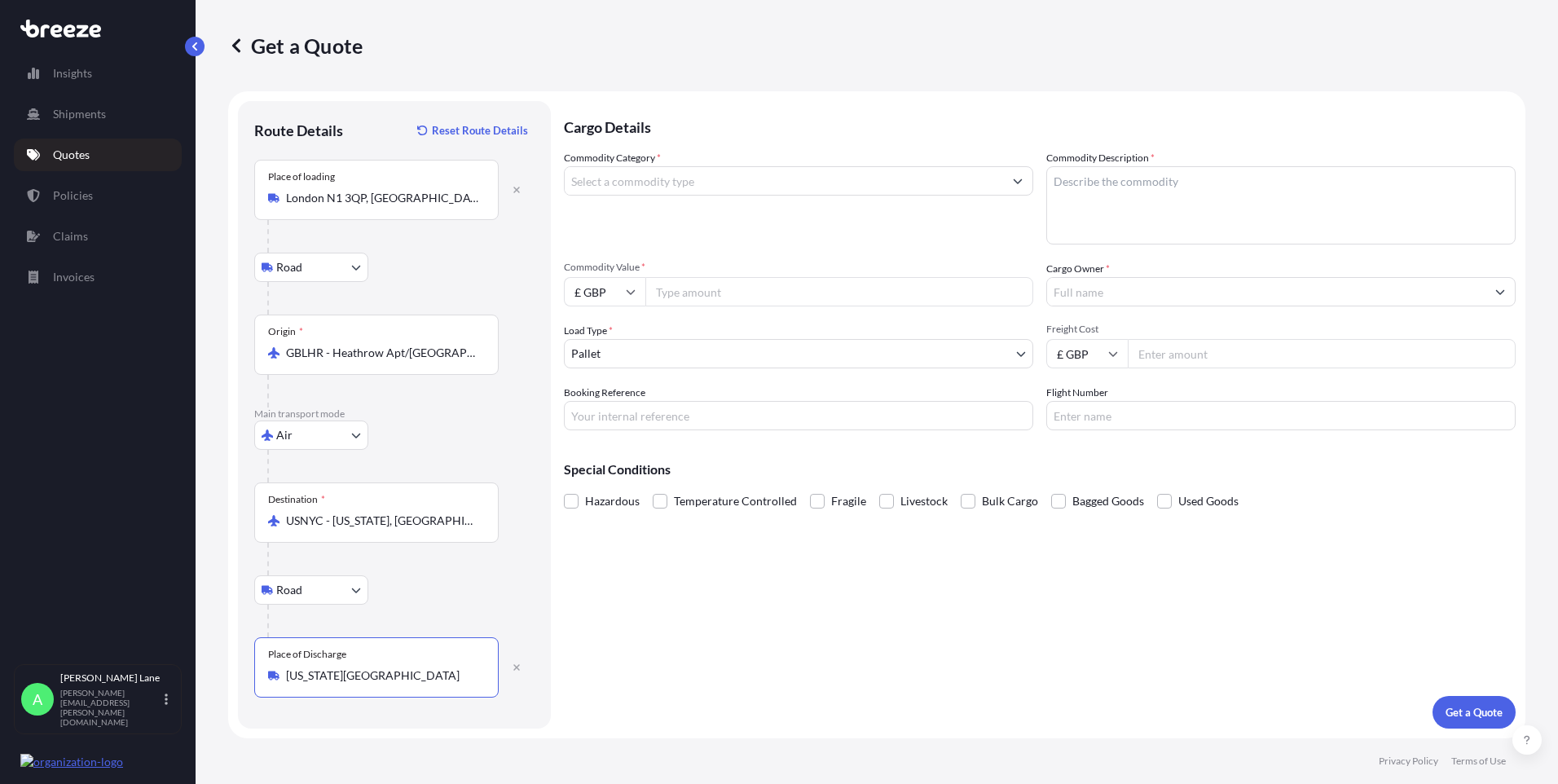
type input "[US_STATE][GEOGRAPHIC_DATA]"
click at [632, 179] on input "Commodity Category *" at bounding box center [783, 181] width 439 height 29
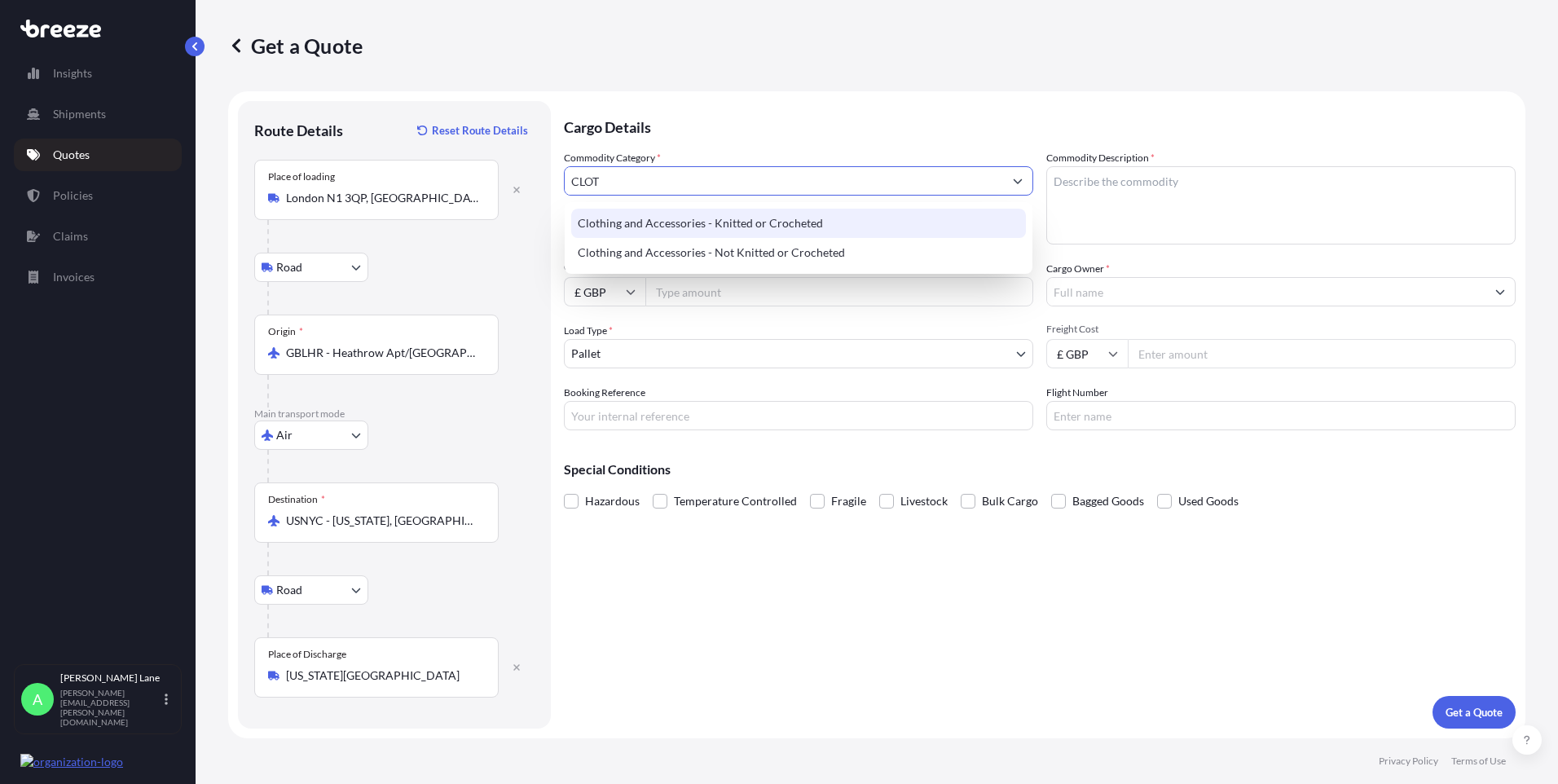
click at [631, 223] on div "Clothing and Accessories - Knitted or Crocheted" at bounding box center [798, 222] width 455 height 29
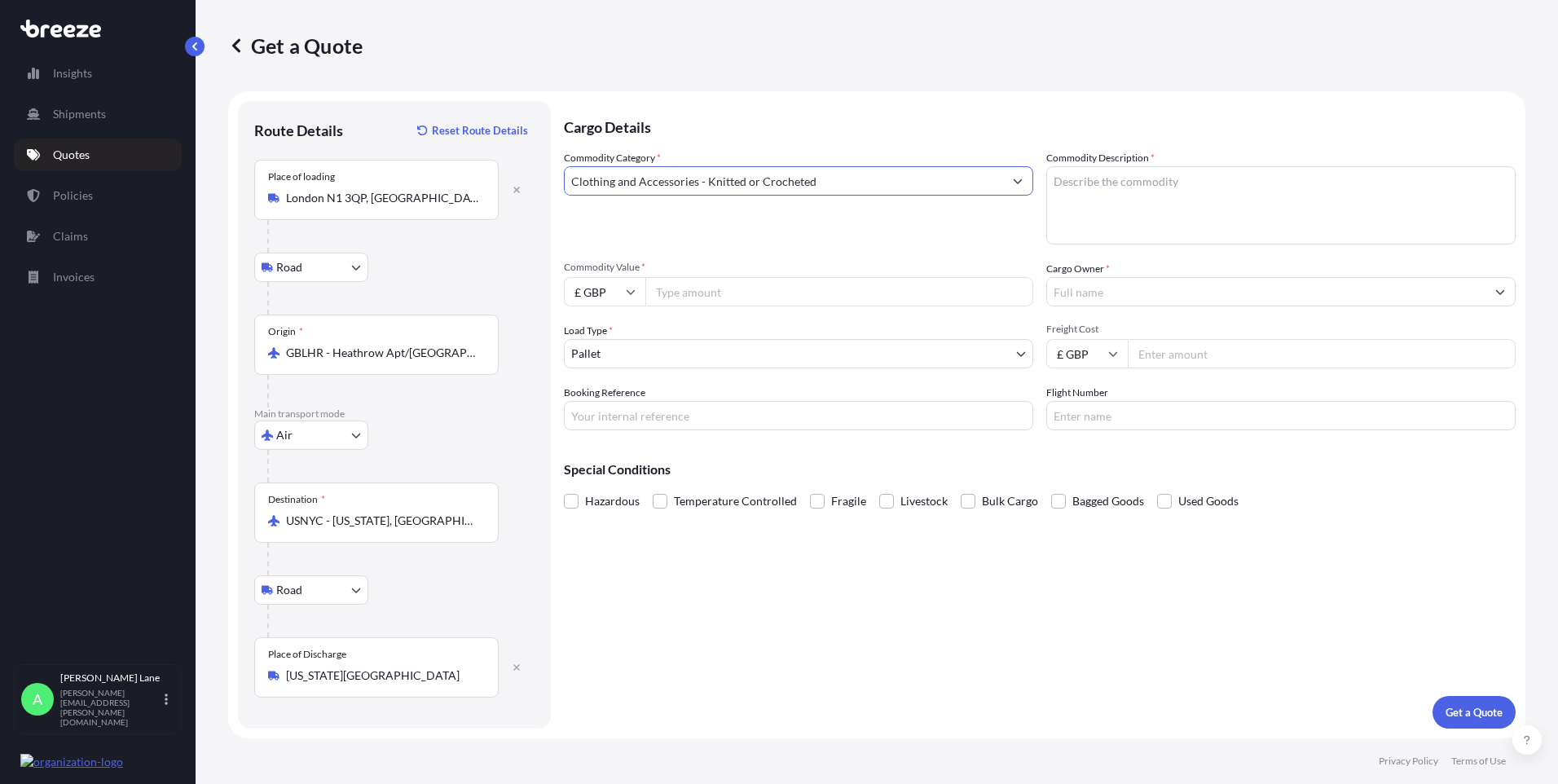
type input "Clothing and Accessories - Knitted or Crocheted"
click at [713, 285] on input "Commodity Value *" at bounding box center [839, 291] width 388 height 29
type input "600"
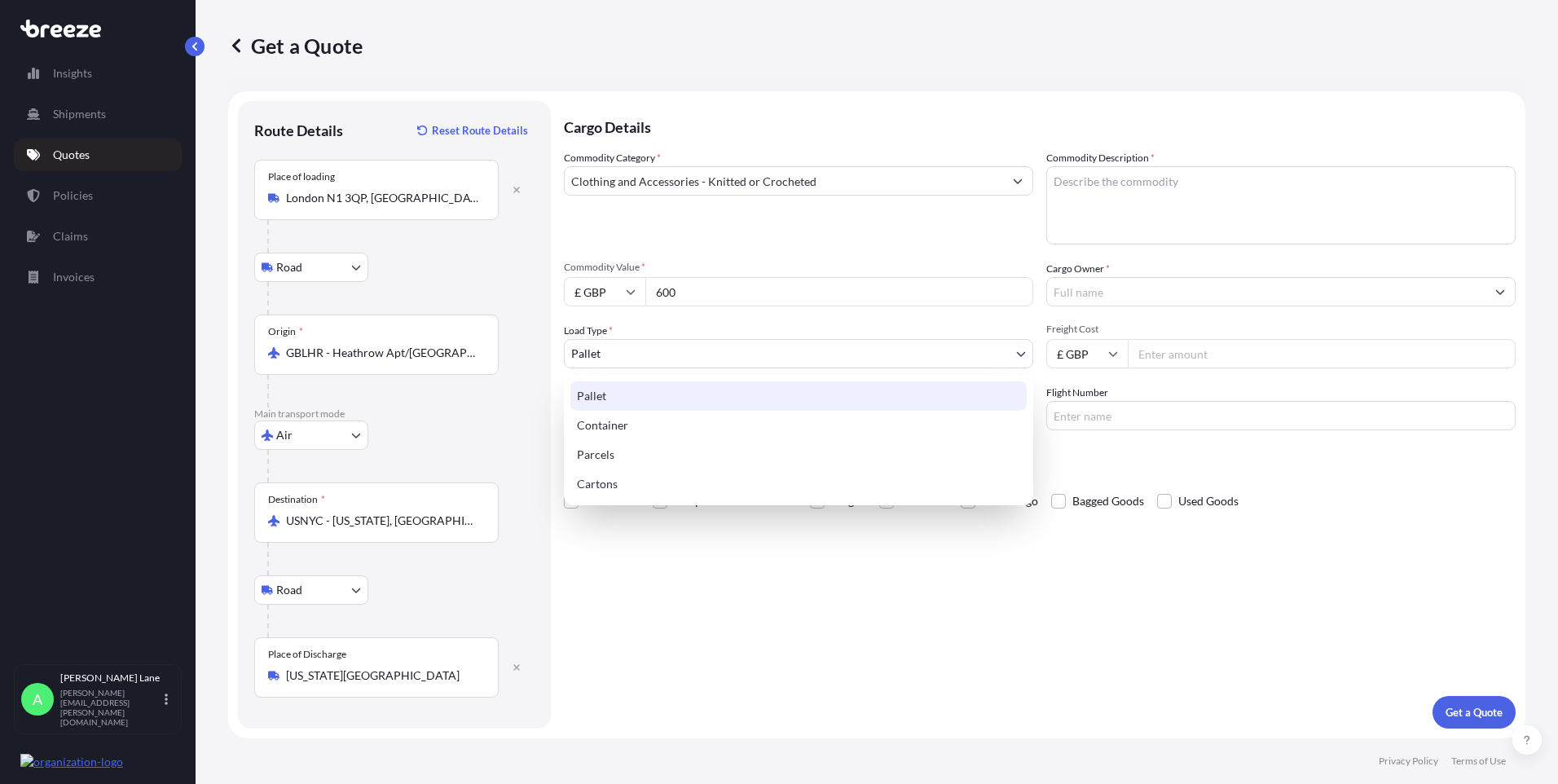
click at [607, 353] on body "107 options available. 16 options available. 3 options available. 2 options ava…" at bounding box center [779, 392] width 1558 height 784
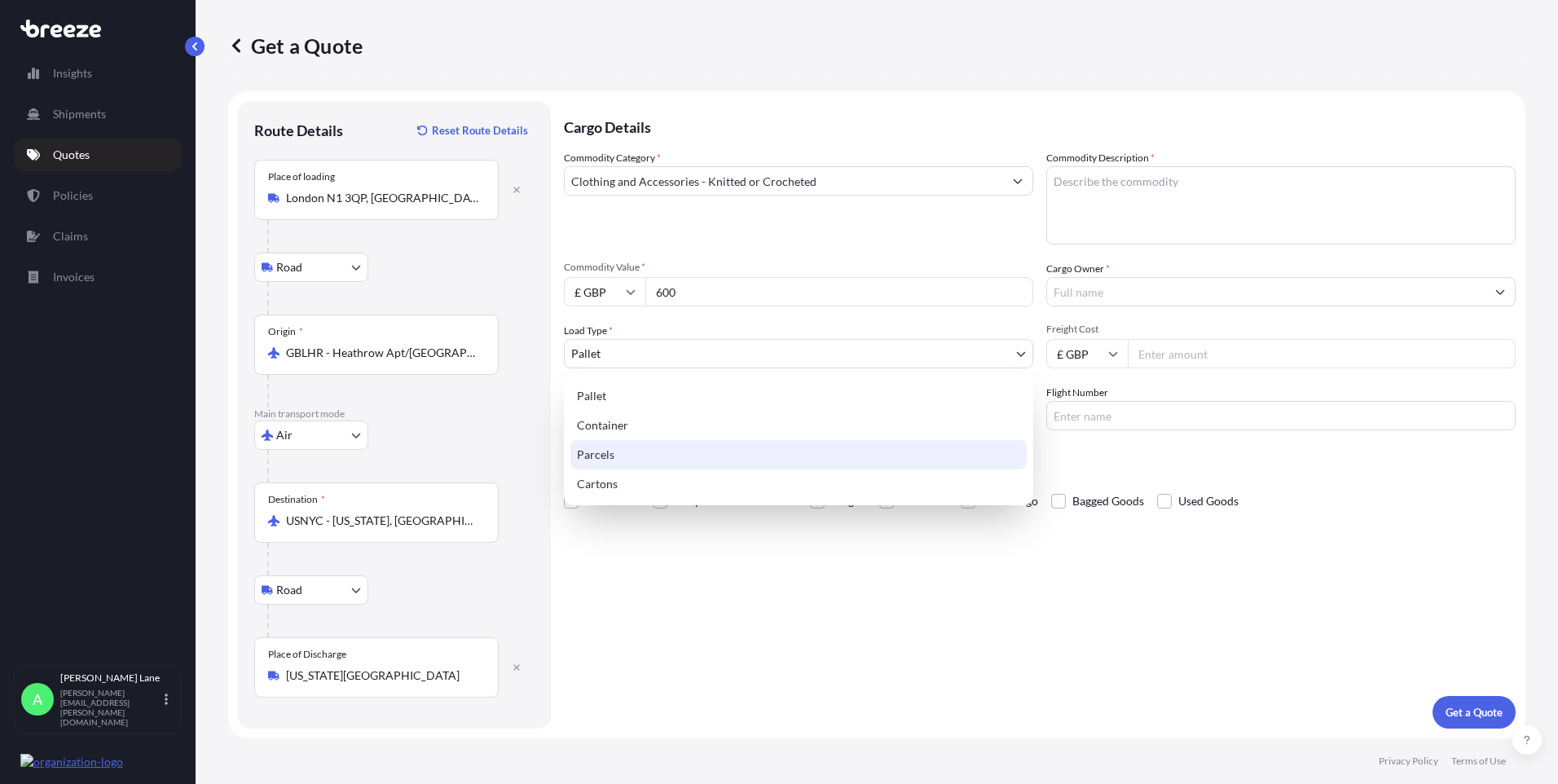
click at [625, 445] on div "Parcels" at bounding box center [798, 454] width 456 height 29
select select "3"
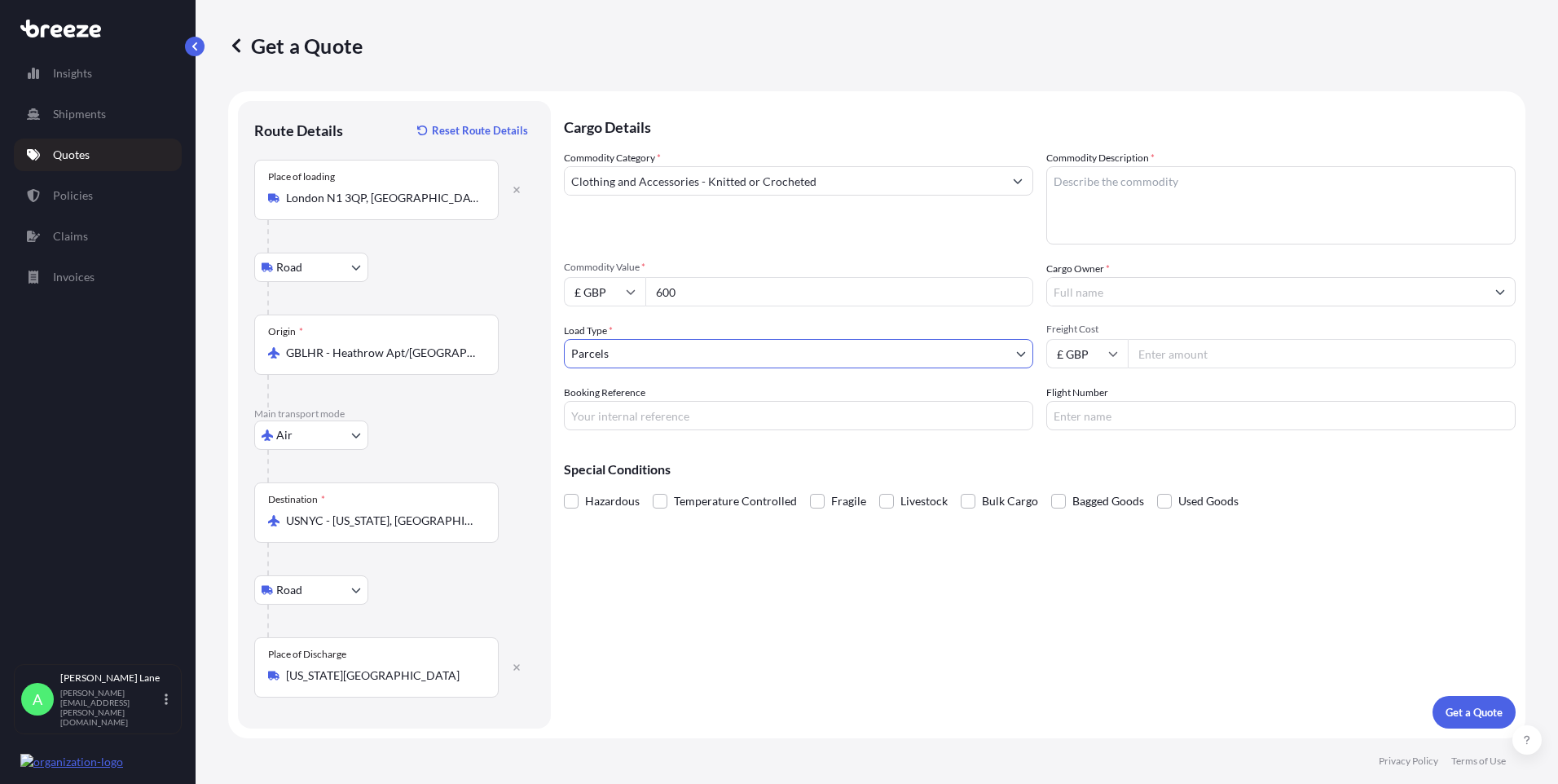
drag, startPoint x: 664, startPoint y: 427, endPoint x: 665, endPoint y: 419, distance: 8.1
click at [664, 423] on input "Booking Reference" at bounding box center [798, 415] width 470 height 29
paste input "1899112(C)"
type input "1899112(C)"
click at [1152, 213] on textarea "Commodity Description *" at bounding box center [1281, 206] width 470 height 78
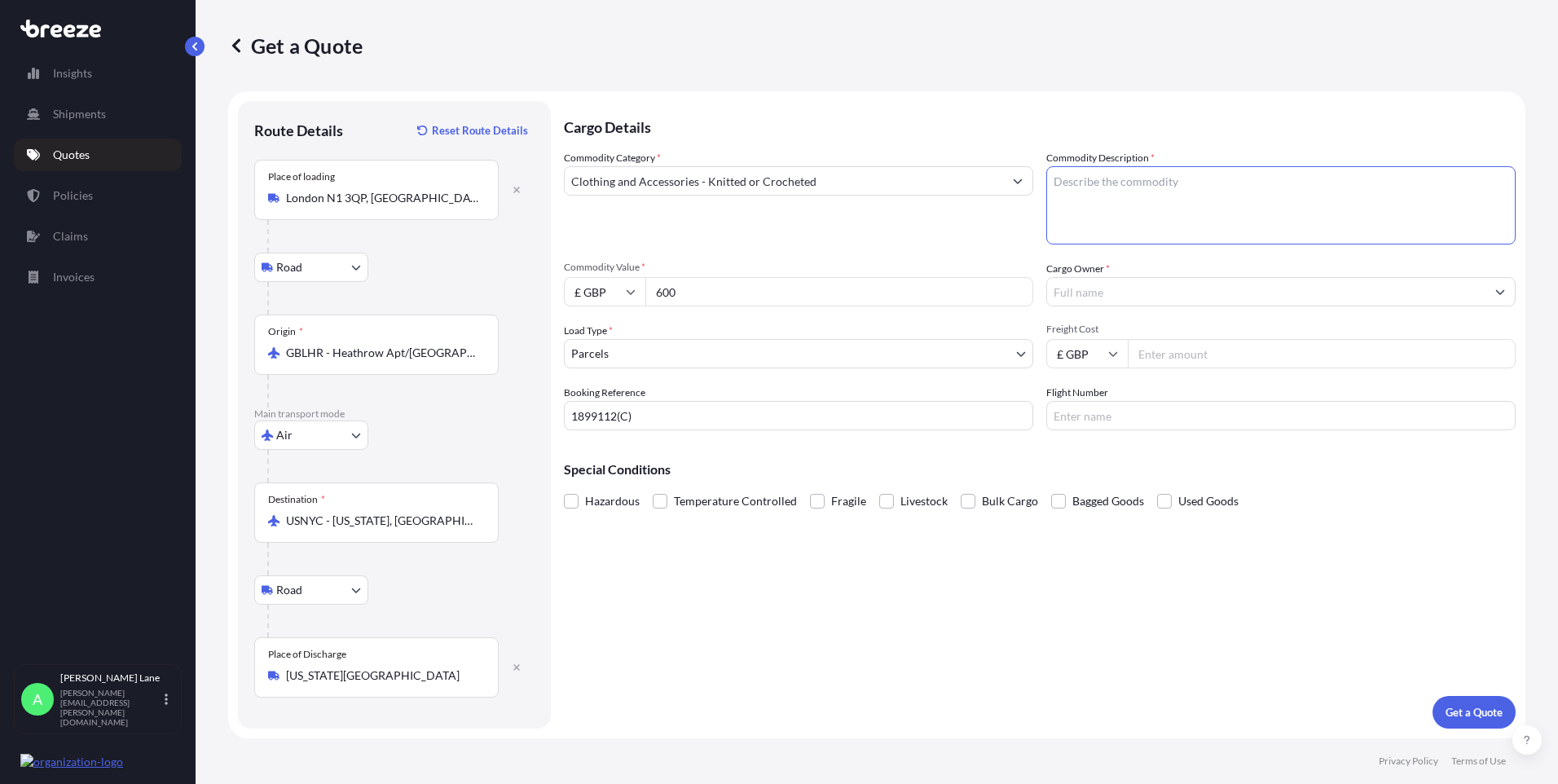
paste textarea "WEDDING DRESSES"
type textarea "WEDDING DRESSES"
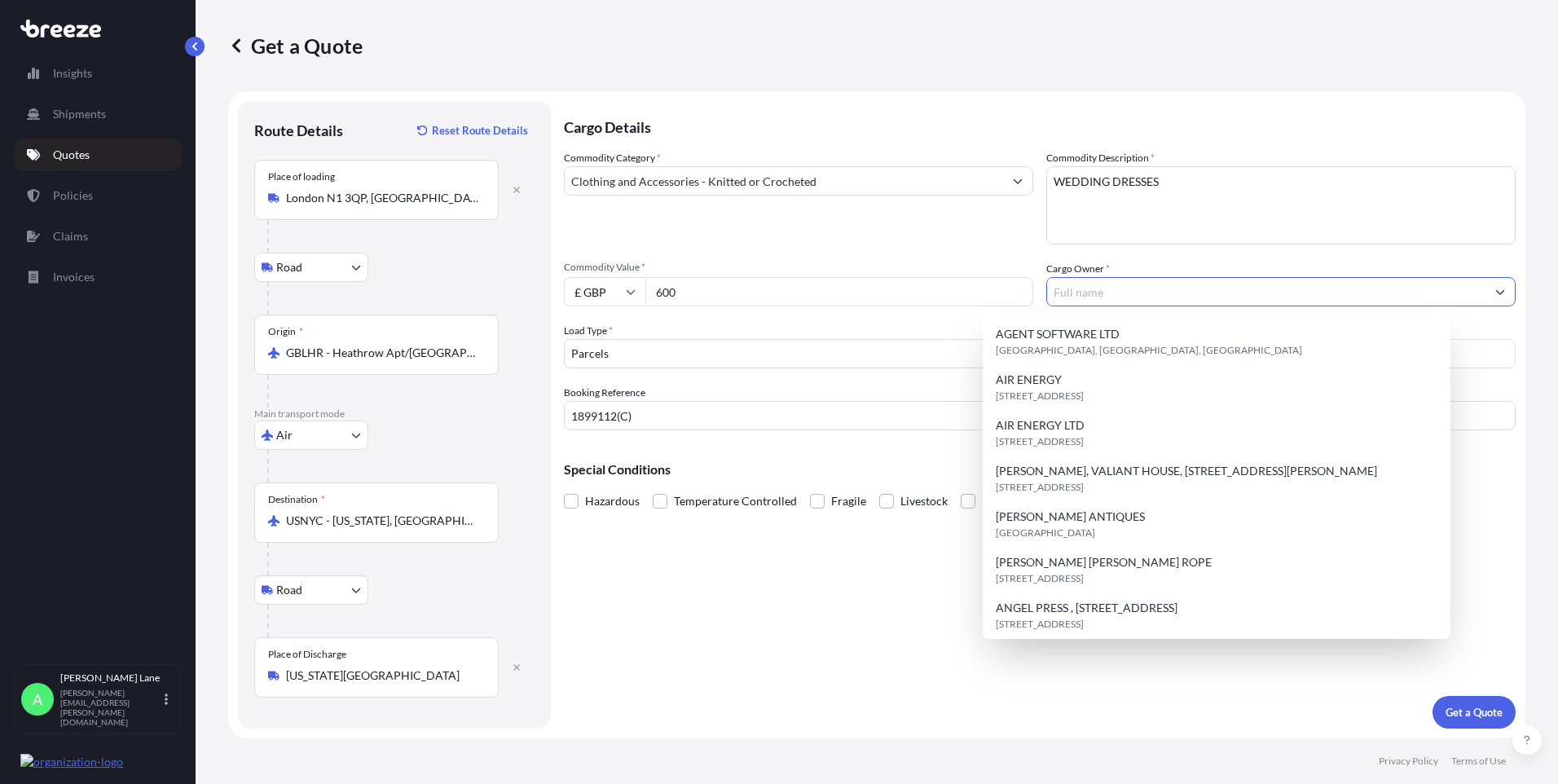
click at [1119, 291] on input "Cargo Owner *" at bounding box center [1266, 291] width 439 height 29
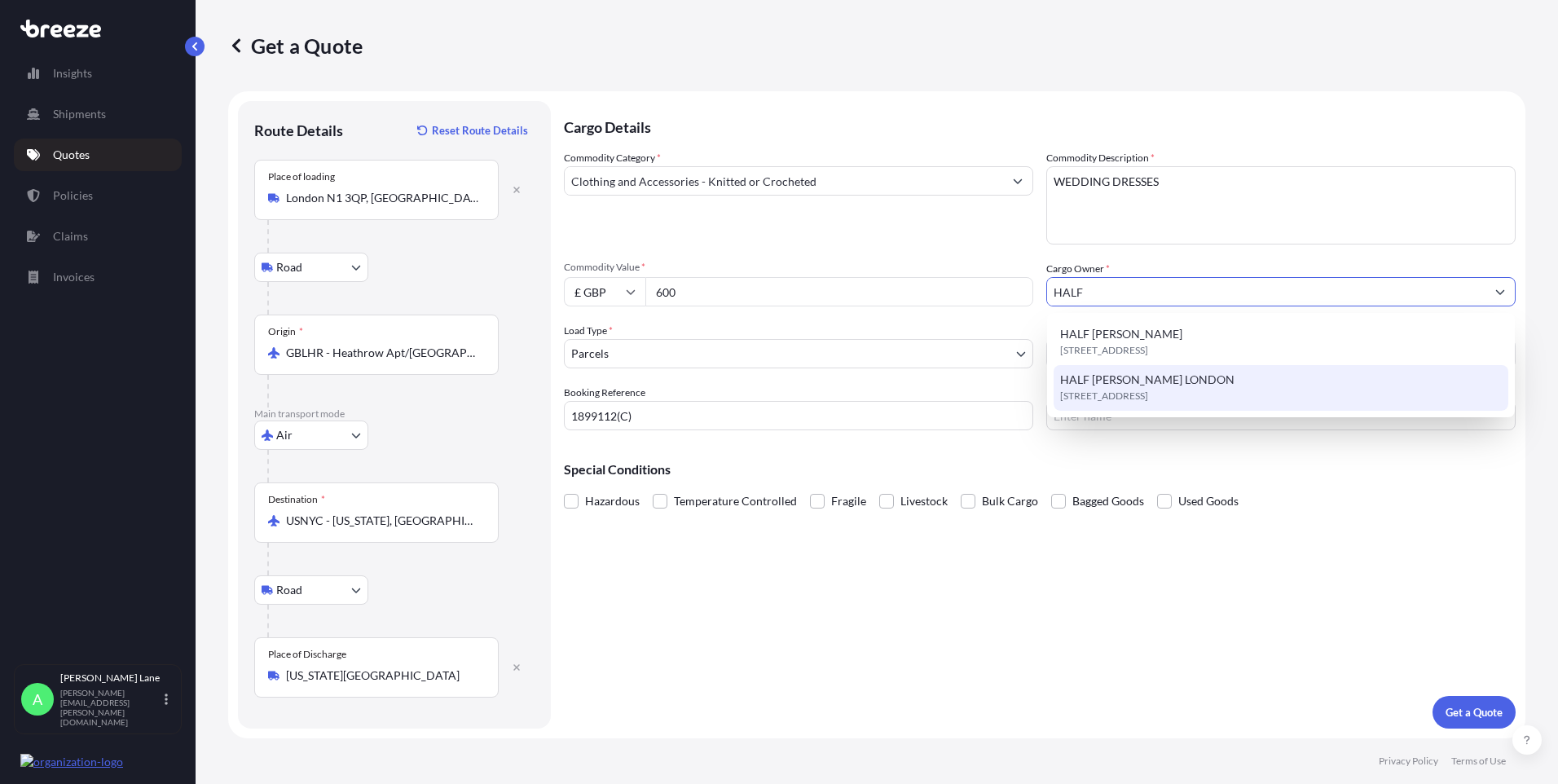
click at [1149, 392] on span "[STREET_ADDRESS]" at bounding box center [1103, 396] width 88 height 16
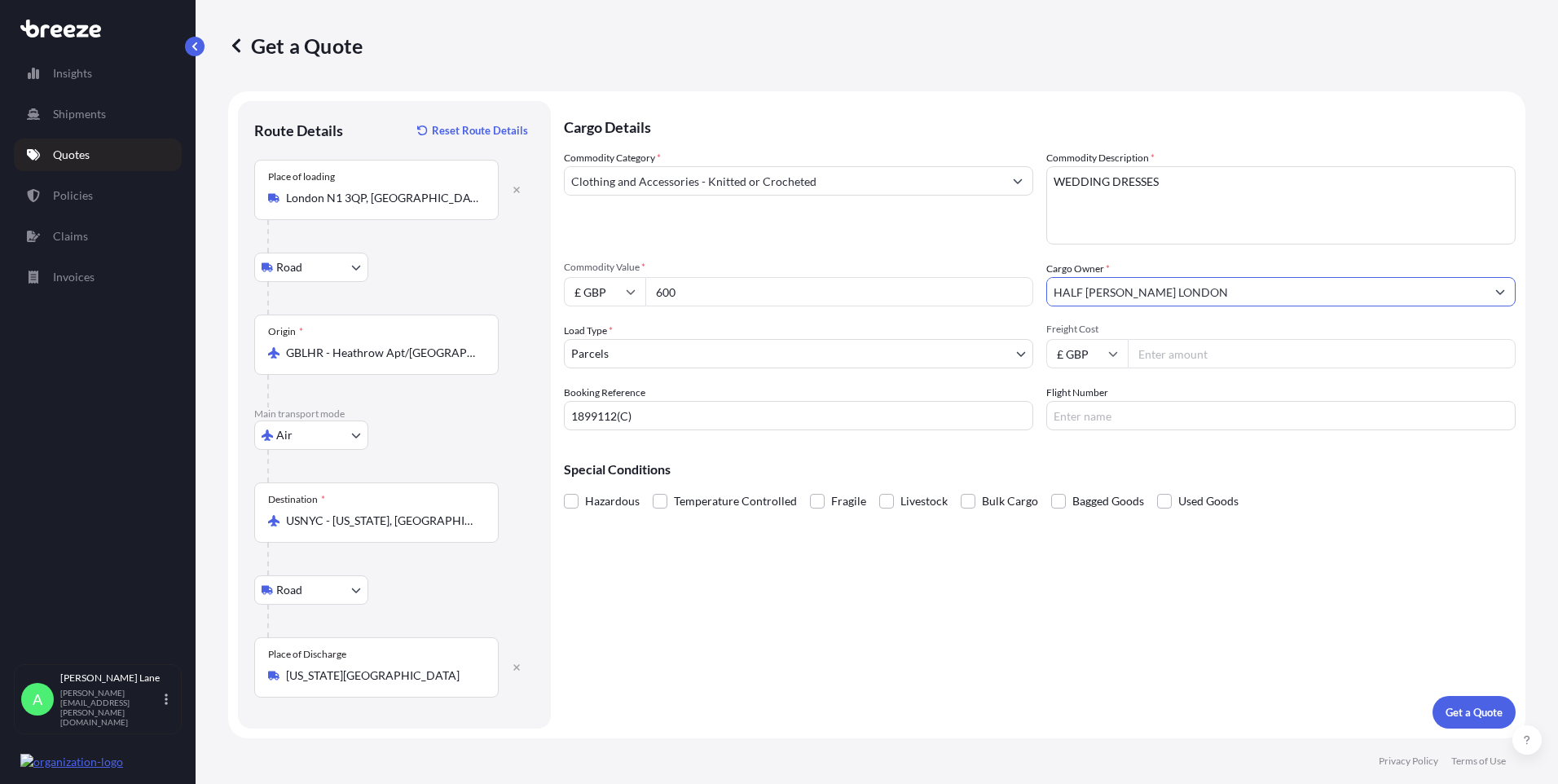
type input "HALF [PERSON_NAME] LONDON"
click at [1192, 355] on input "Freight Cost" at bounding box center [1322, 353] width 388 height 29
type input "534.56"
click at [1243, 414] on input "Flight Number" at bounding box center [1281, 415] width 470 height 29
type input "DHL"
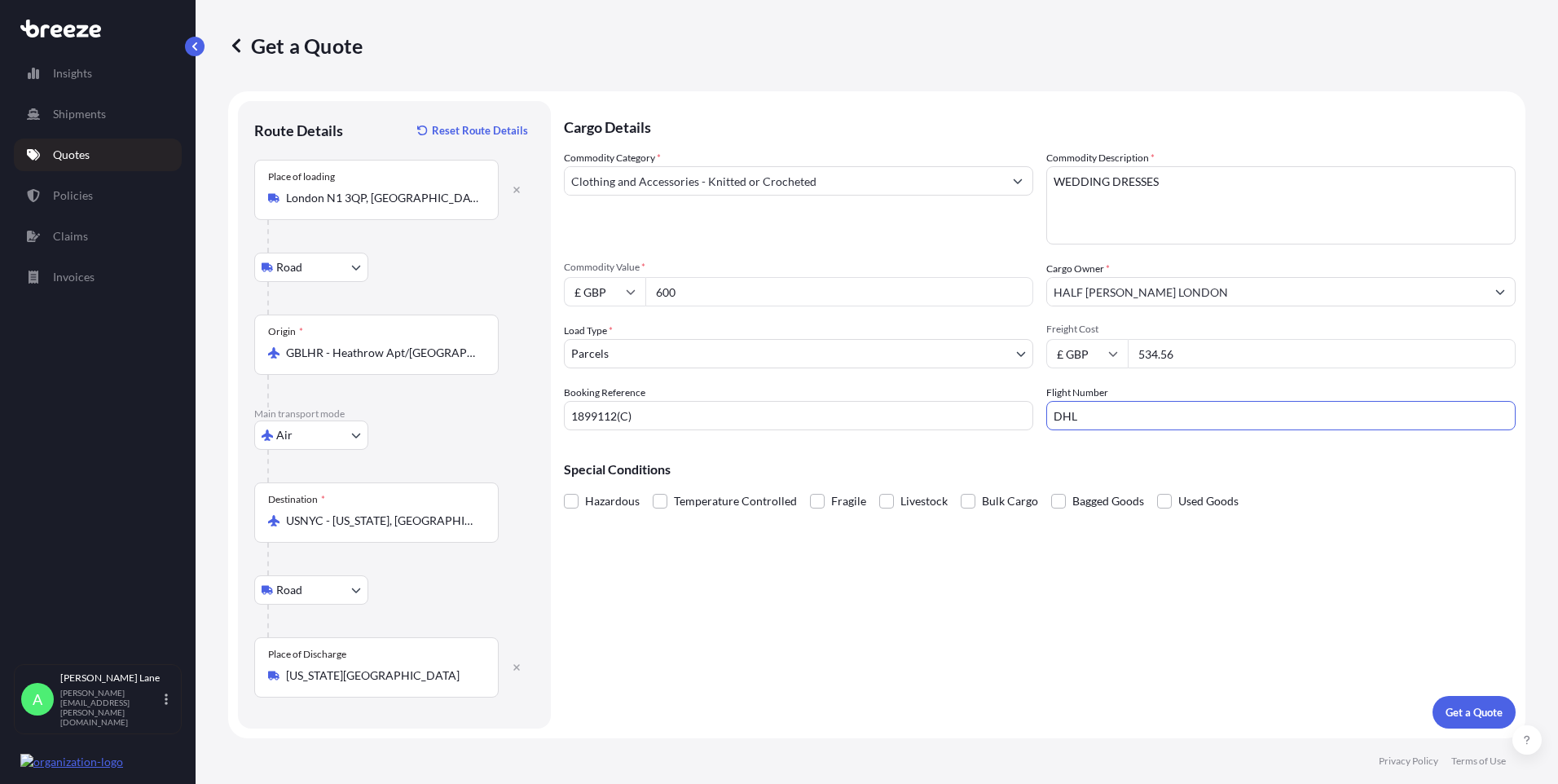
click at [1009, 644] on div "Cargo Details Commodity Category * Clothing and Accessories - Knitted or Croche…" at bounding box center [1040, 415] width 952 height 627
click at [1460, 718] on p "Get a Quote" at bounding box center [1475, 712] width 57 height 16
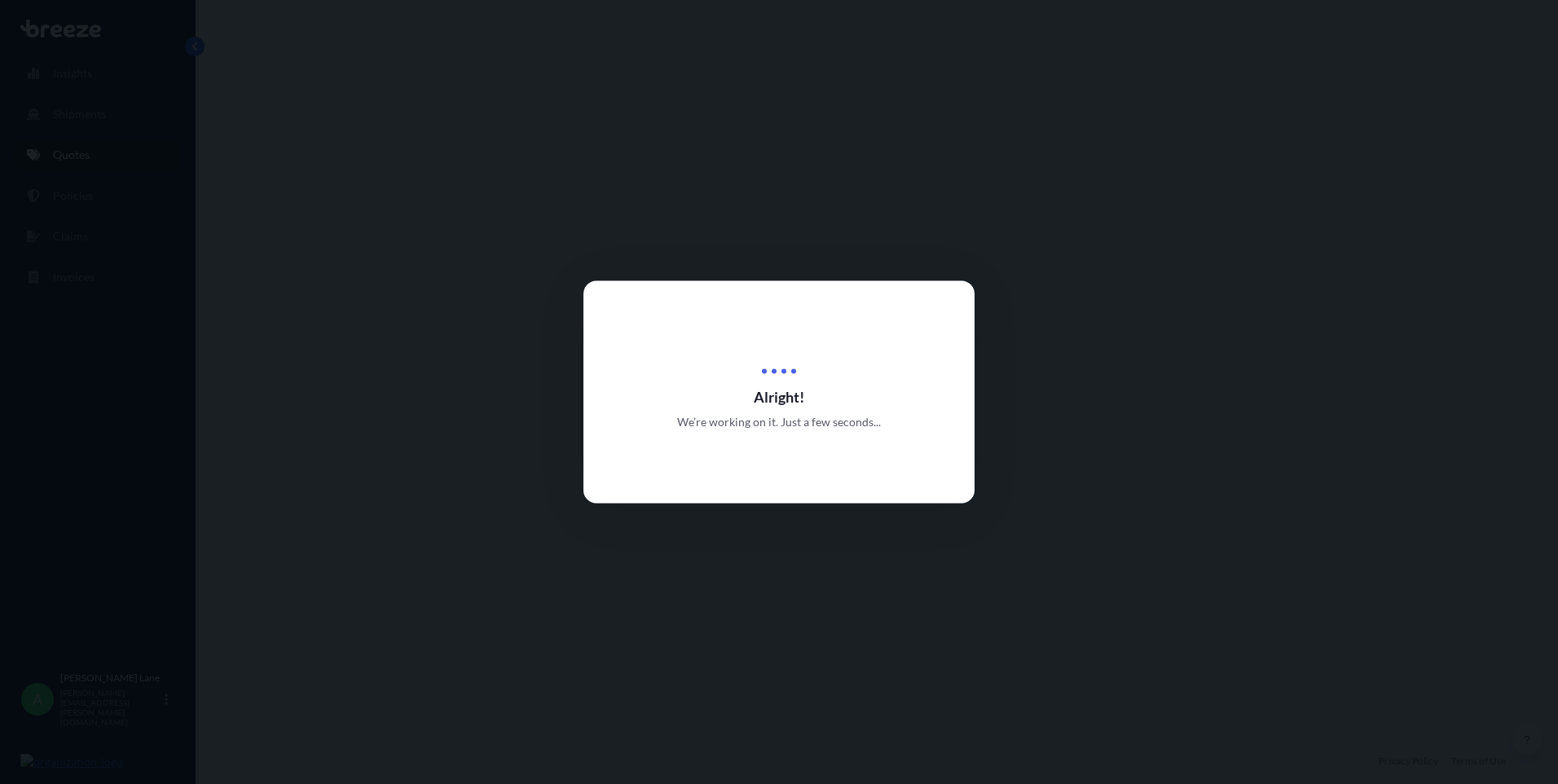
select select "Road"
select select "Air"
select select "Road"
select select "3"
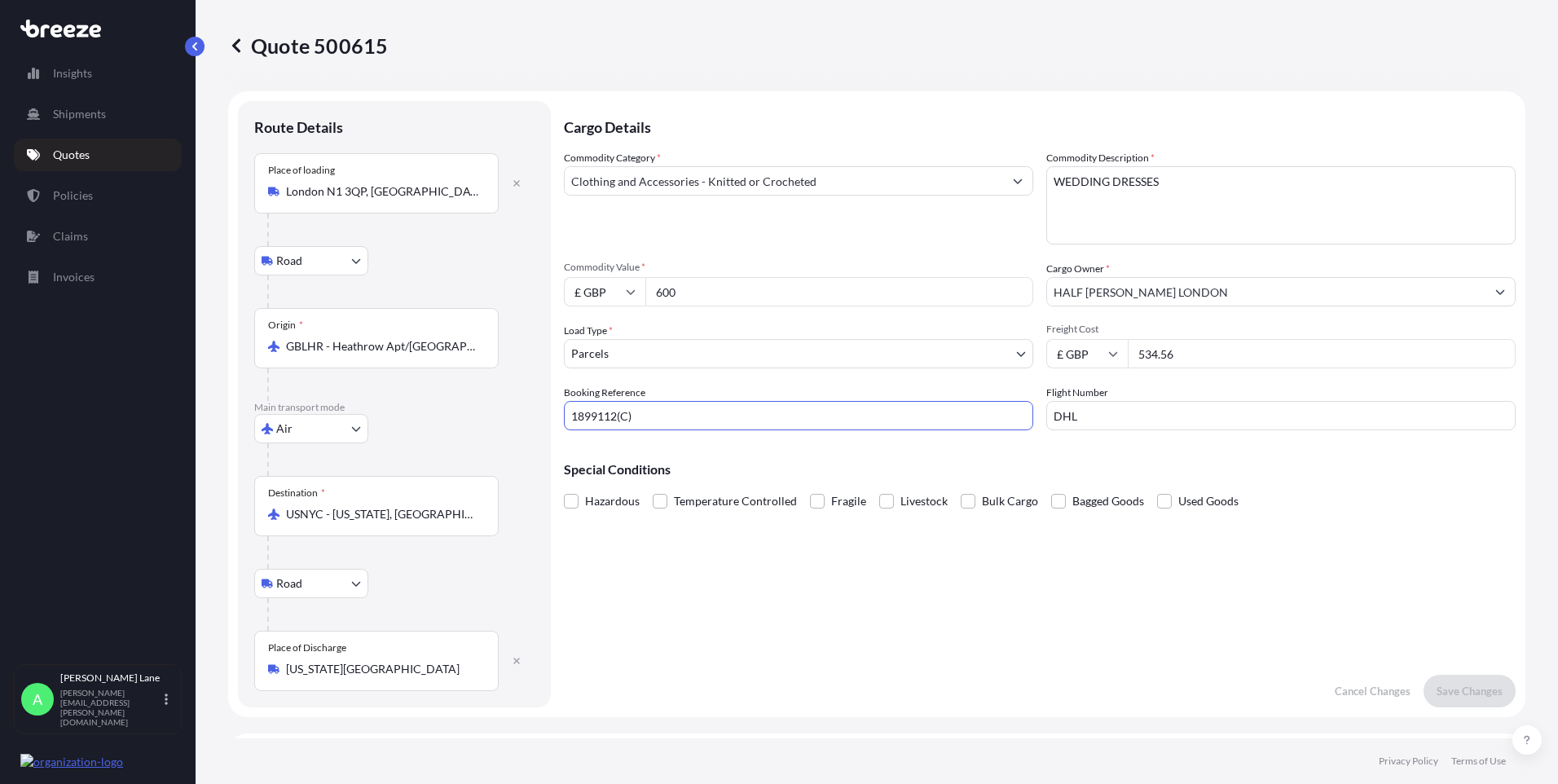
drag, startPoint x: 715, startPoint y: 414, endPoint x: 558, endPoint y: 421, distance: 157.2
click at [534, 425] on form "Route Details Place of loading [GEOGRAPHIC_DATA], UK Road Road Rail Origin * GB…" at bounding box center [877, 404] width 1297 height 625
drag, startPoint x: 646, startPoint y: 412, endPoint x: 636, endPoint y: 414, distance: 10.2
paste input "text"
type input "1899112"
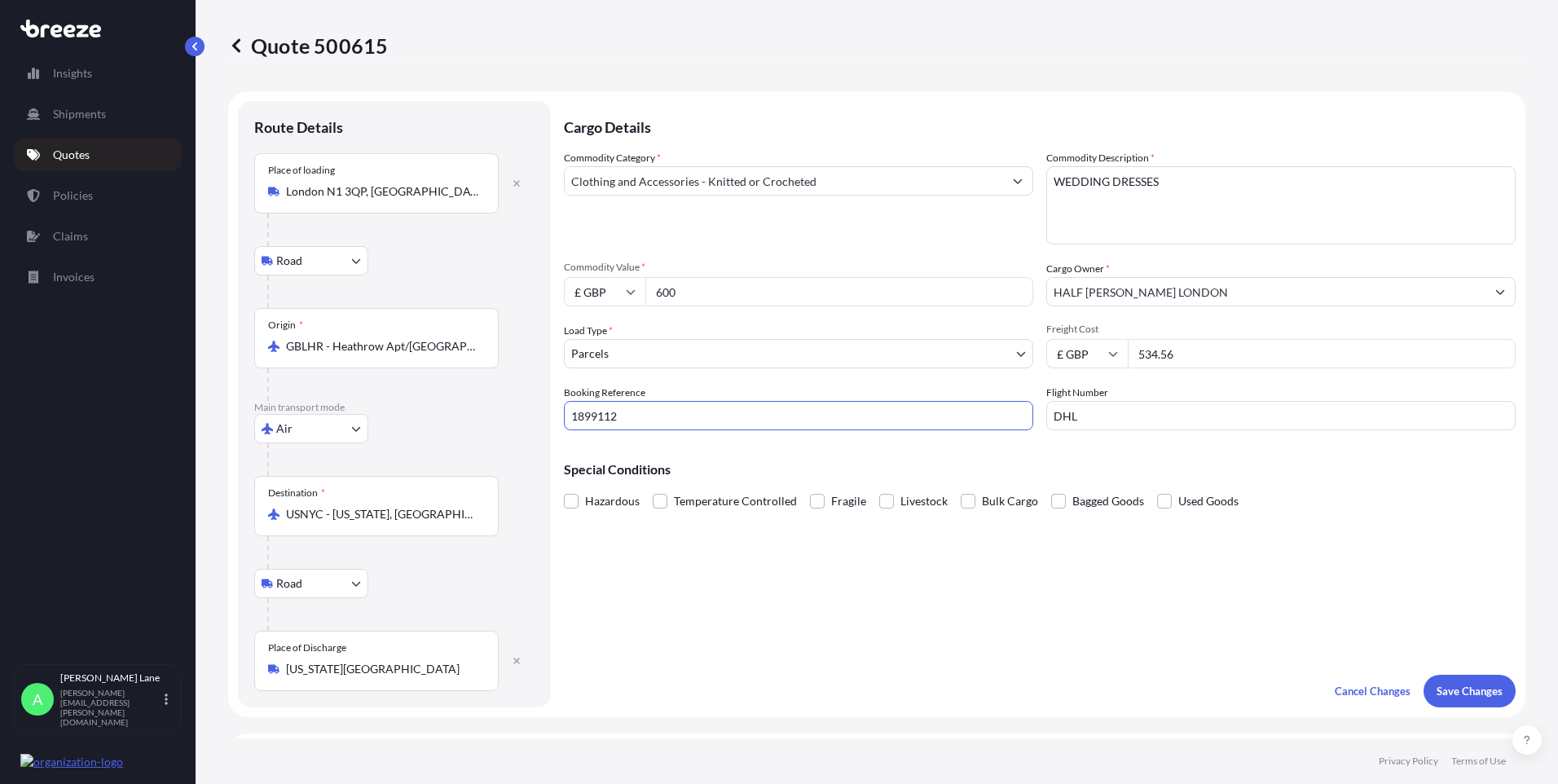
click at [974, 610] on div "Cargo Details Commodity Category * Clothing and Accessories - Knitted or Croche…" at bounding box center [1040, 404] width 952 height 606
click at [1466, 696] on p "Save Changes" at bounding box center [1469, 691] width 66 height 16
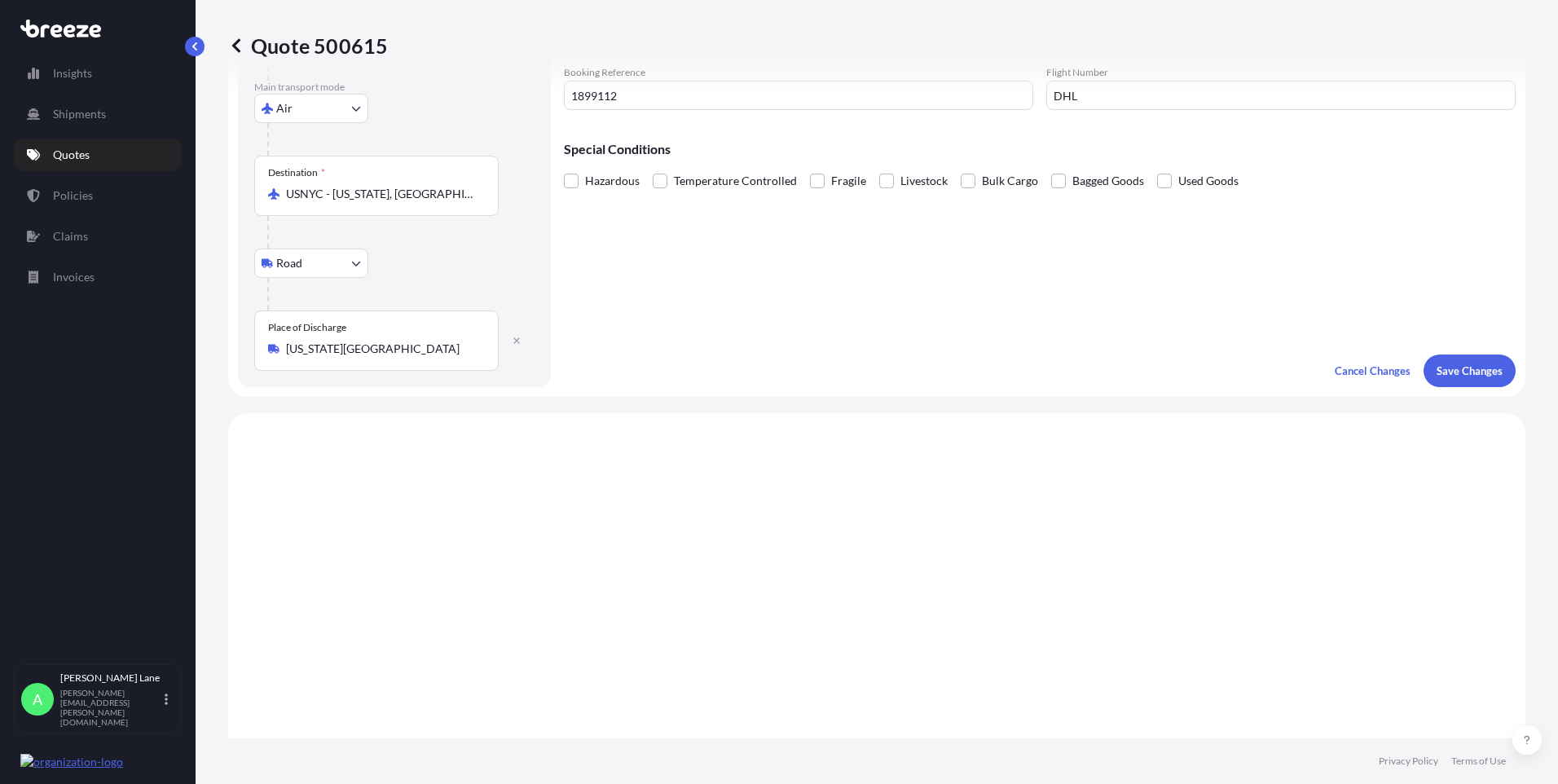
scroll to position [652, 0]
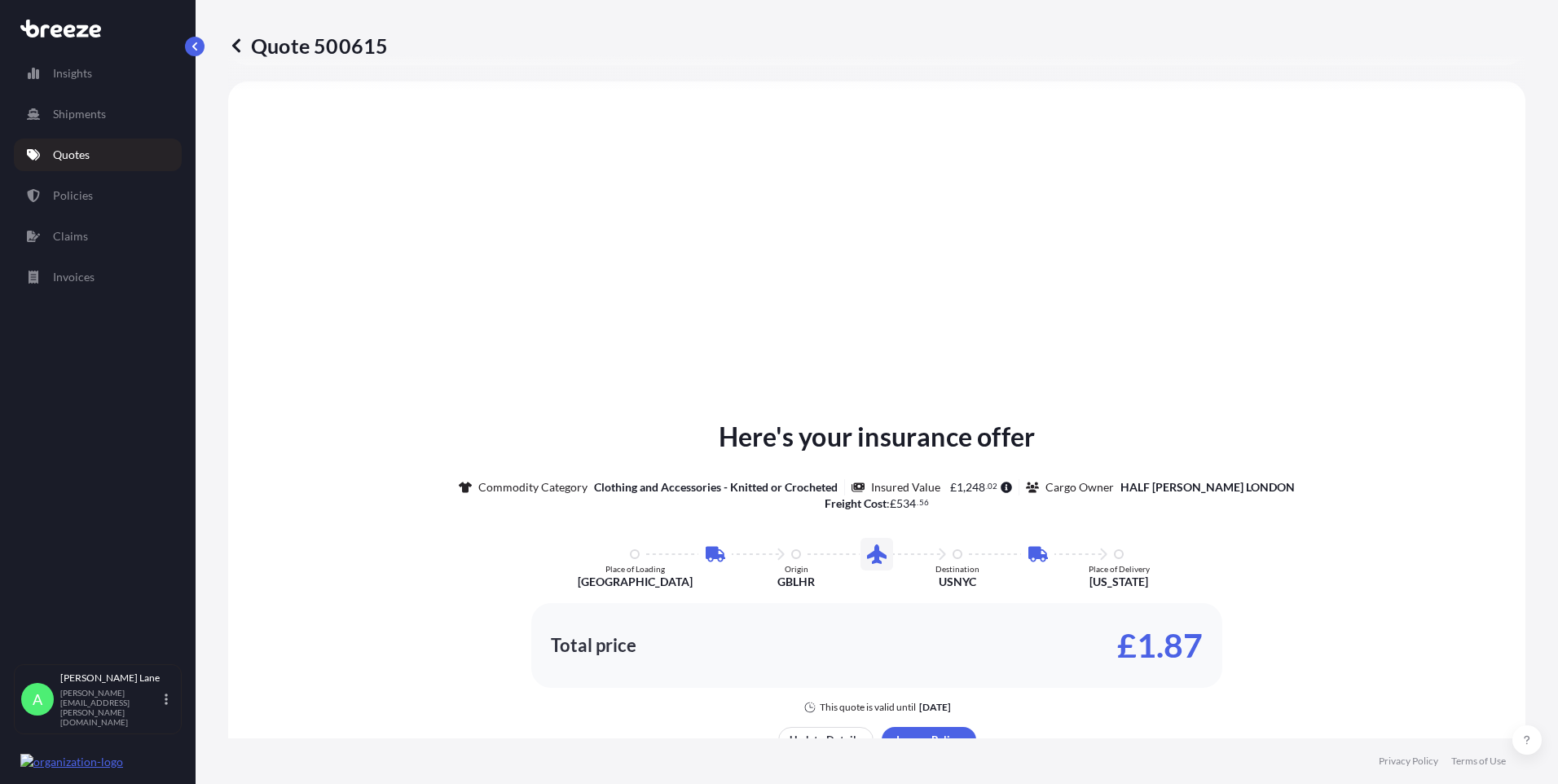
select select "Road"
select select "Air"
select select "Road"
select select "3"
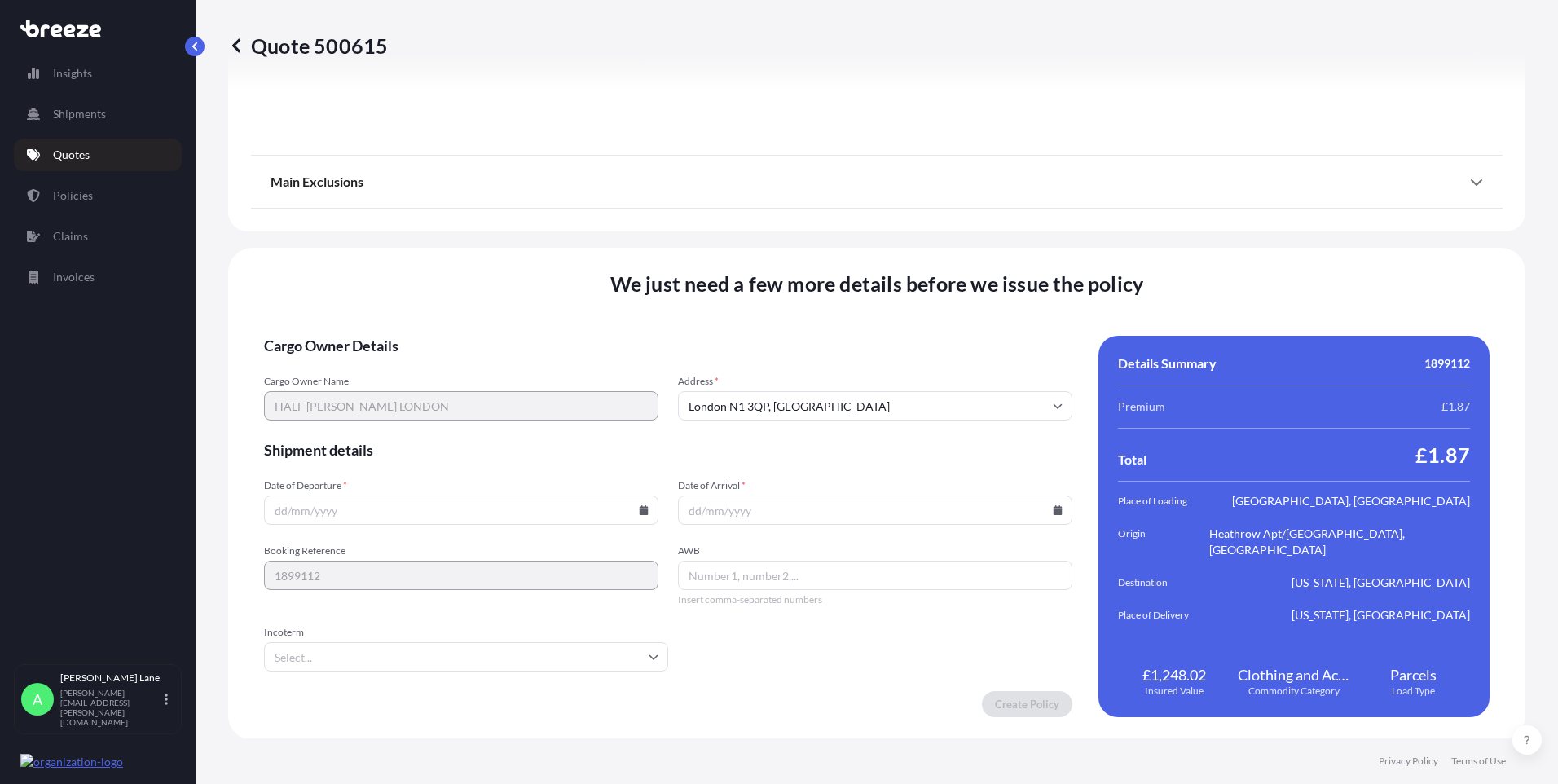
scroll to position [2125, 0]
click at [577, 663] on input "Incoterm" at bounding box center [466, 655] width 404 height 29
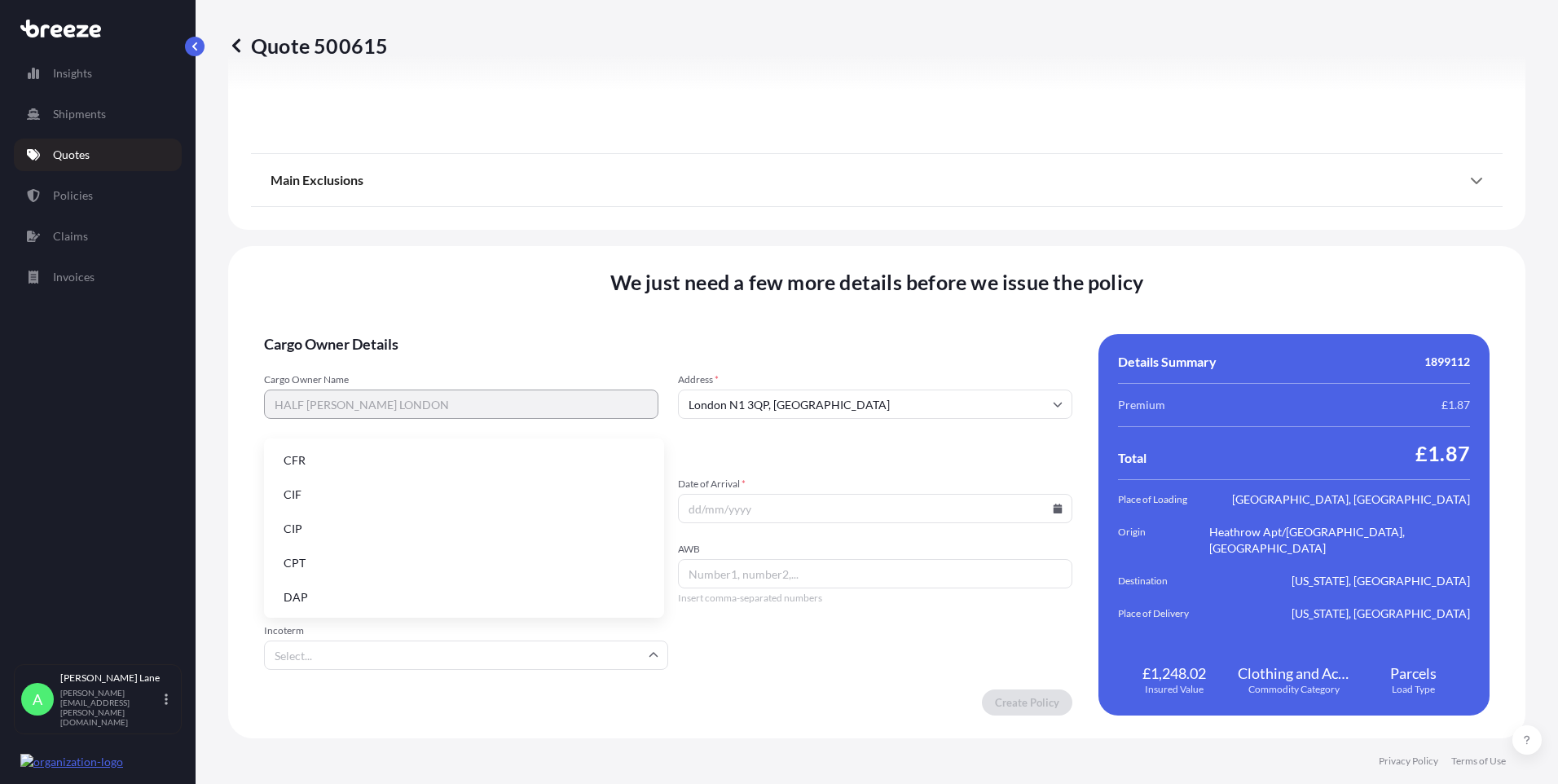
drag, startPoint x: 432, startPoint y: 601, endPoint x: 479, endPoint y: 604, distance: 47.1
click at [433, 602] on li "DAP" at bounding box center [464, 597] width 387 height 31
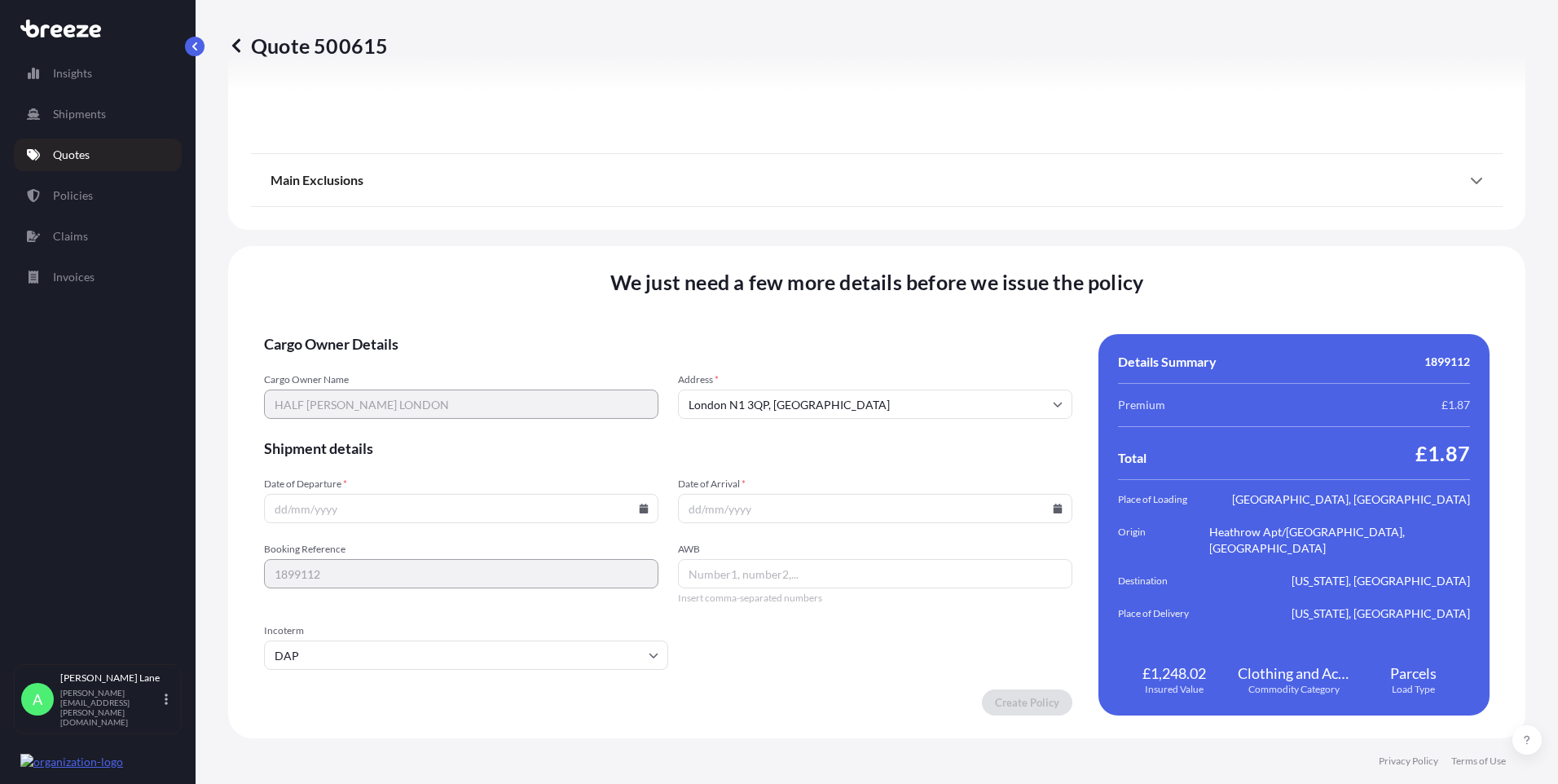
paste input "7467133365"
type input "7467133365"
click at [1054, 511] on icon at bounding box center [1058, 508] width 9 height 10
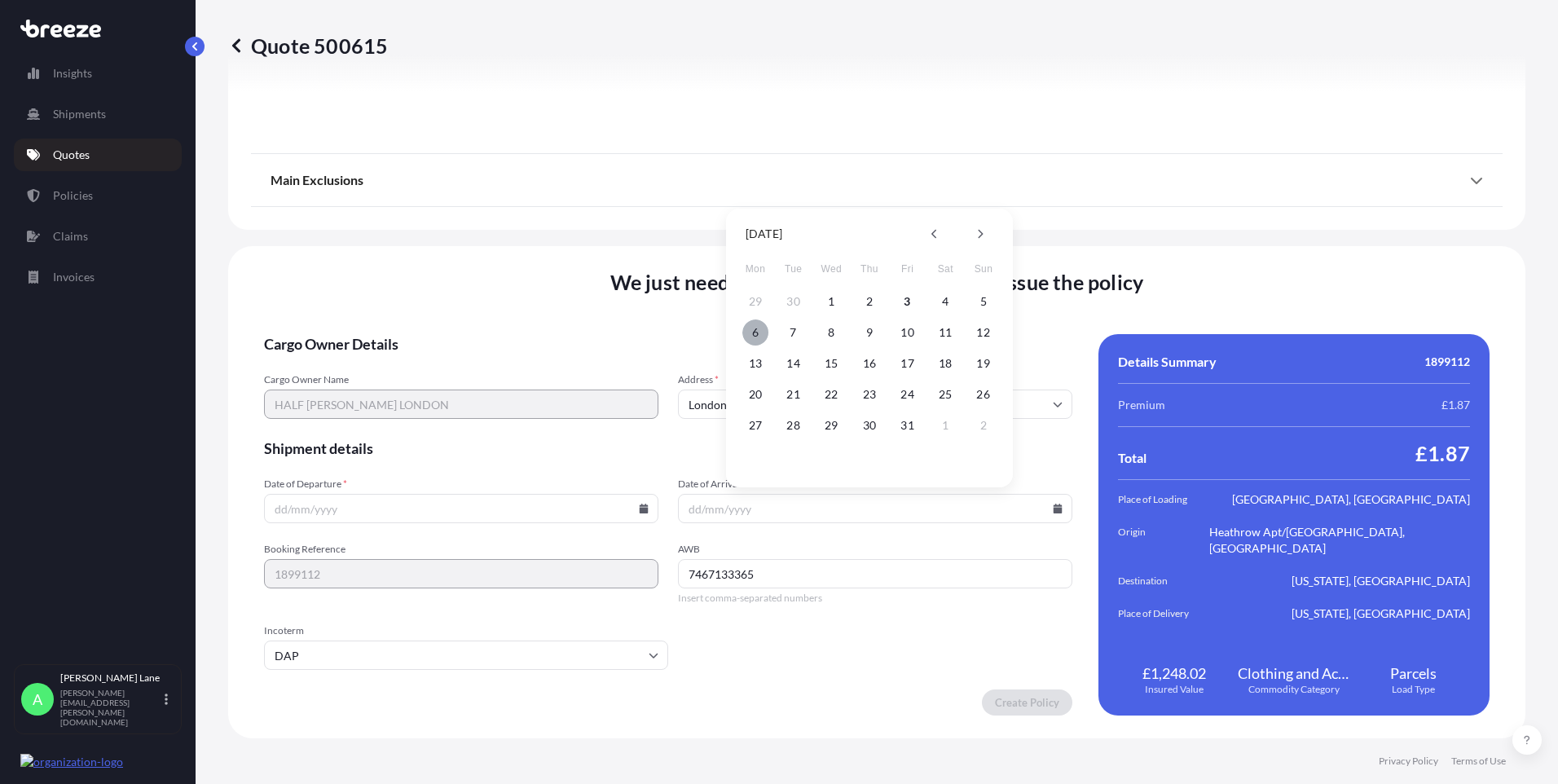
drag, startPoint x: 756, startPoint y: 330, endPoint x: 610, endPoint y: 476, distance: 206.5
click at [756, 330] on button "6" at bounding box center [755, 332] width 26 height 26
type input "[DATE]"
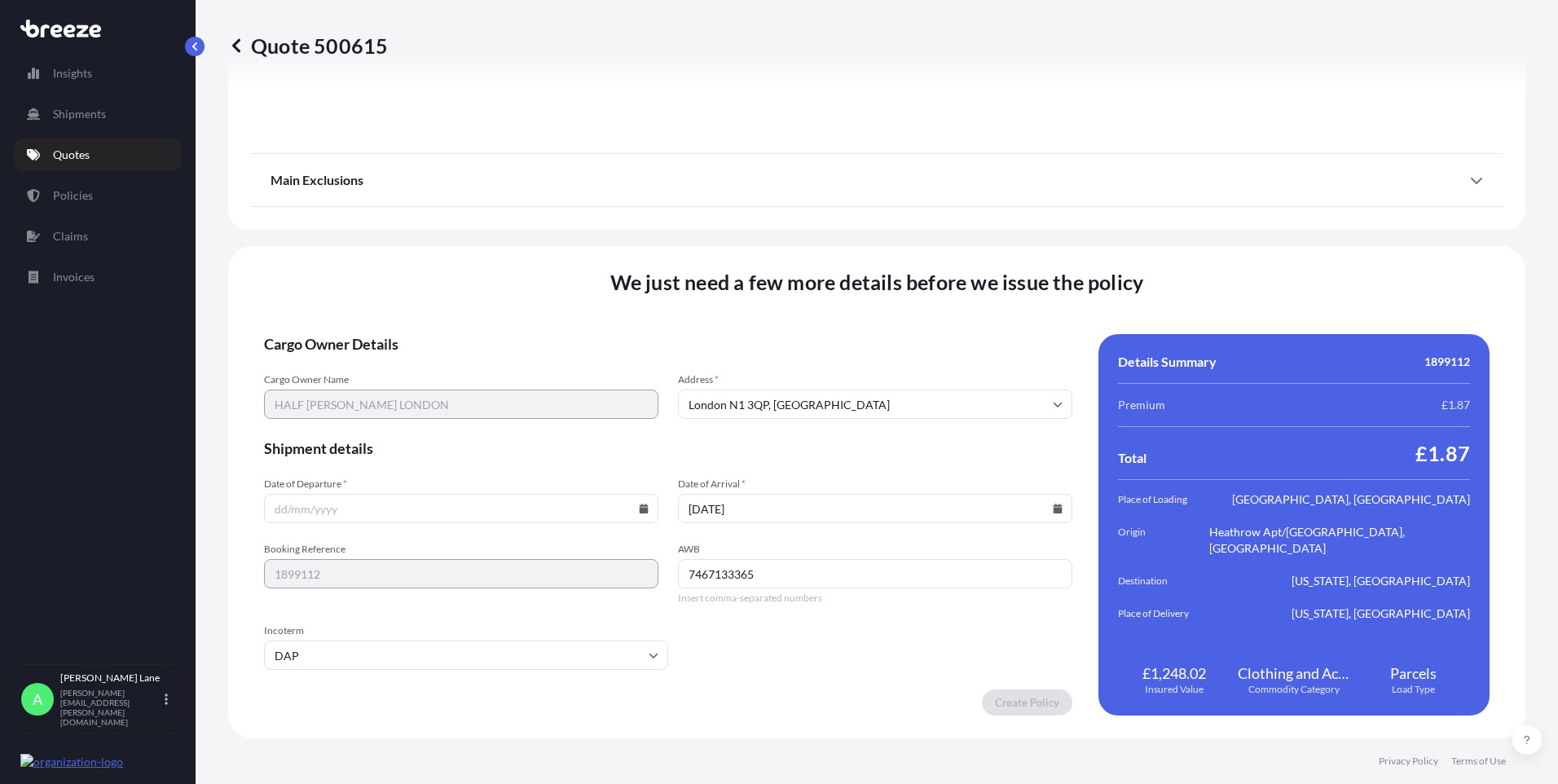
click at [637, 502] on input "Date of Departure *" at bounding box center [461, 508] width 394 height 29
click at [636, 513] on input "Date of Departure *" at bounding box center [461, 508] width 394 height 29
click at [640, 509] on icon at bounding box center [644, 508] width 9 height 10
click at [502, 307] on button "3" at bounding box center [497, 301] width 26 height 26
type input "[DATE]"
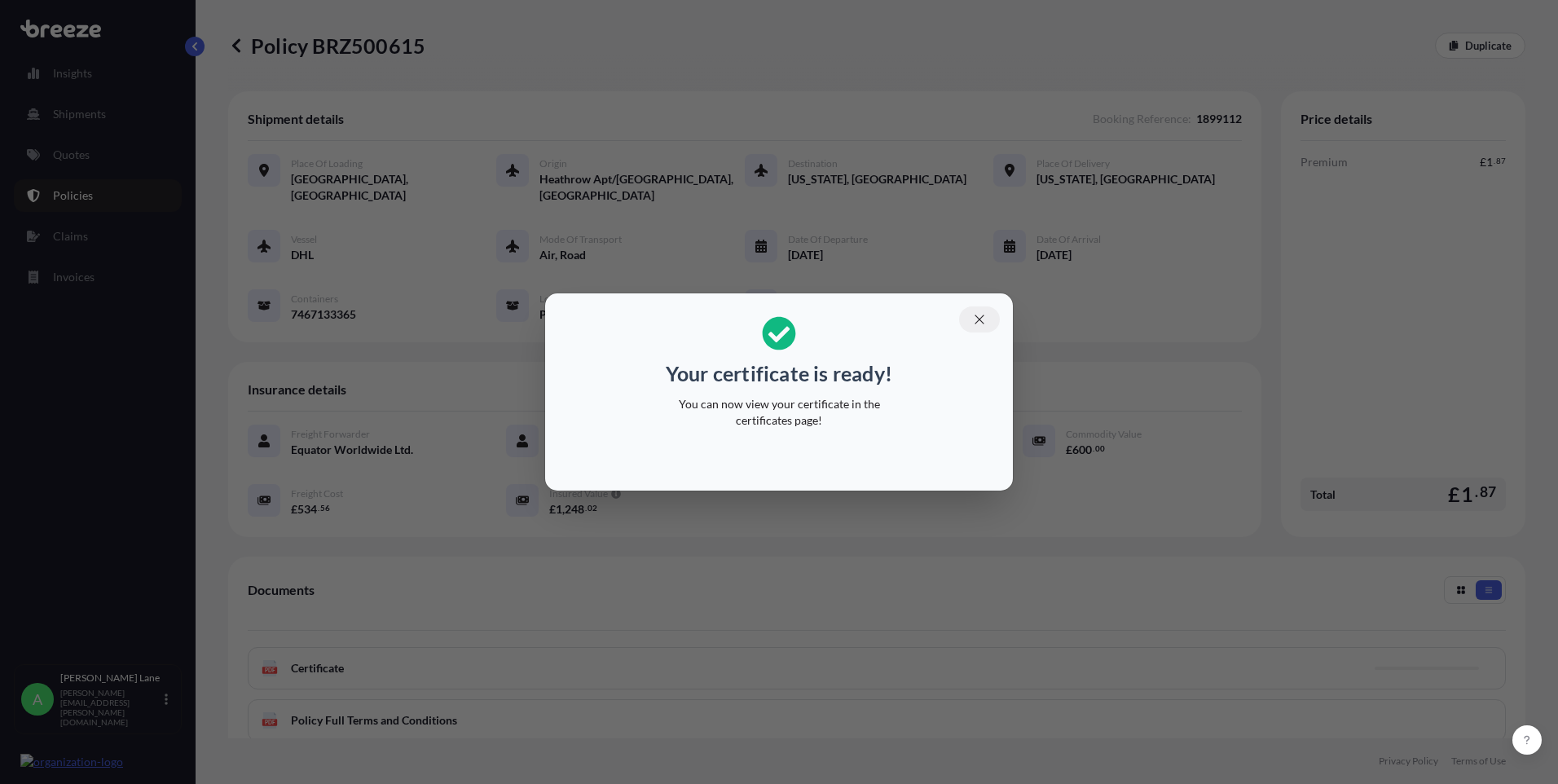
click at [984, 322] on button "button" at bounding box center [979, 319] width 41 height 26
